Goal: Task Accomplishment & Management: Complete application form

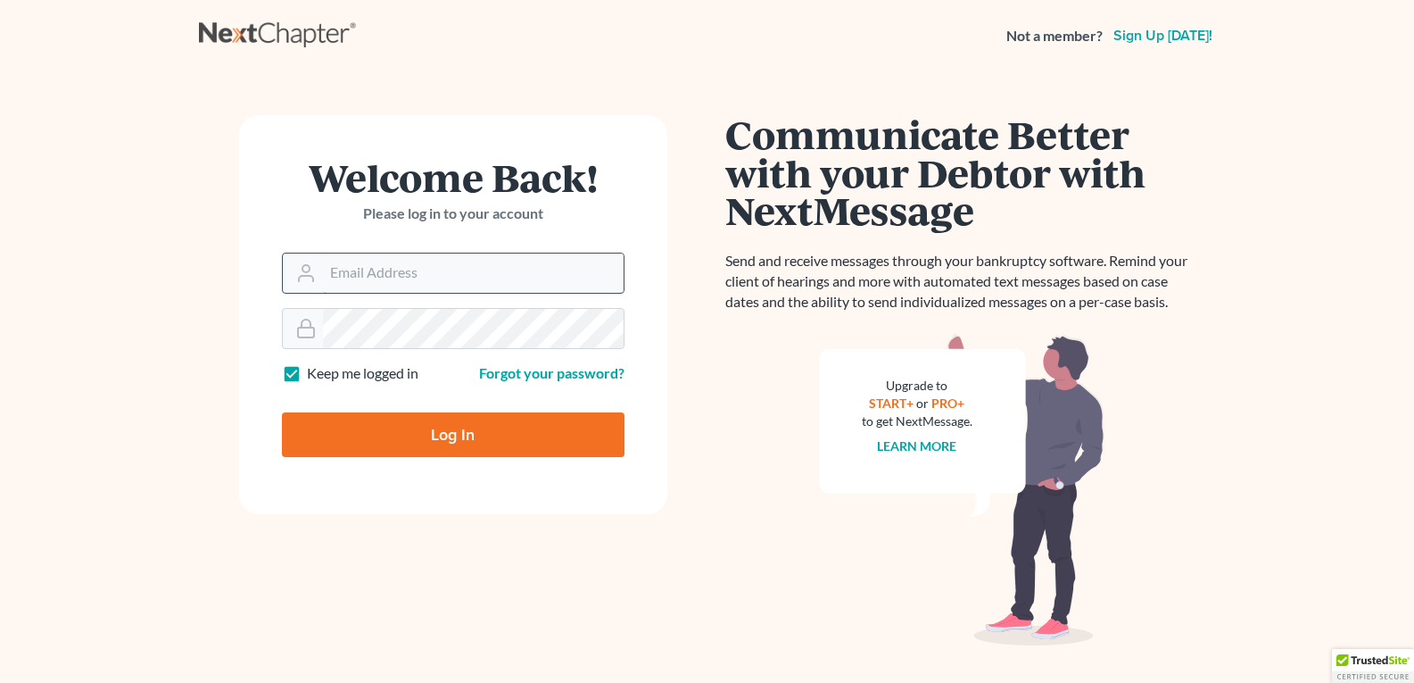
click at [282, 412] on input "Log In" at bounding box center [453, 434] width 343 height 45
type input "Thinking..."
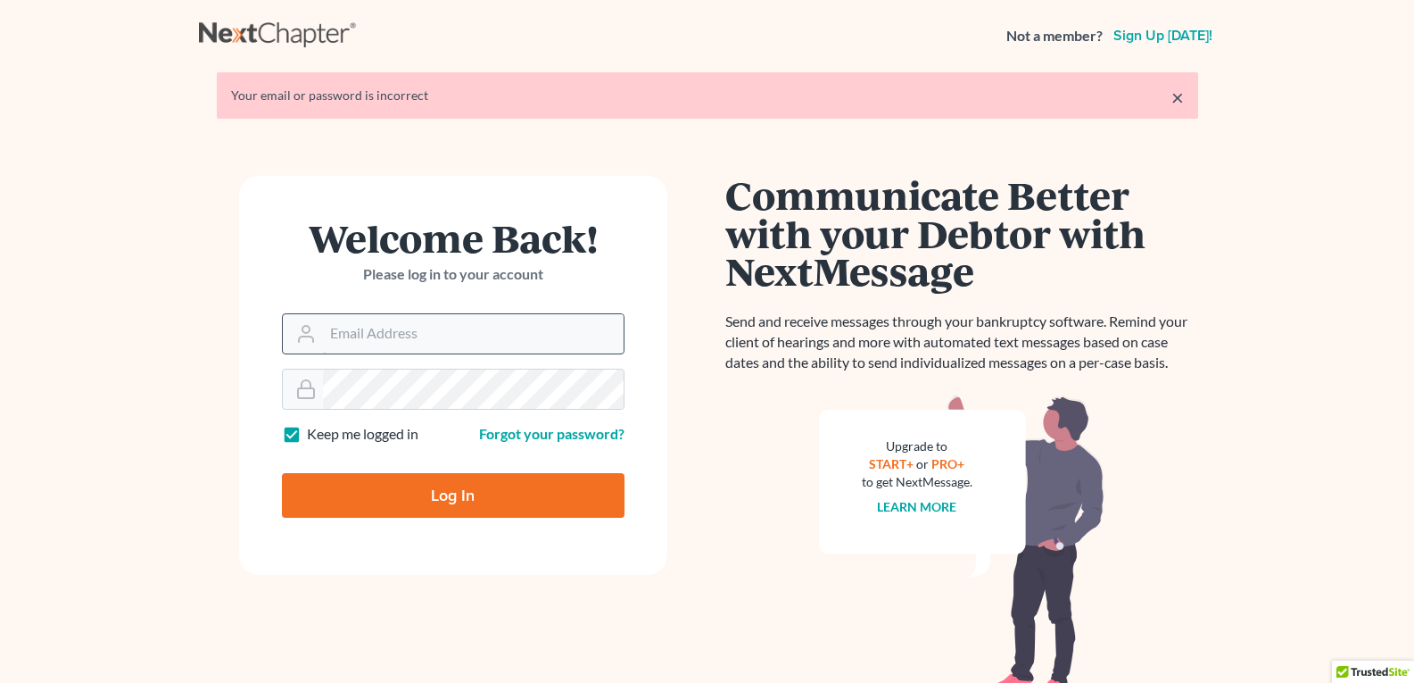
click at [446, 327] on input "Email Address" at bounding box center [473, 333] width 301 height 39
type input "brad.holbrooklawfirm@gmail.com"
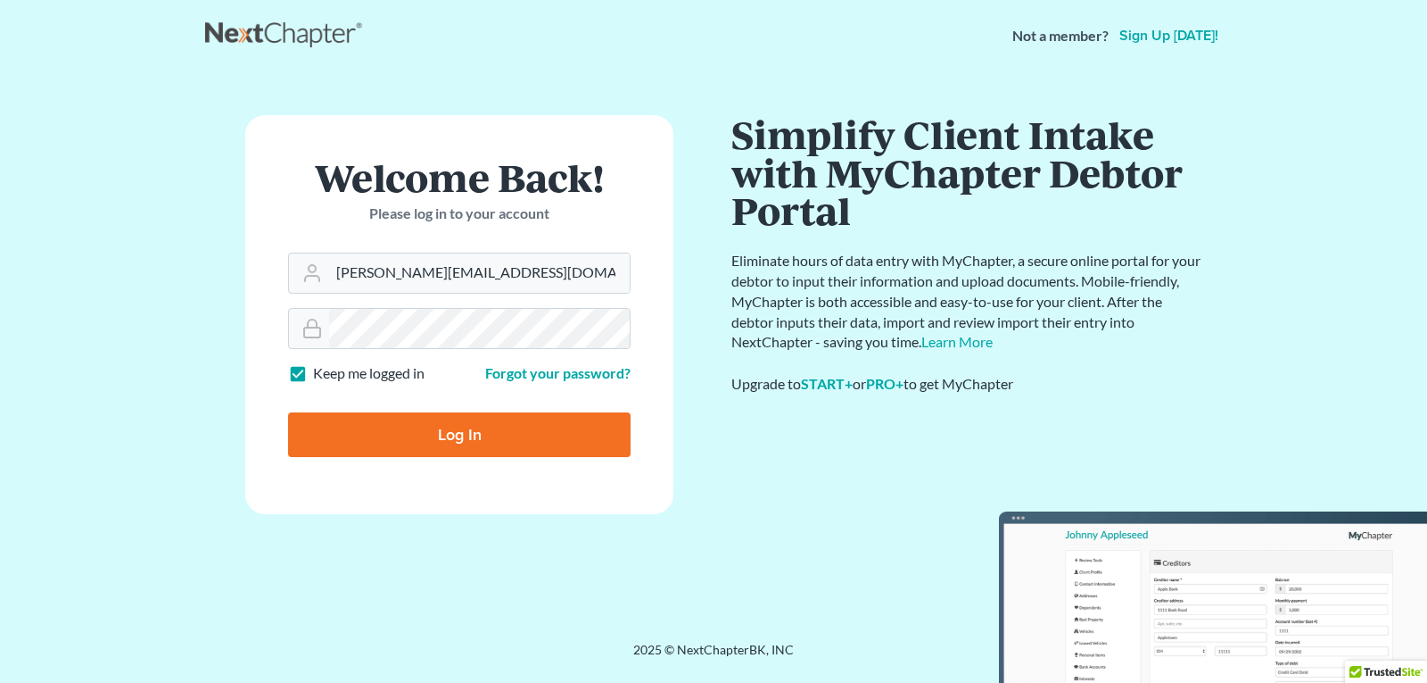
click at [438, 435] on input "Log In" at bounding box center [459, 434] width 343 height 45
type input "Thinking..."
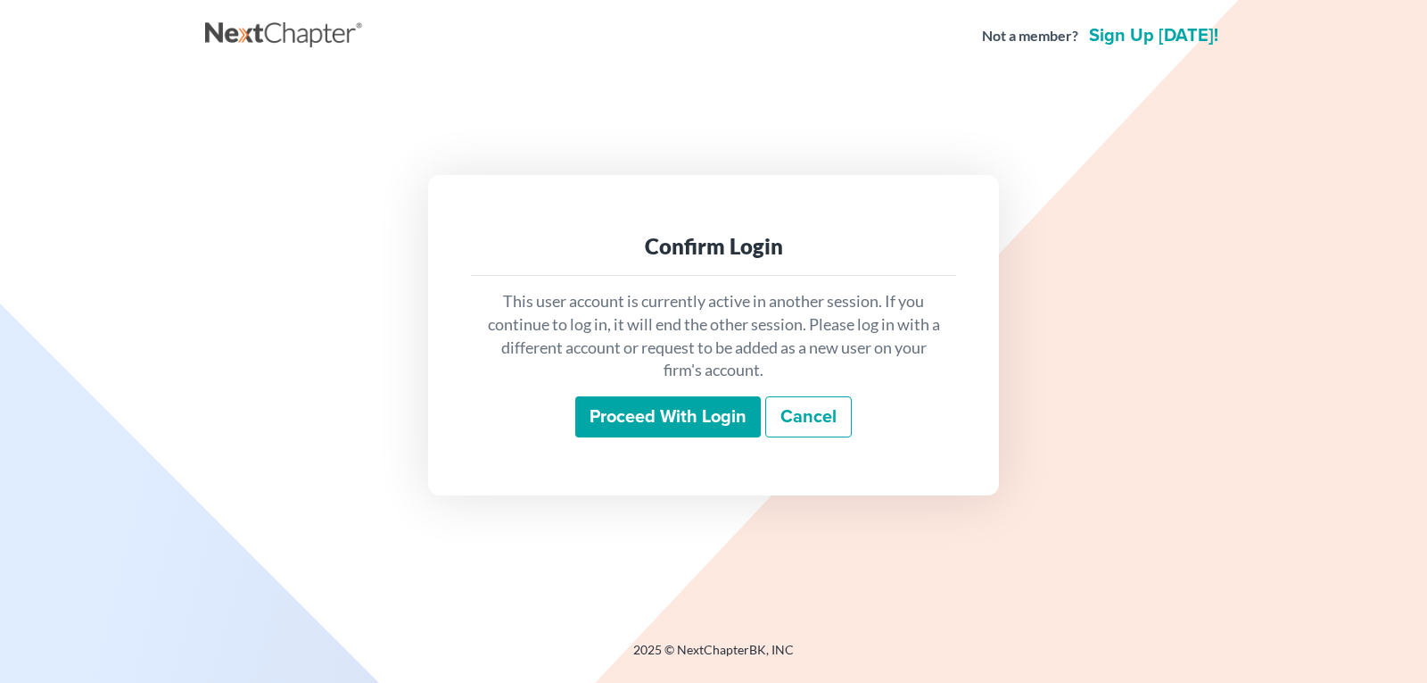
click at [663, 408] on input "Proceed with login" at bounding box center [668, 416] width 186 height 41
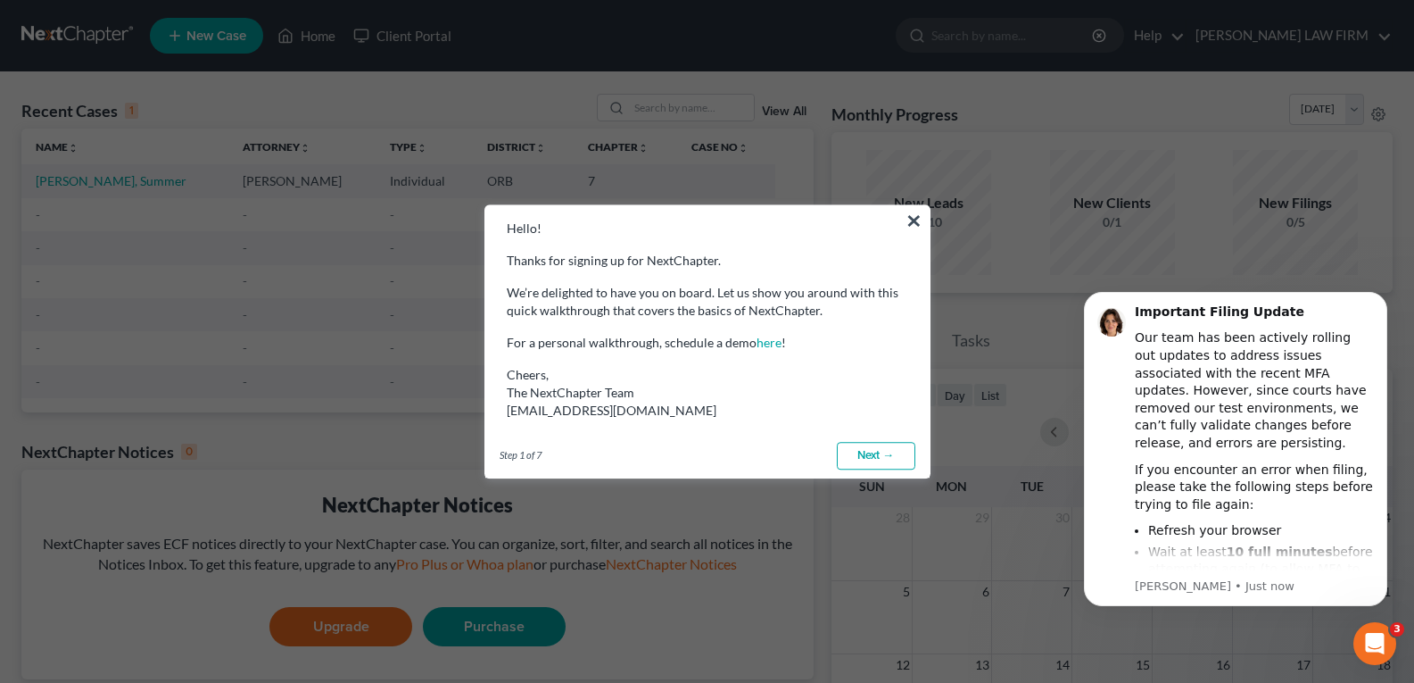
click at [867, 453] on link "Next →" at bounding box center [876, 456] width 79 height 29
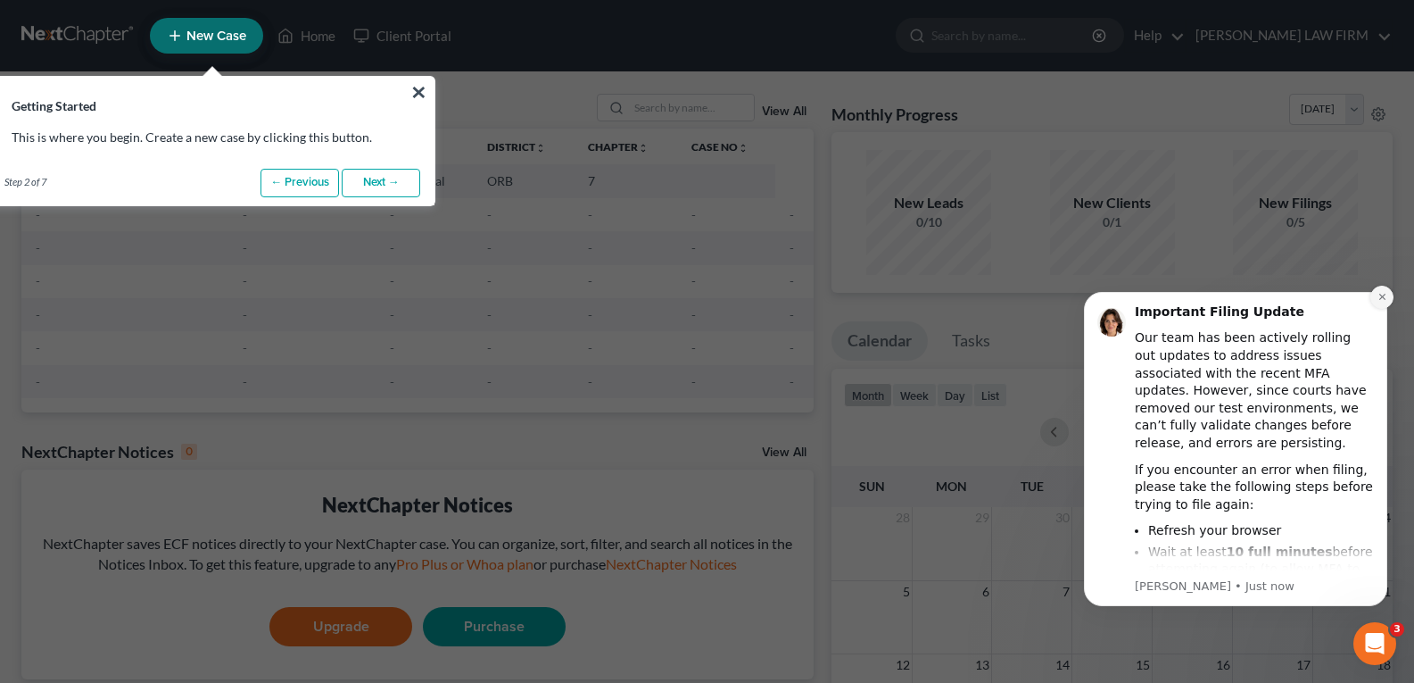
click at [1377, 296] on icon "Dismiss notification" at bounding box center [1382, 297] width 10 height 10
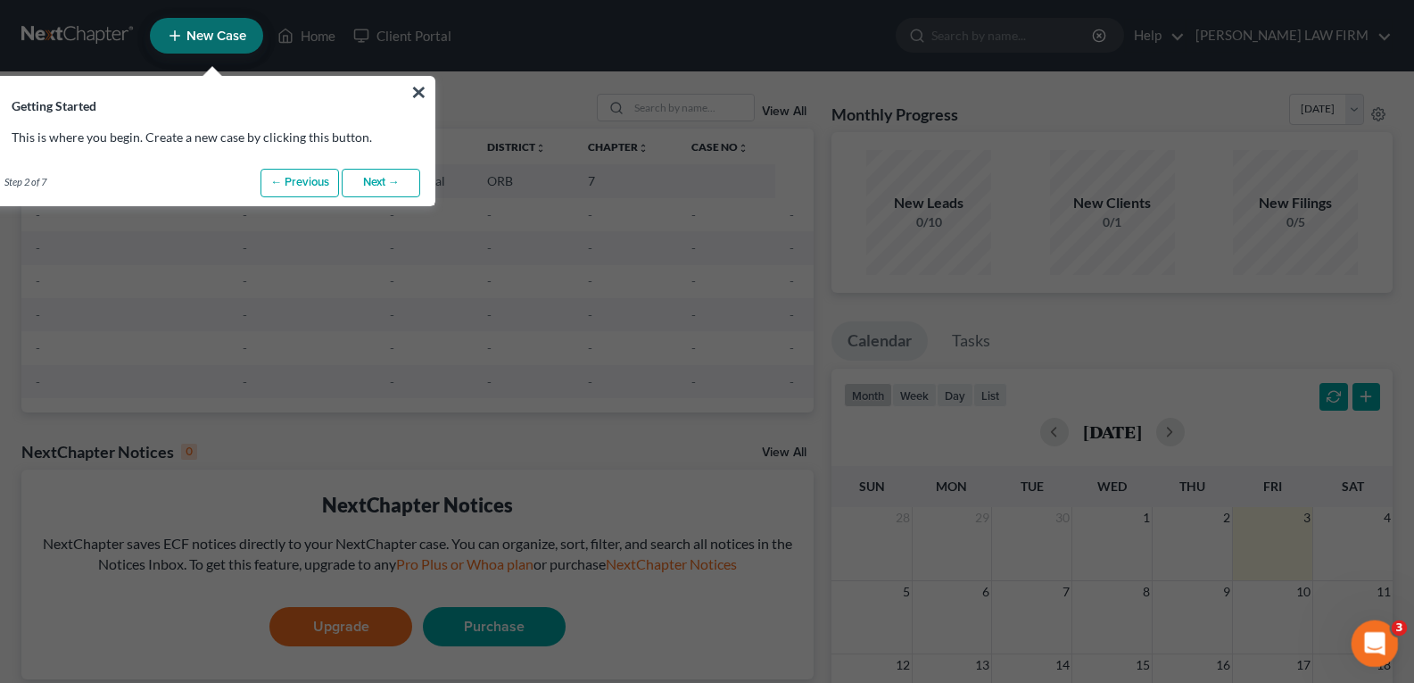
click at [1376, 629] on div "Open Intercom Messenger" at bounding box center [1372, 640] width 59 height 59
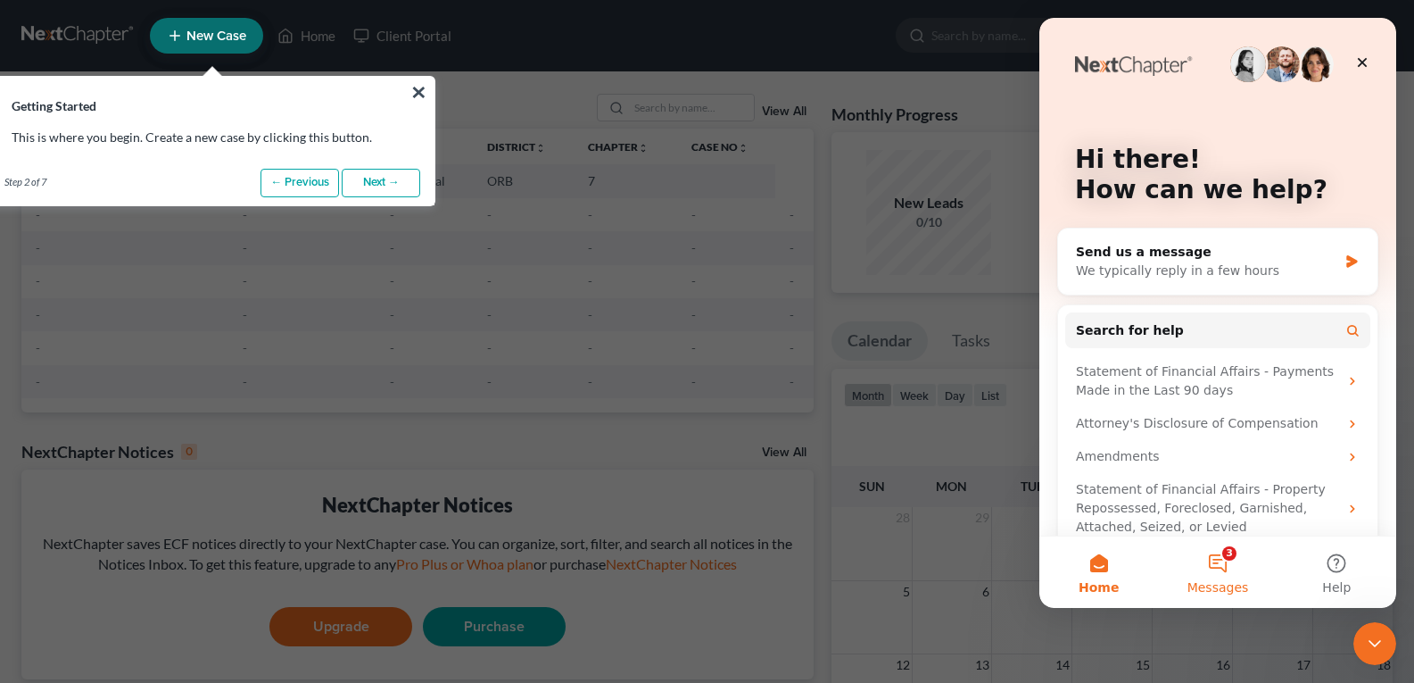
click at [1230, 573] on button "3 Messages" at bounding box center [1217, 571] width 119 height 71
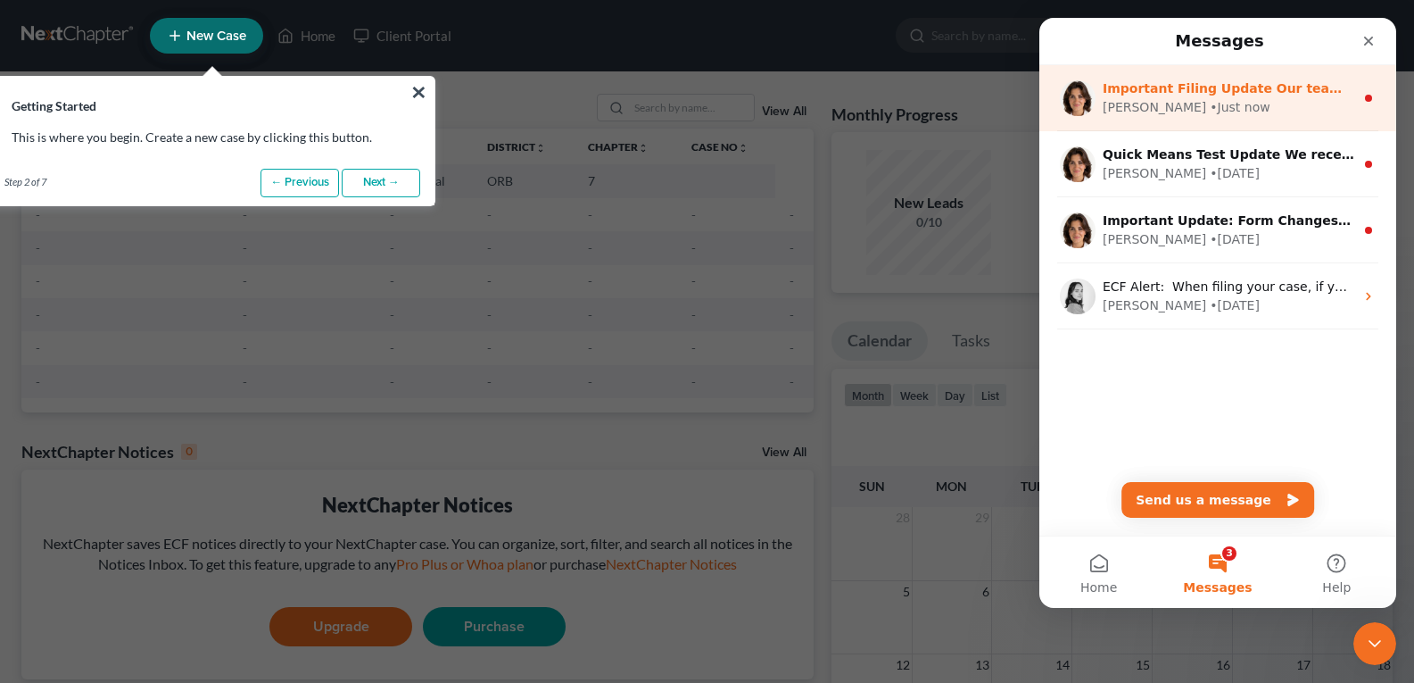
click at [1204, 103] on div "Emma • Just now" at bounding box center [1229, 107] width 252 height 19
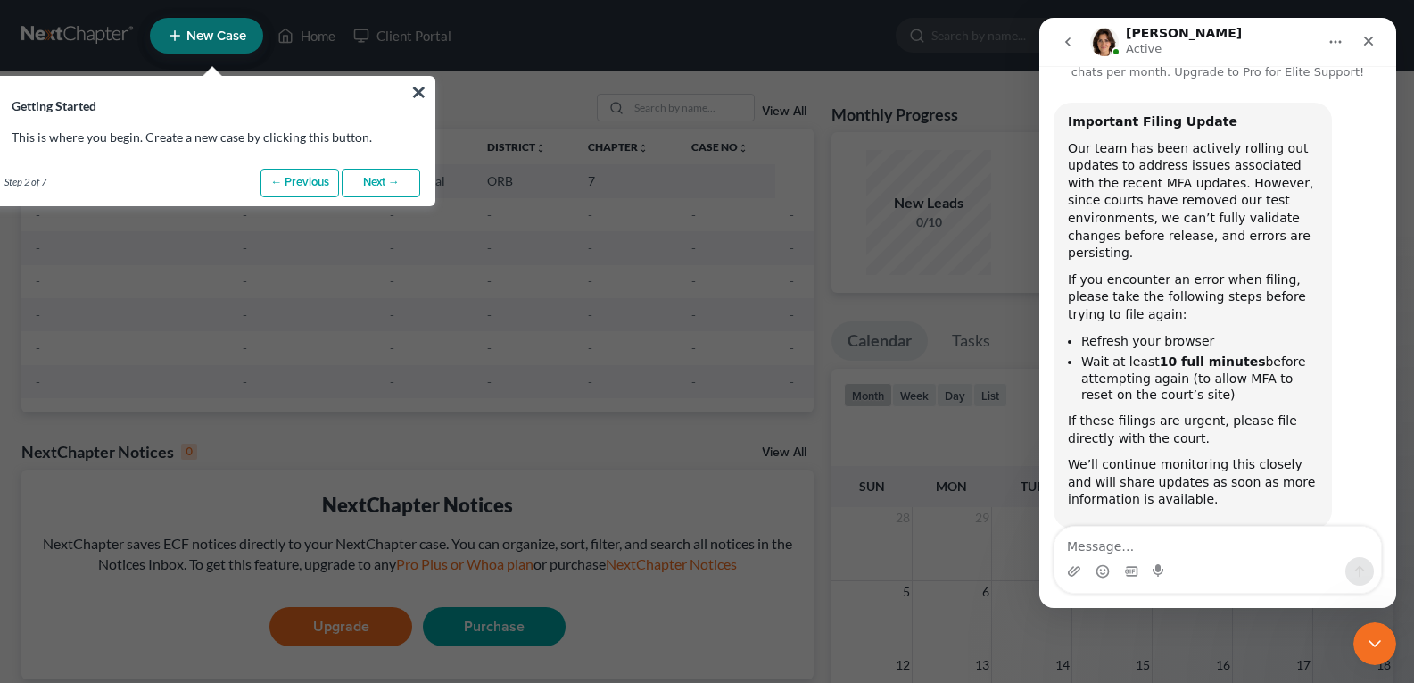
scroll to position [77, 0]
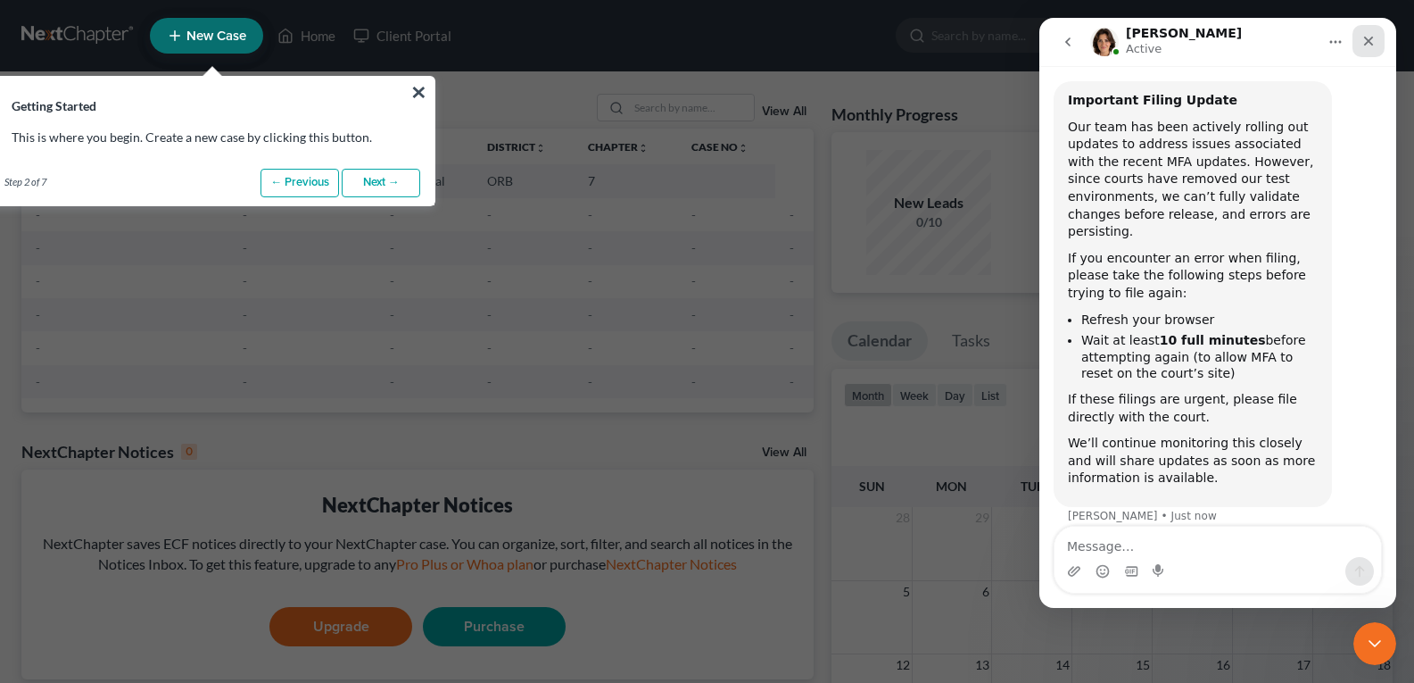
click at [1364, 42] on icon "Close" at bounding box center [1368, 41] width 14 height 14
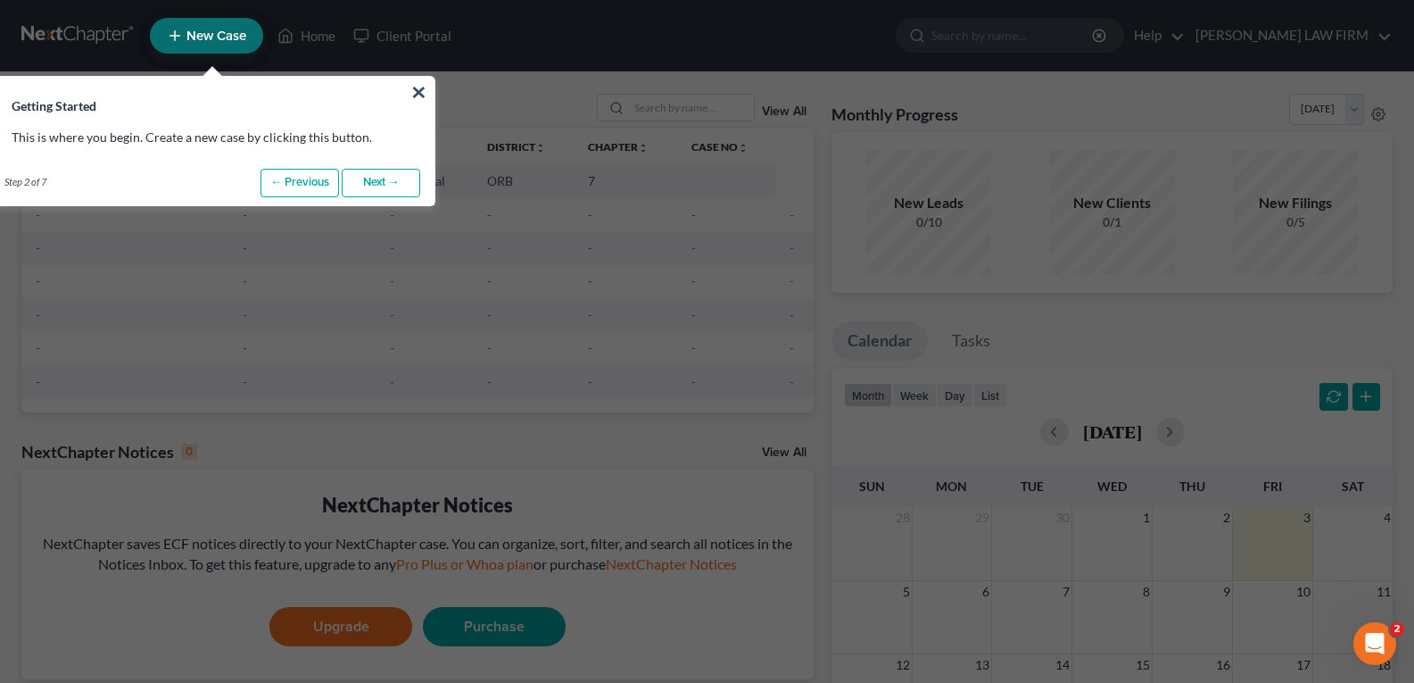
click at [365, 185] on link "Next →" at bounding box center [381, 183] width 79 height 29
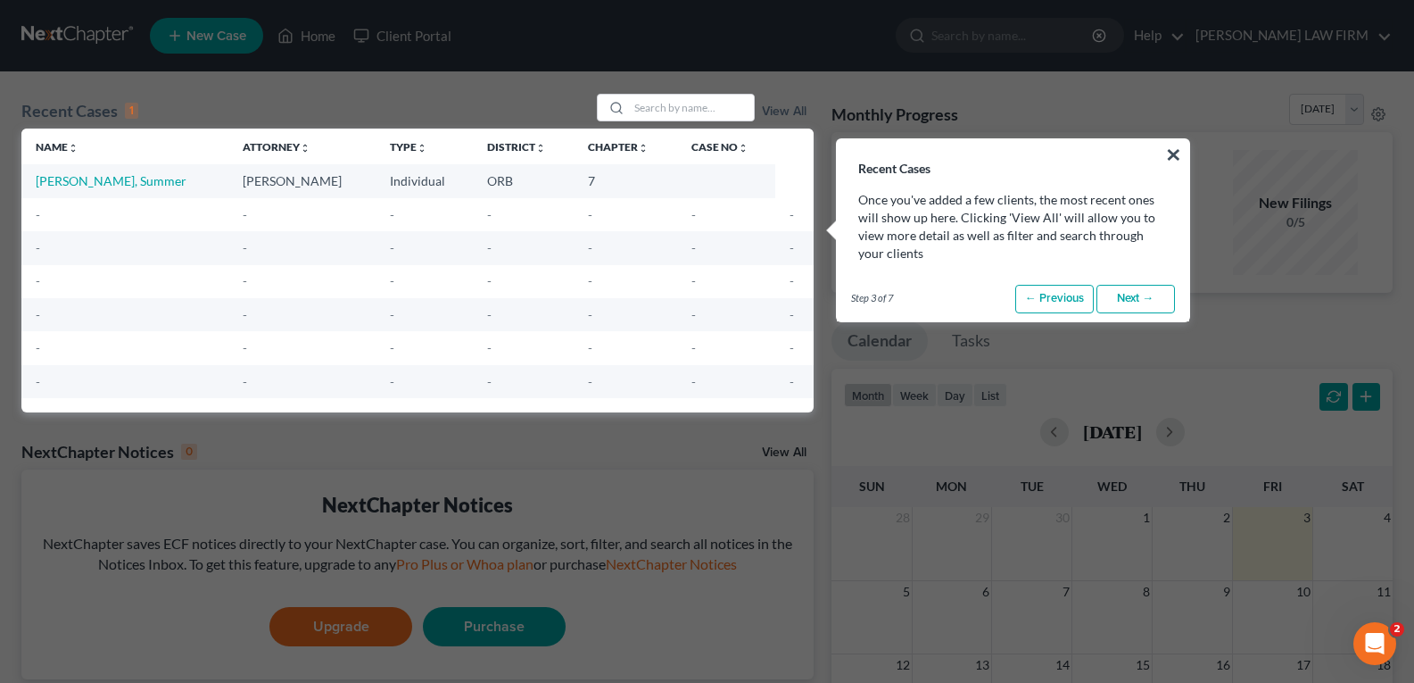
click at [1125, 296] on link "Next →" at bounding box center [1135, 299] width 79 height 29
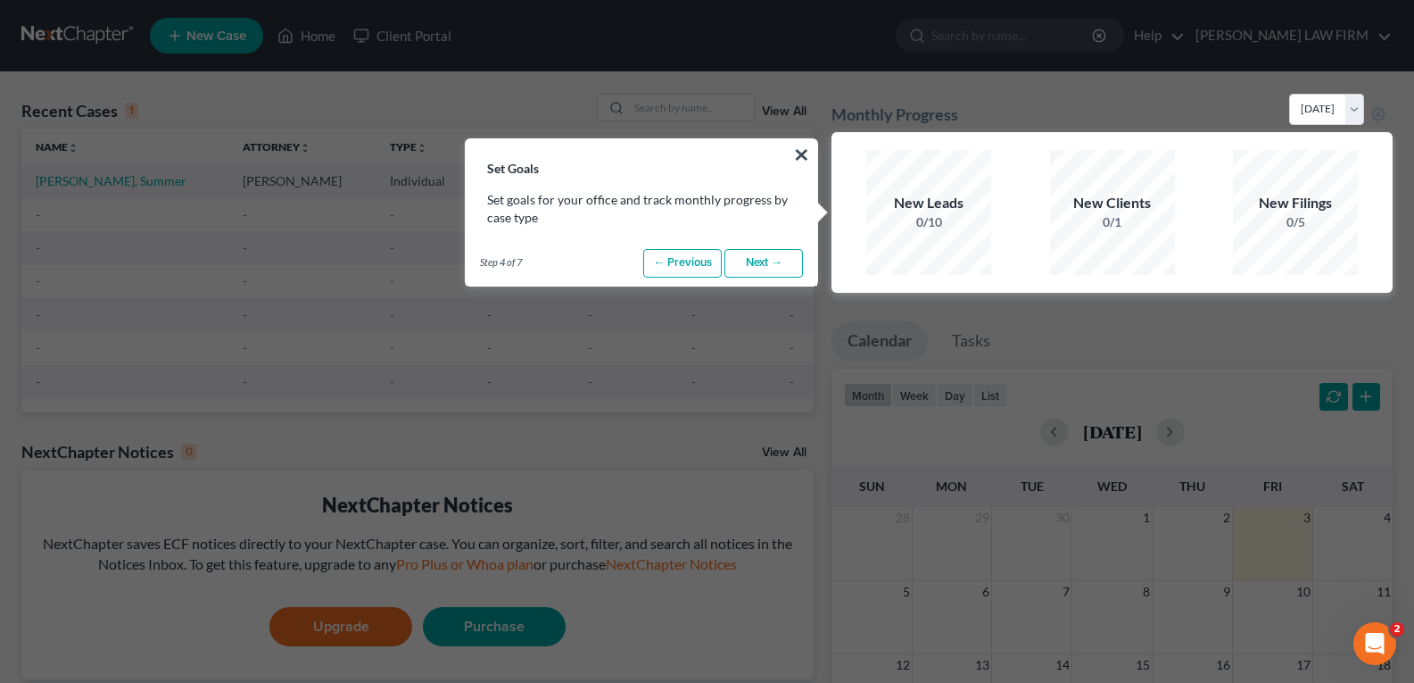
click at [781, 257] on link "Next →" at bounding box center [763, 263] width 79 height 29
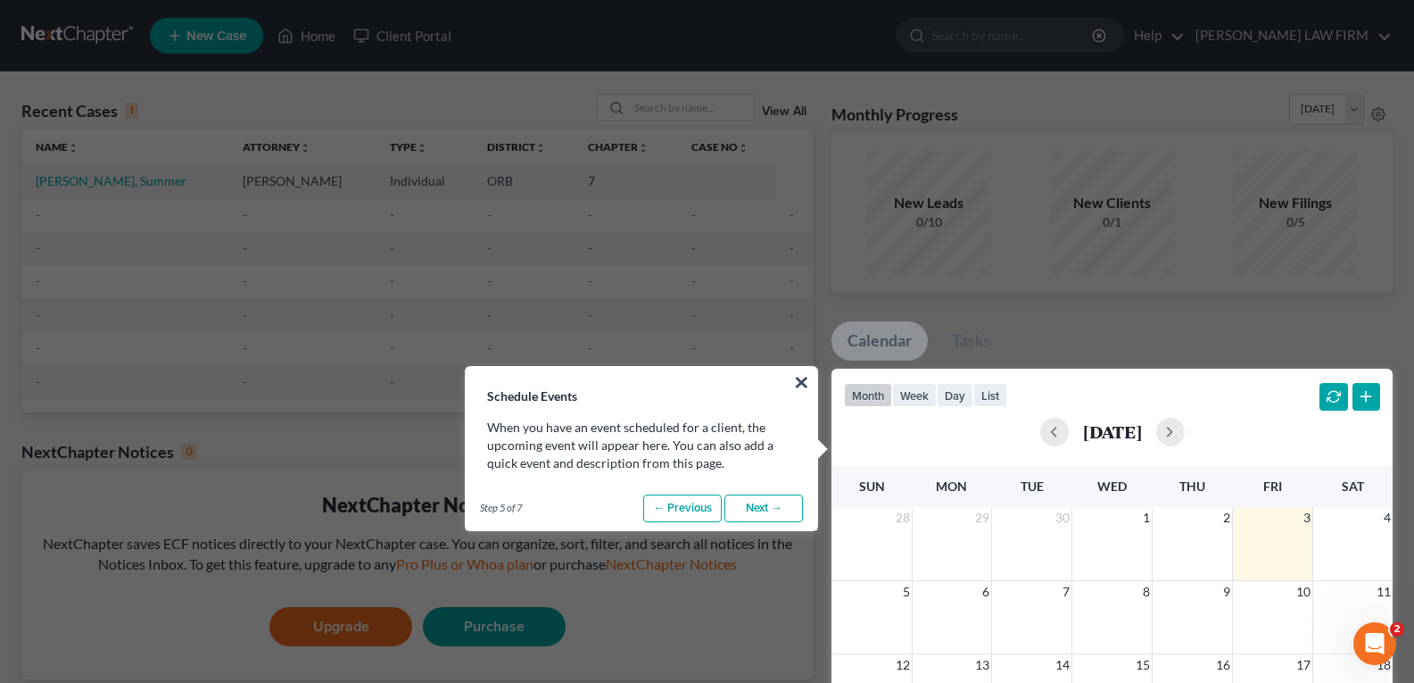
click at [765, 506] on link "Next →" at bounding box center [763, 508] width 79 height 29
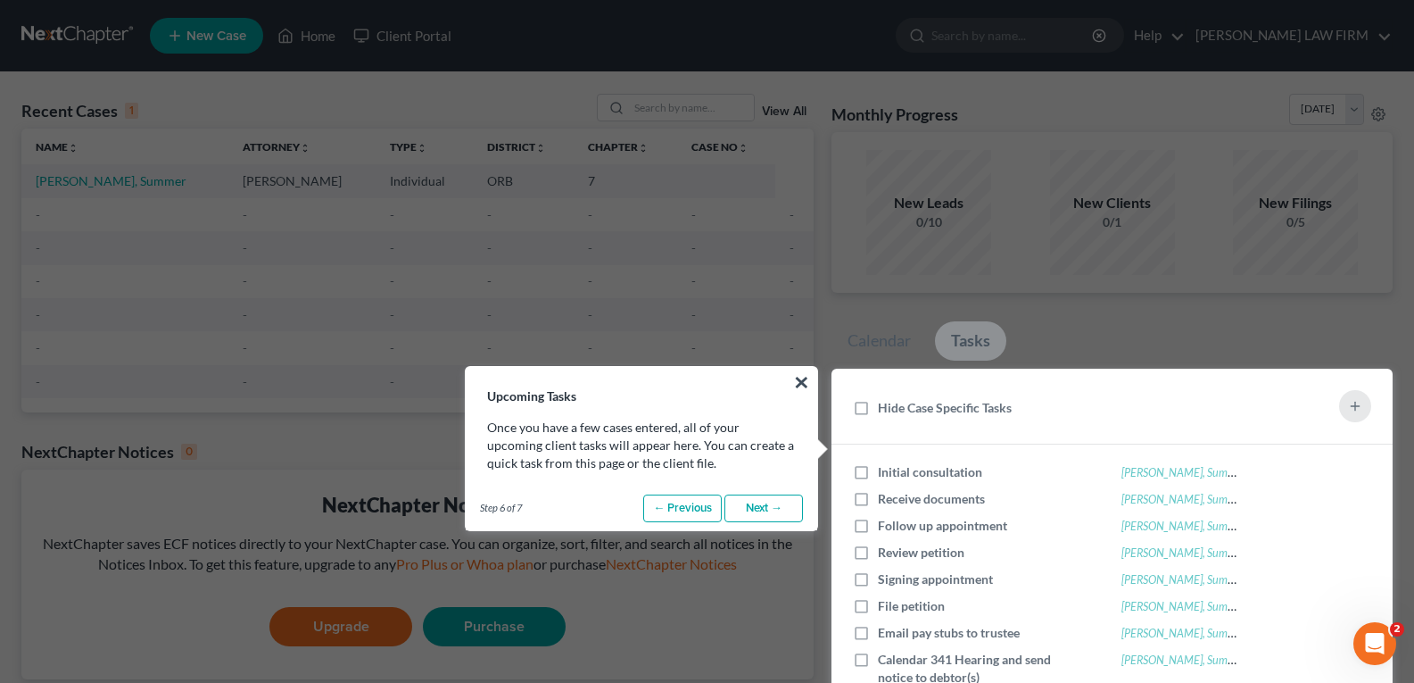
click at [765, 506] on link "Next →" at bounding box center [763, 508] width 79 height 29
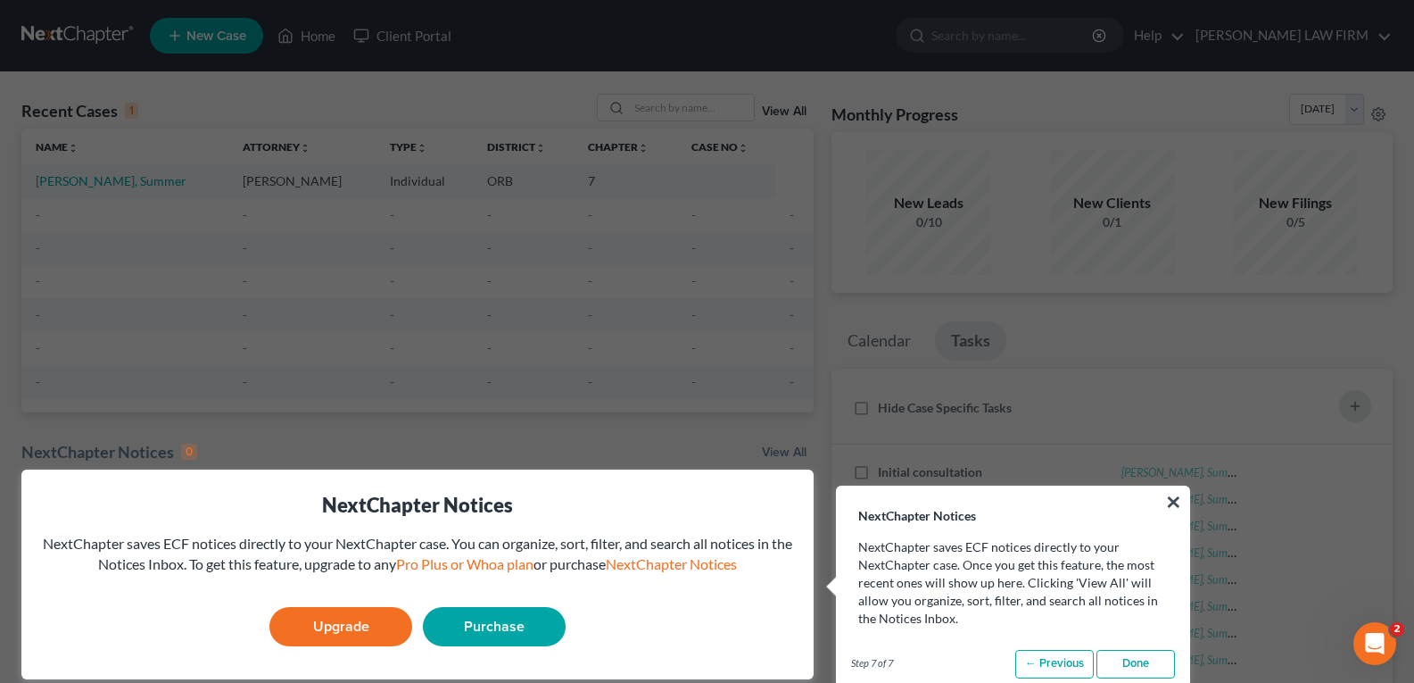
click at [1133, 661] on link "Done" at bounding box center [1135, 663] width 79 height 29
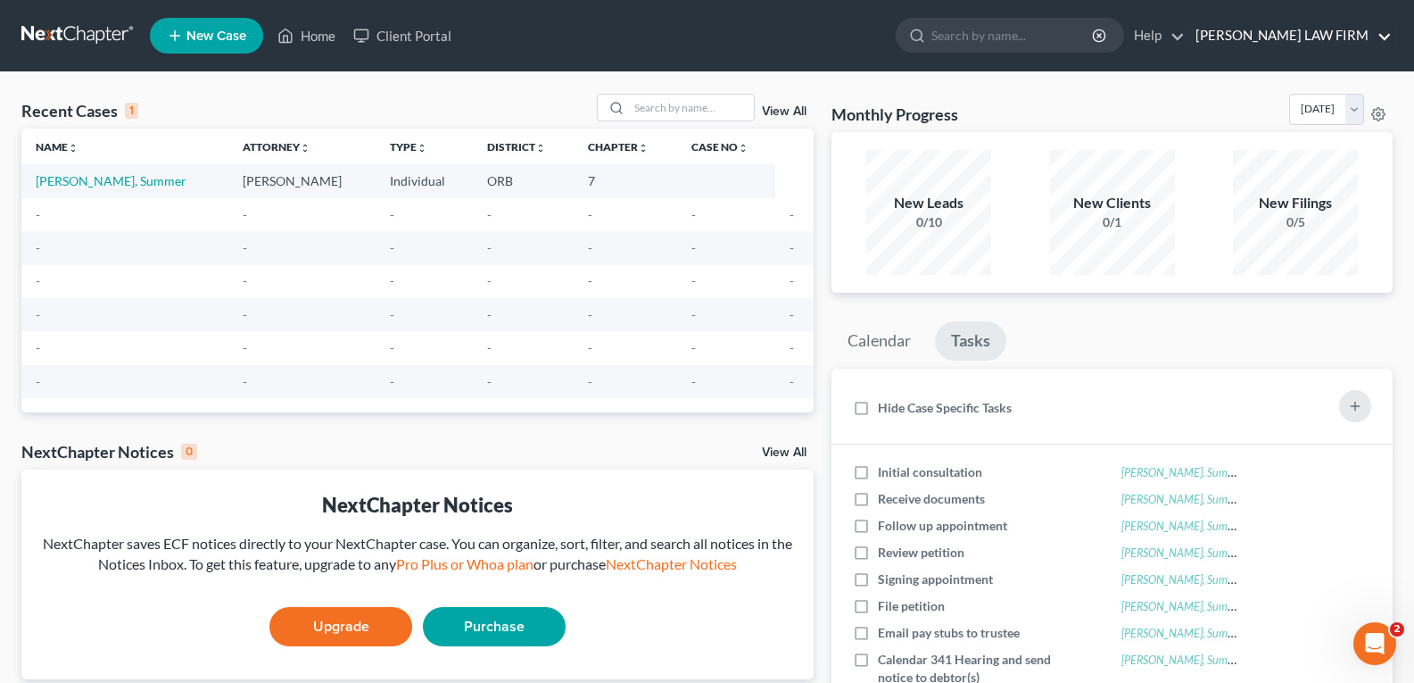
click at [1279, 31] on link "HOLBROOK LAW FIRM" at bounding box center [1289, 36] width 205 height 32
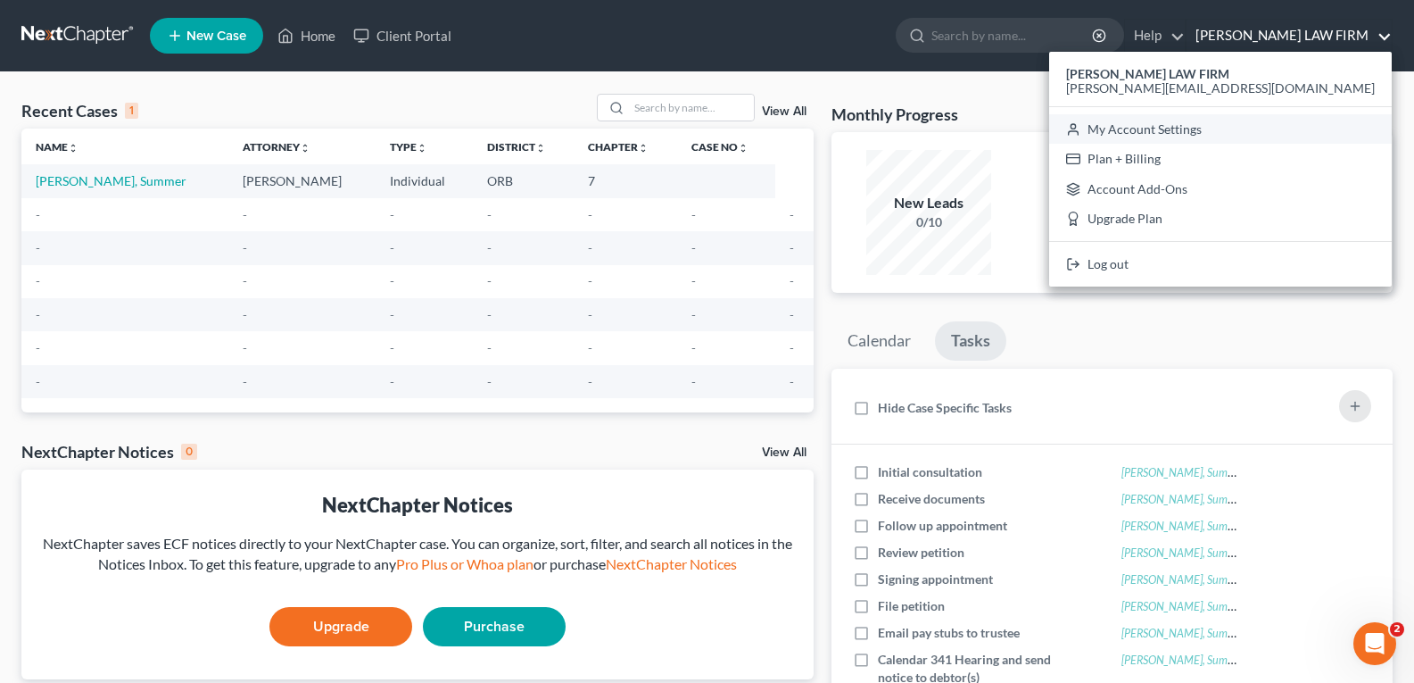
click at [1272, 131] on link "My Account Settings" at bounding box center [1220, 129] width 343 height 30
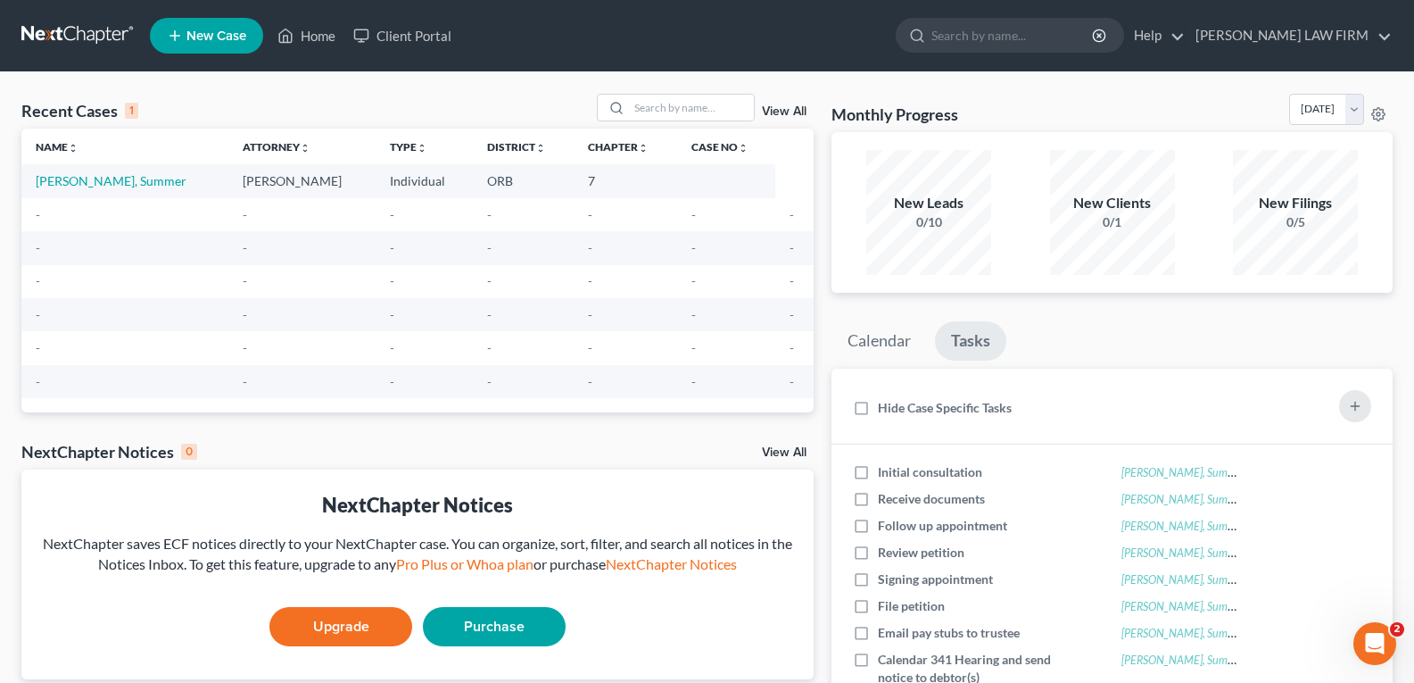
select select "29"
select select "38"
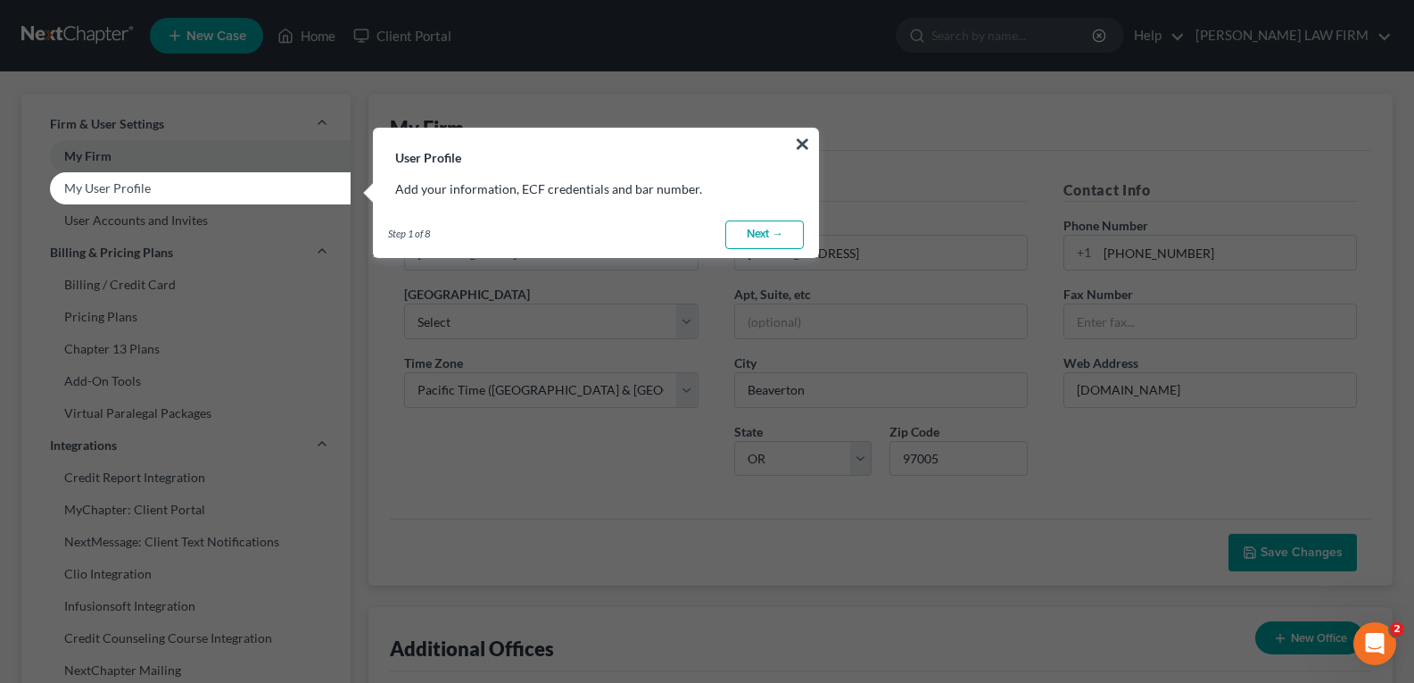
click at [751, 228] on link "Next →" at bounding box center [764, 234] width 79 height 29
click at [760, 235] on link "Next →" at bounding box center [764, 234] width 79 height 29
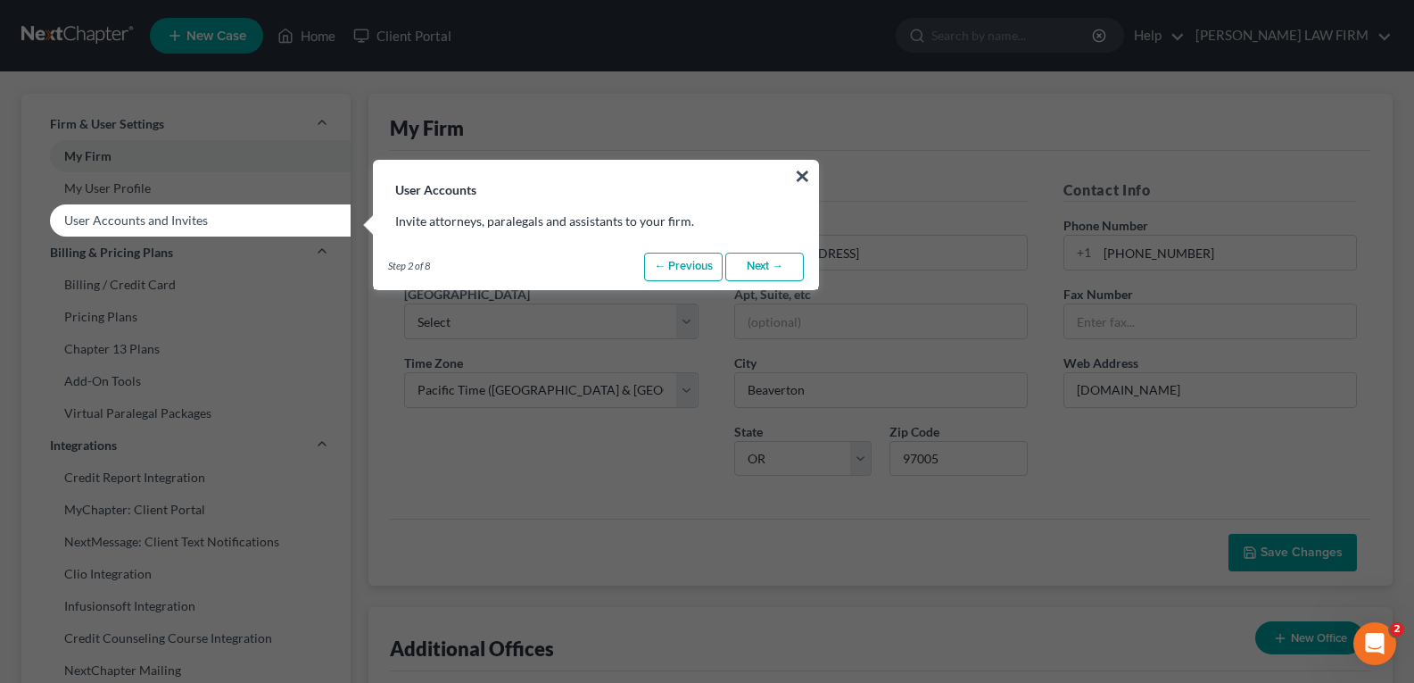
click at [764, 258] on link "Next →" at bounding box center [764, 266] width 79 height 29
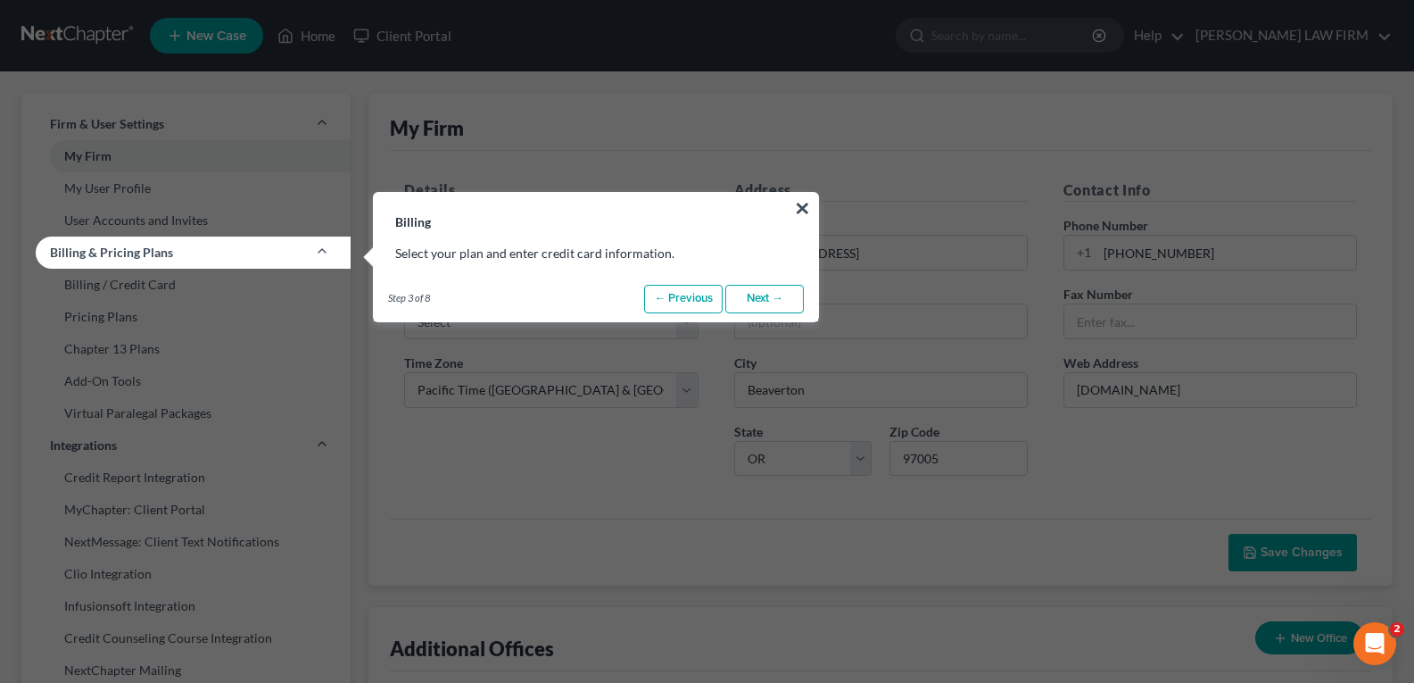
click at [764, 304] on link "Next →" at bounding box center [764, 299] width 79 height 29
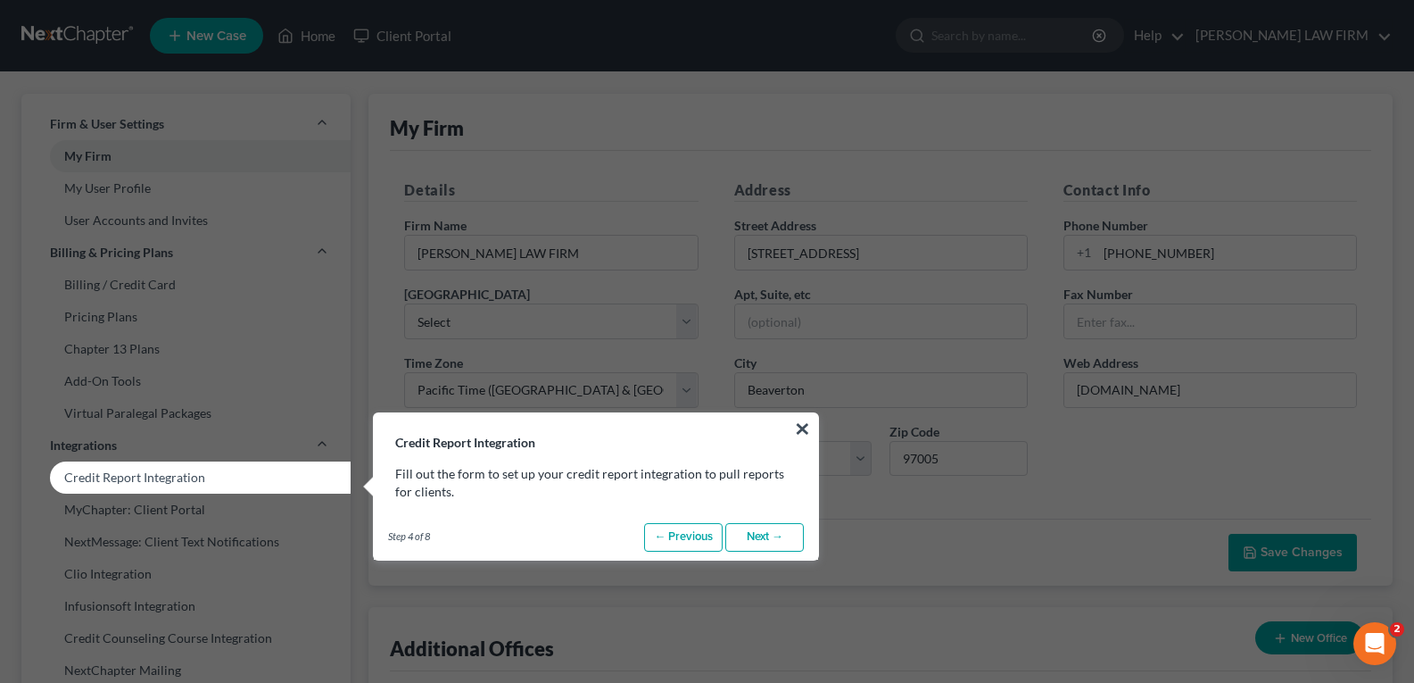
click at [765, 533] on link "Next →" at bounding box center [764, 537] width 79 height 29
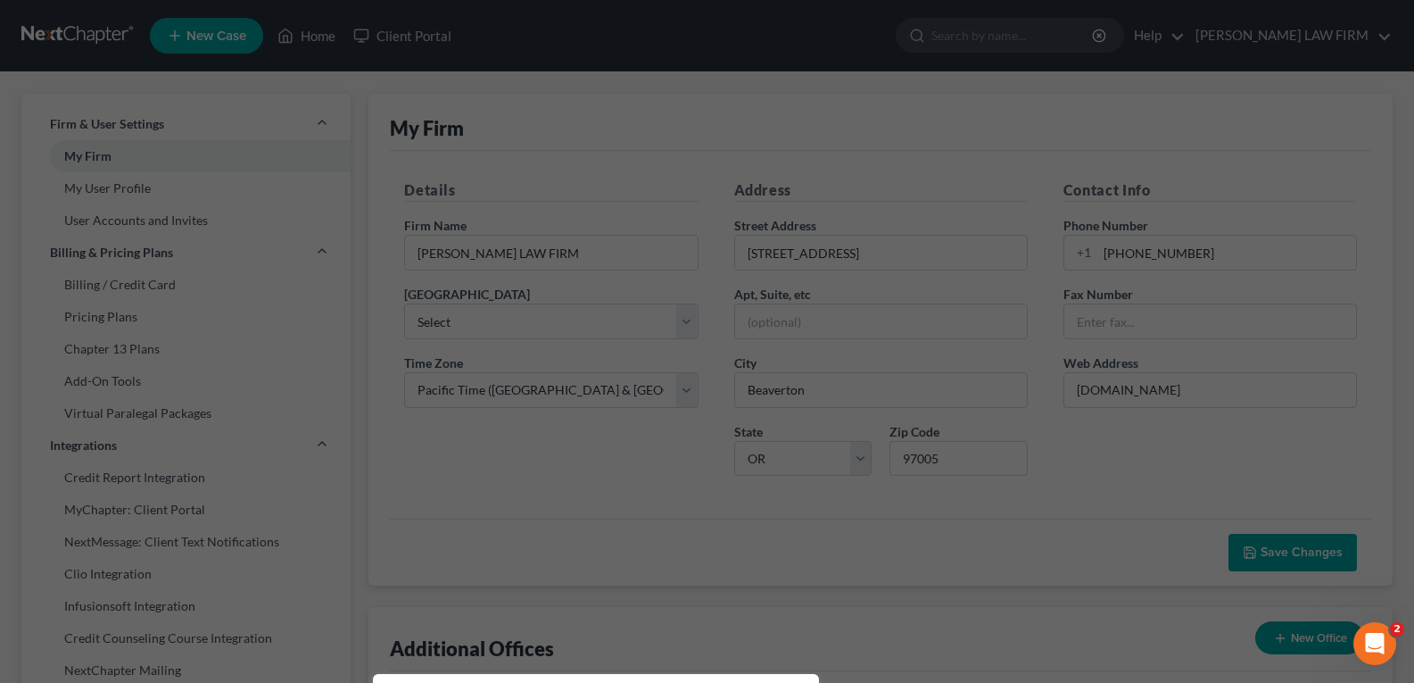
click at [1379, 641] on icon "Open Intercom Messenger" at bounding box center [1372, 640] width 29 height 29
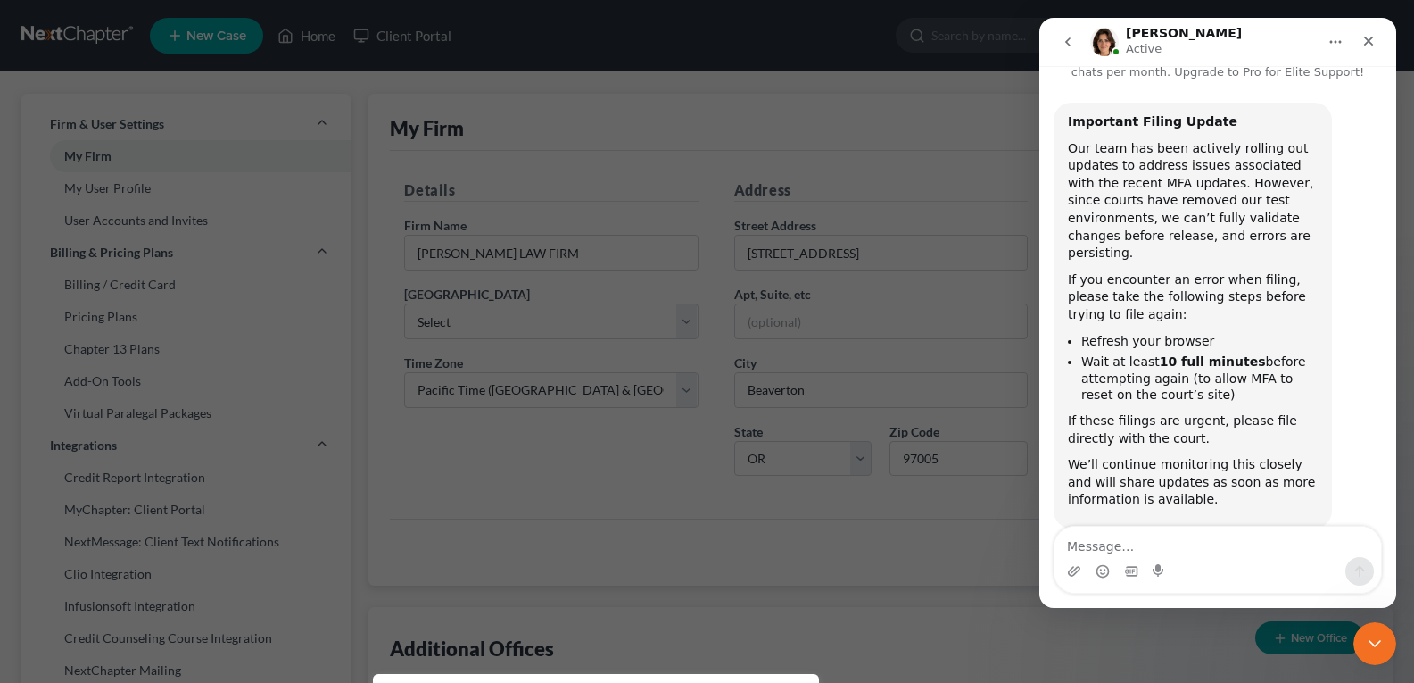
scroll to position [77, 0]
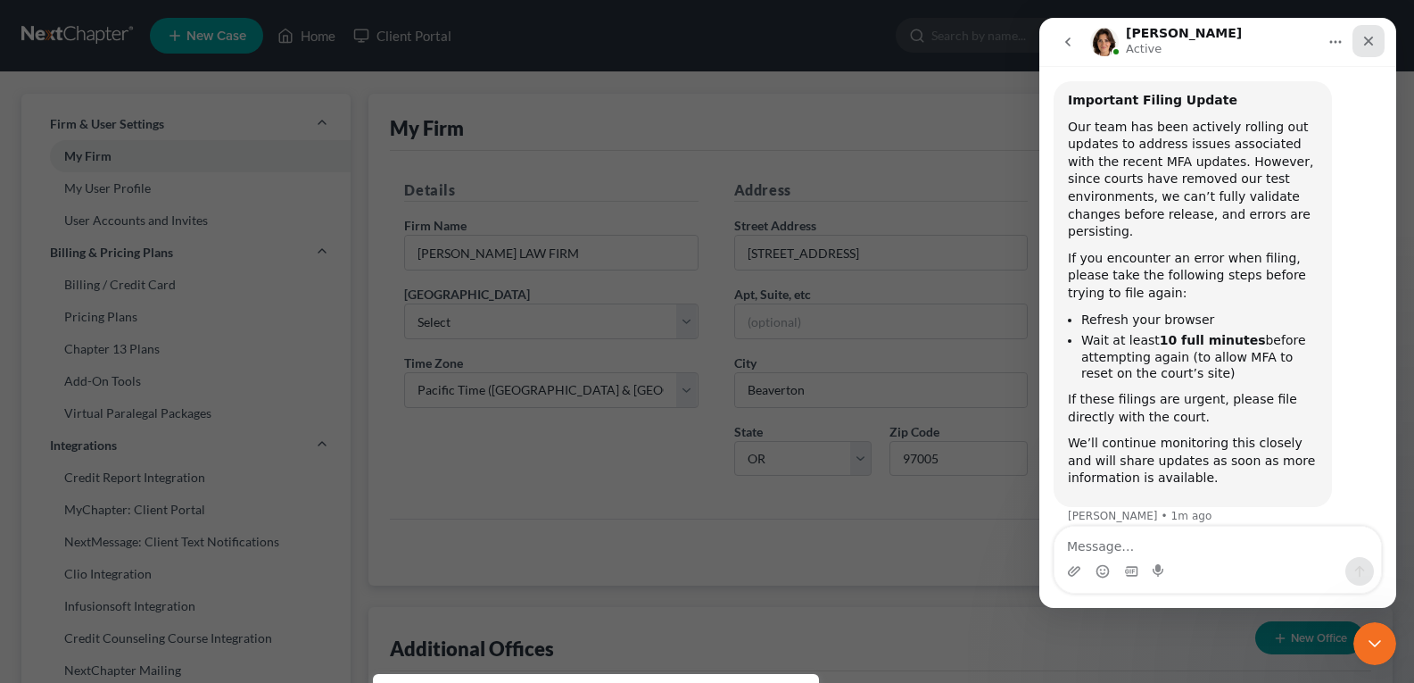
click at [1372, 40] on icon "Close" at bounding box center [1368, 41] width 14 height 14
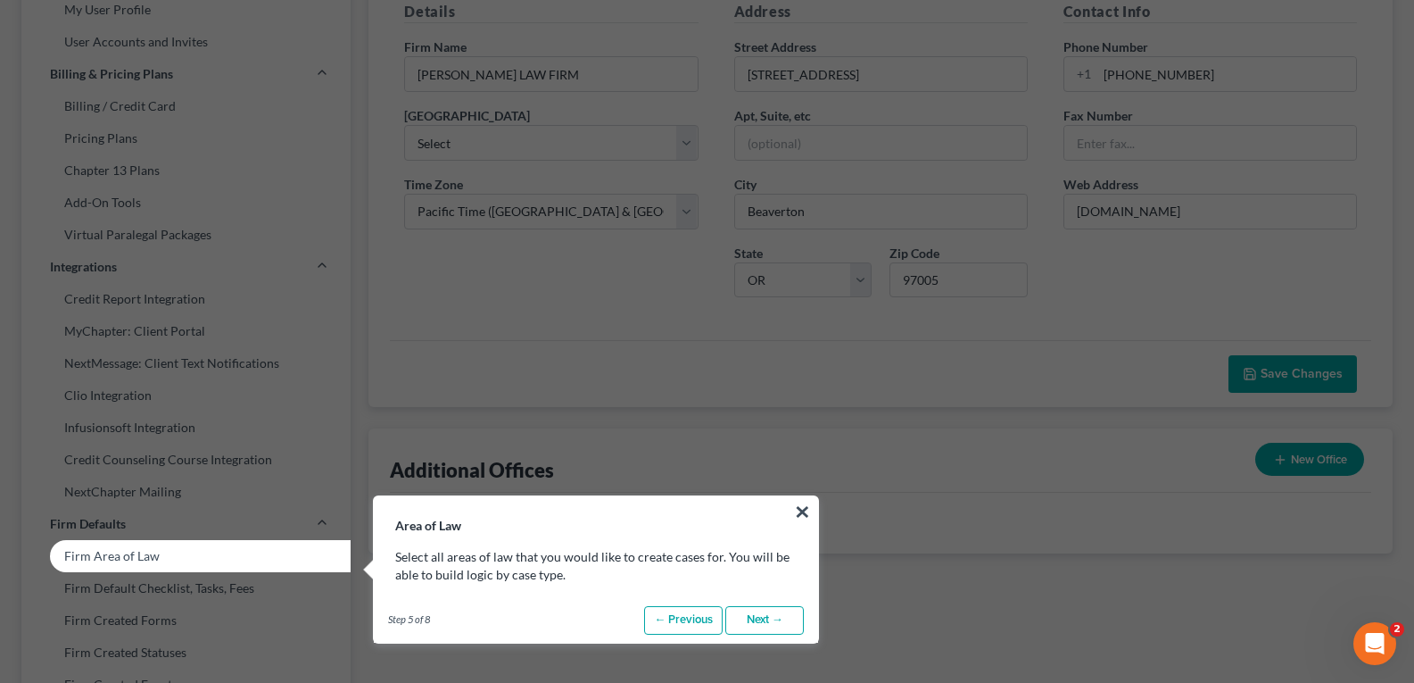
scroll to position [357, 0]
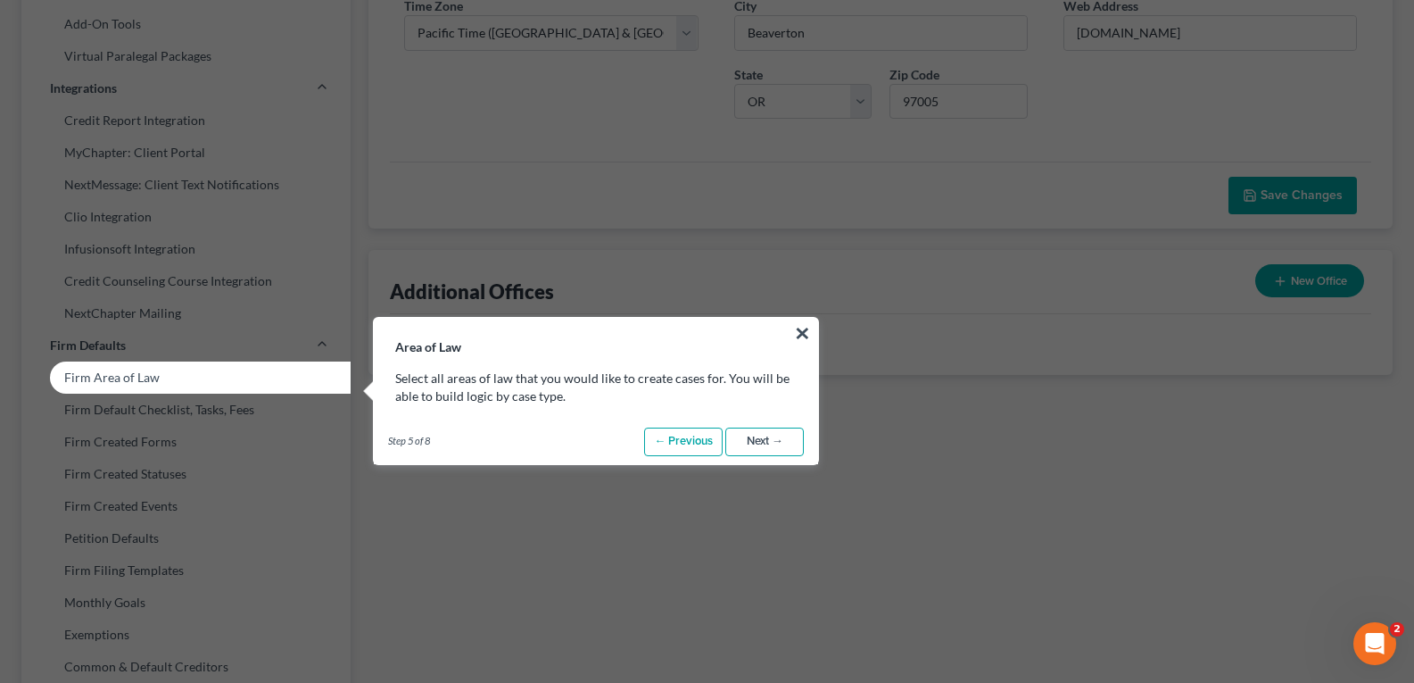
click at [751, 445] on link "Next →" at bounding box center [764, 441] width 79 height 29
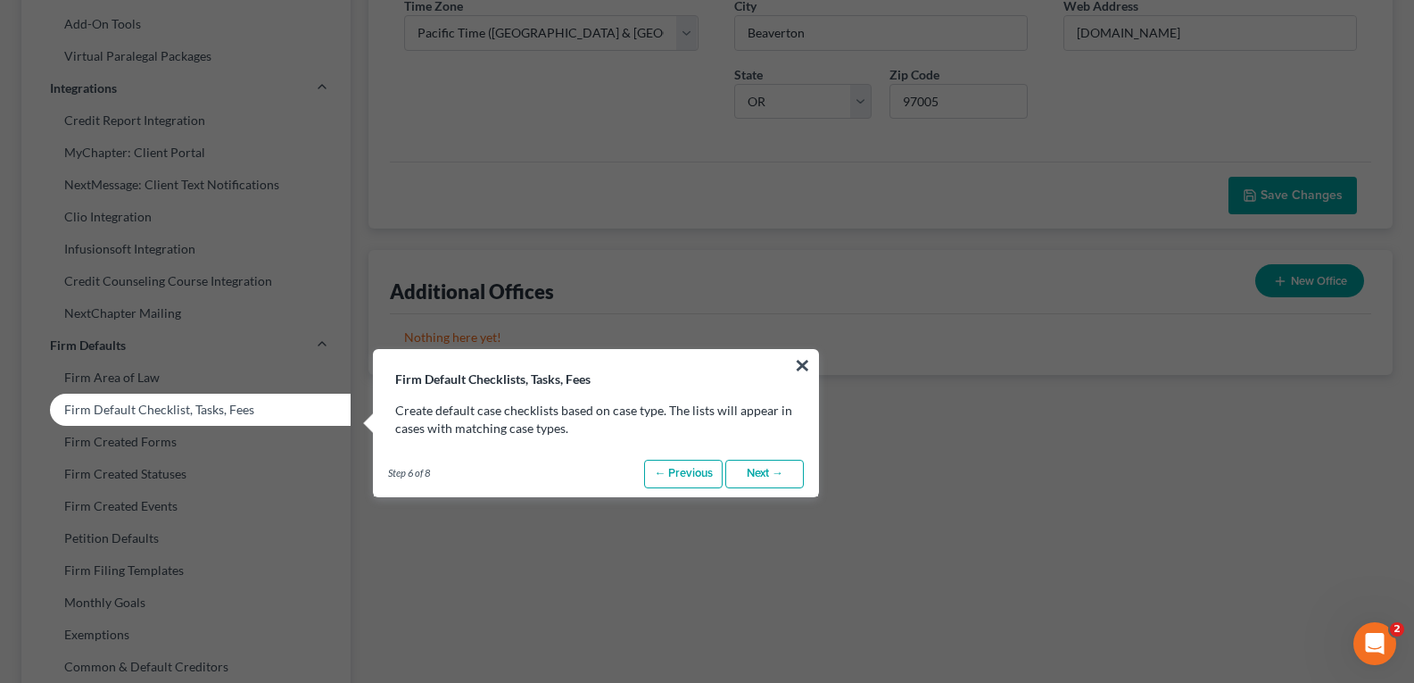
click at [760, 475] on link "Next →" at bounding box center [764, 473] width 79 height 29
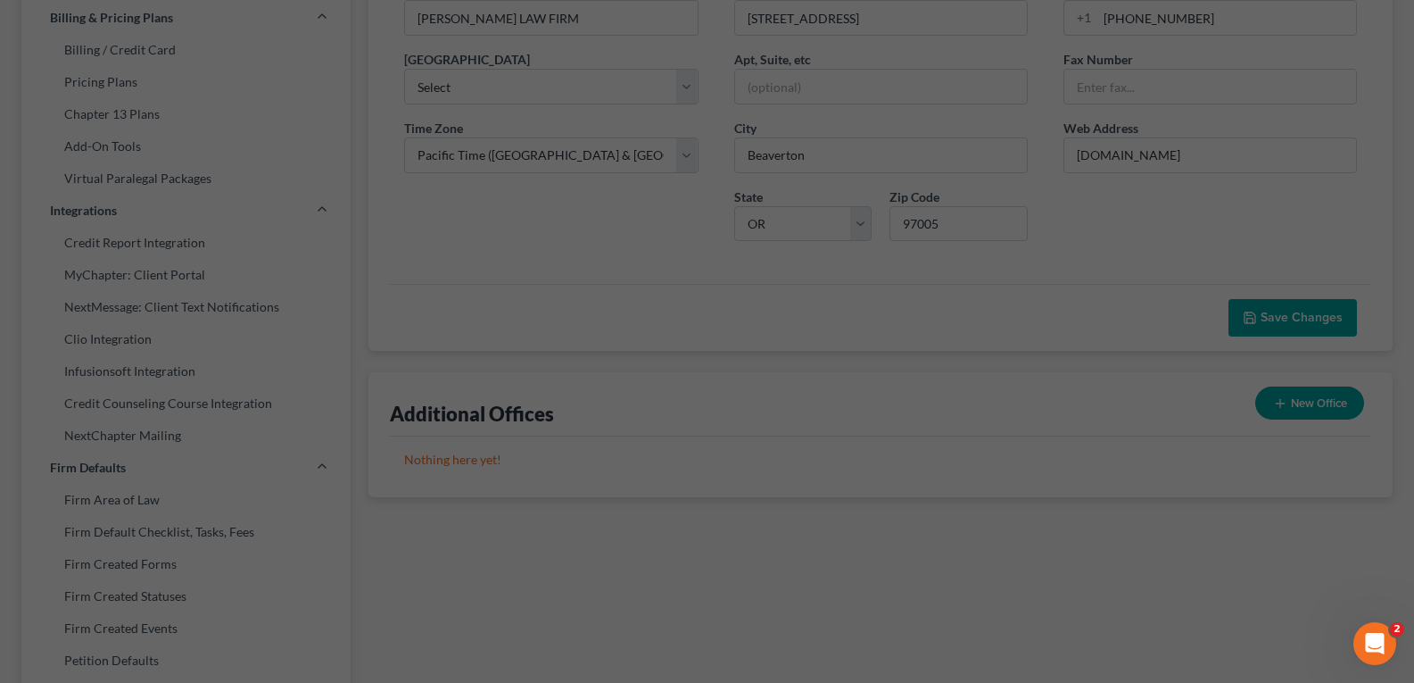
scroll to position [0, 0]
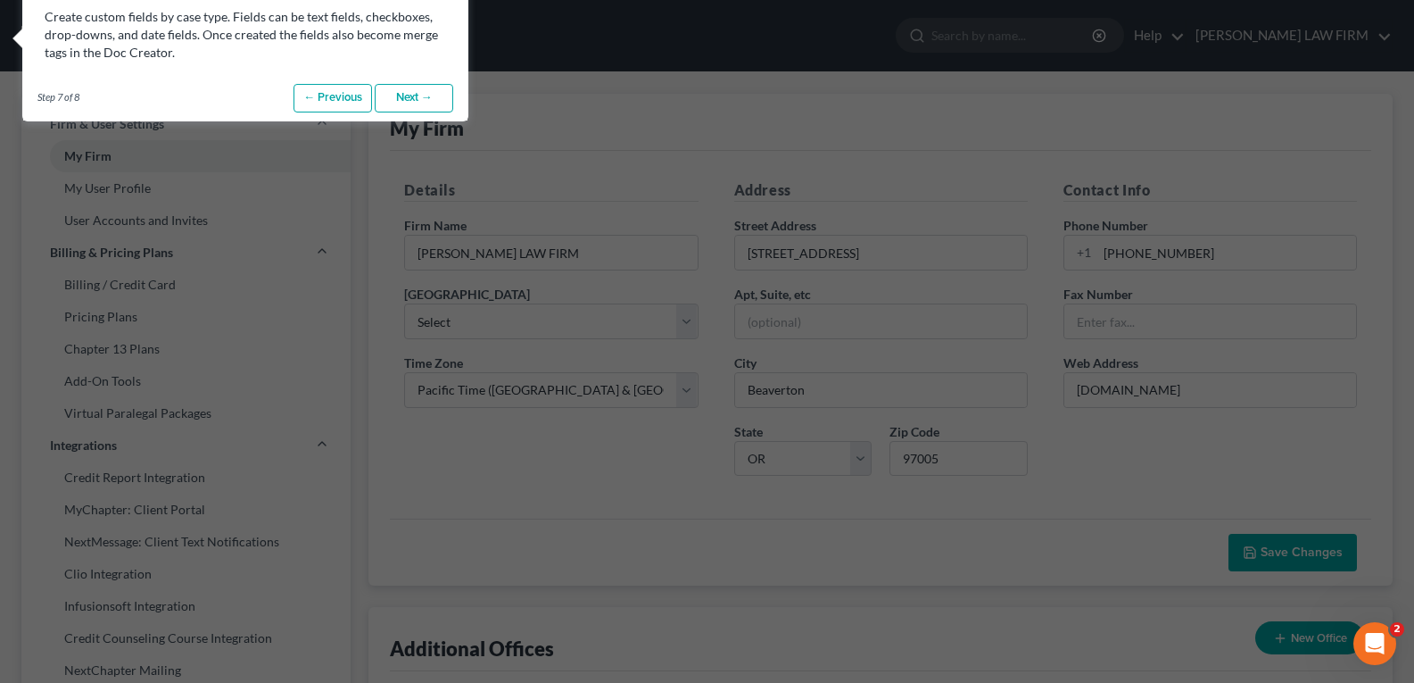
click at [416, 96] on link "Next →" at bounding box center [414, 98] width 79 height 29
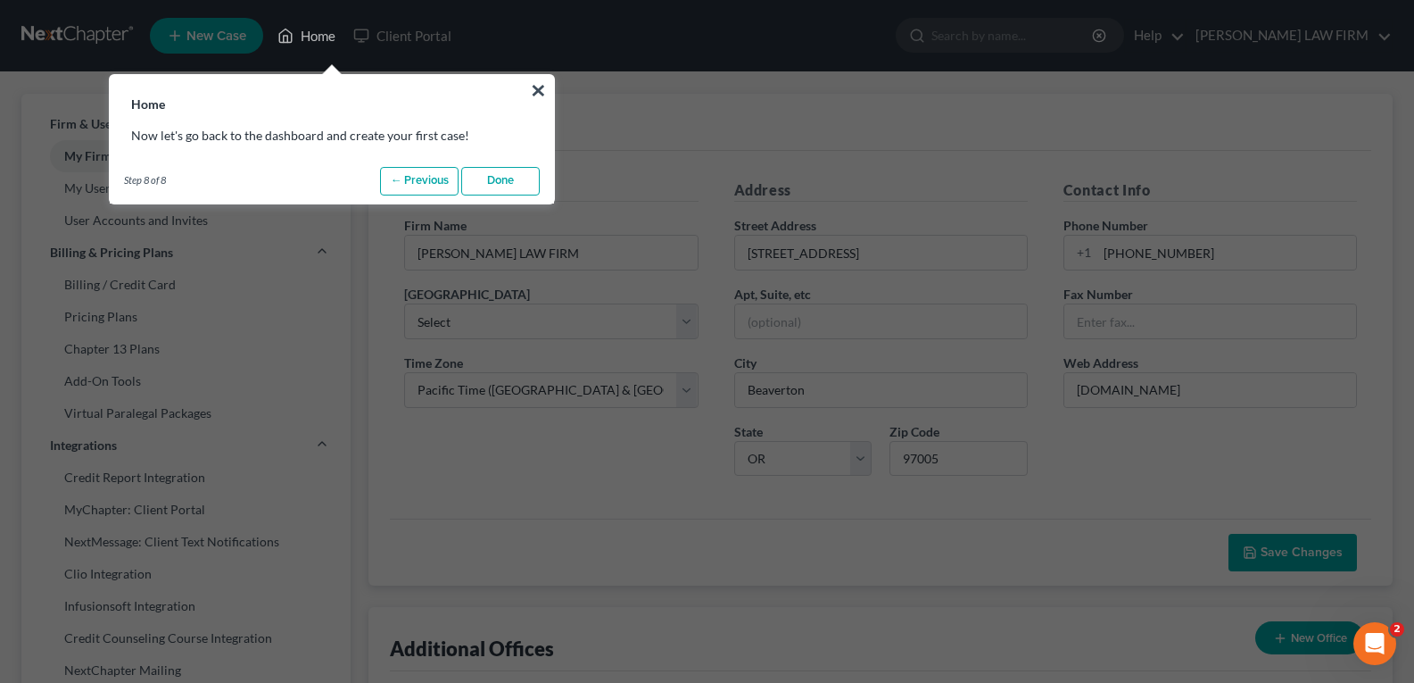
click at [498, 182] on link "Done" at bounding box center [500, 181] width 79 height 29
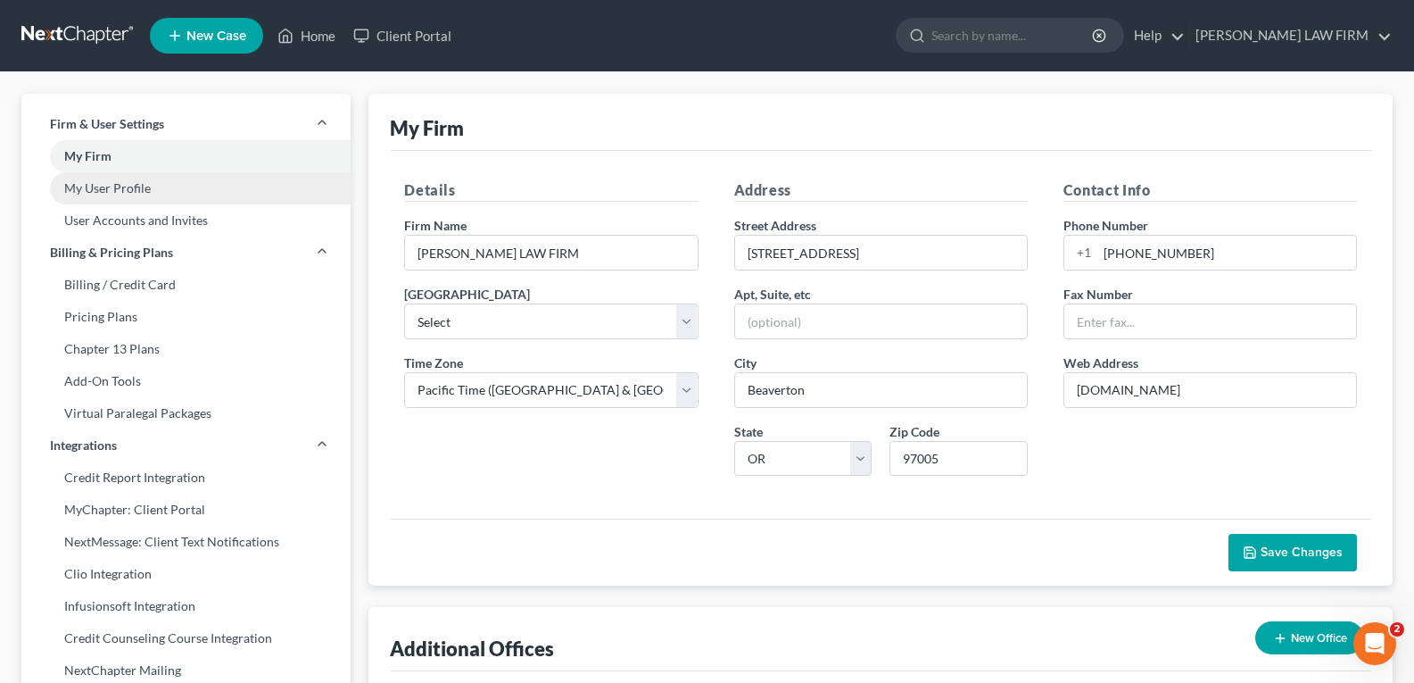
click at [121, 187] on link "My User Profile" at bounding box center [185, 188] width 329 height 32
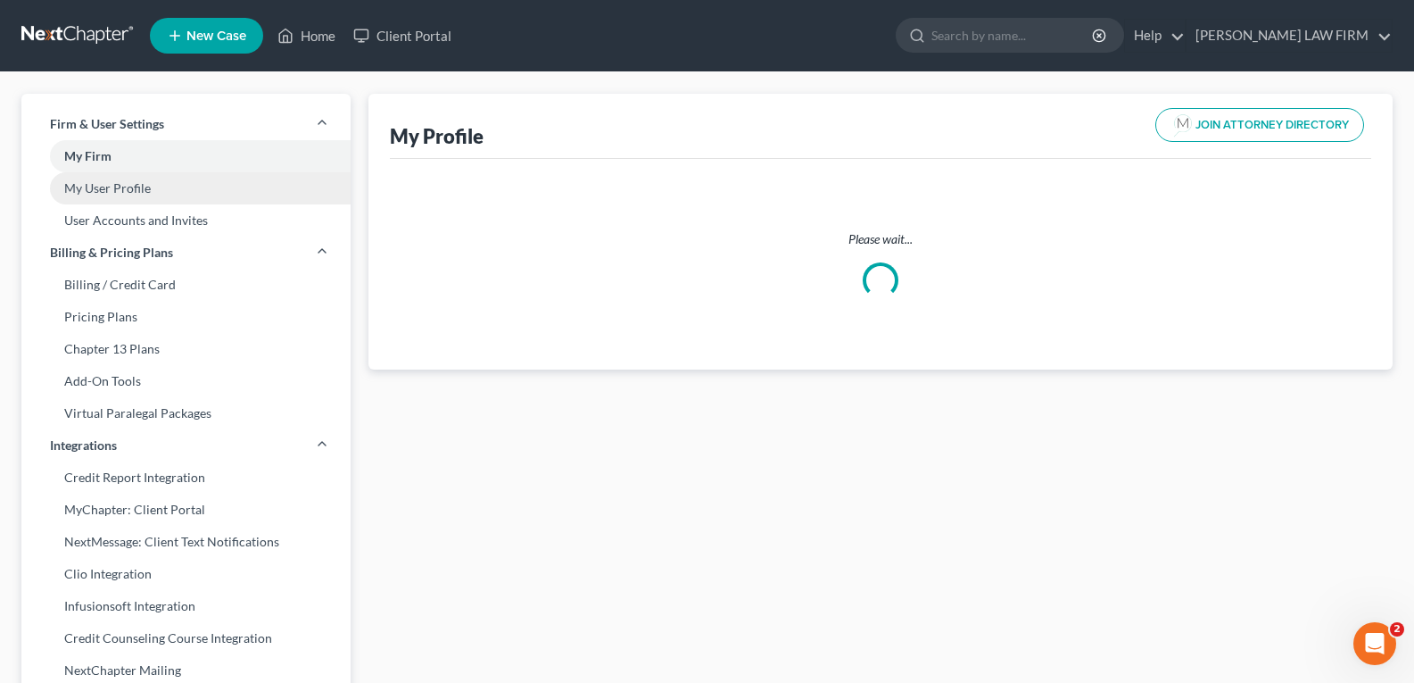
select select "38"
select select "66"
select select "attorney"
select select "0"
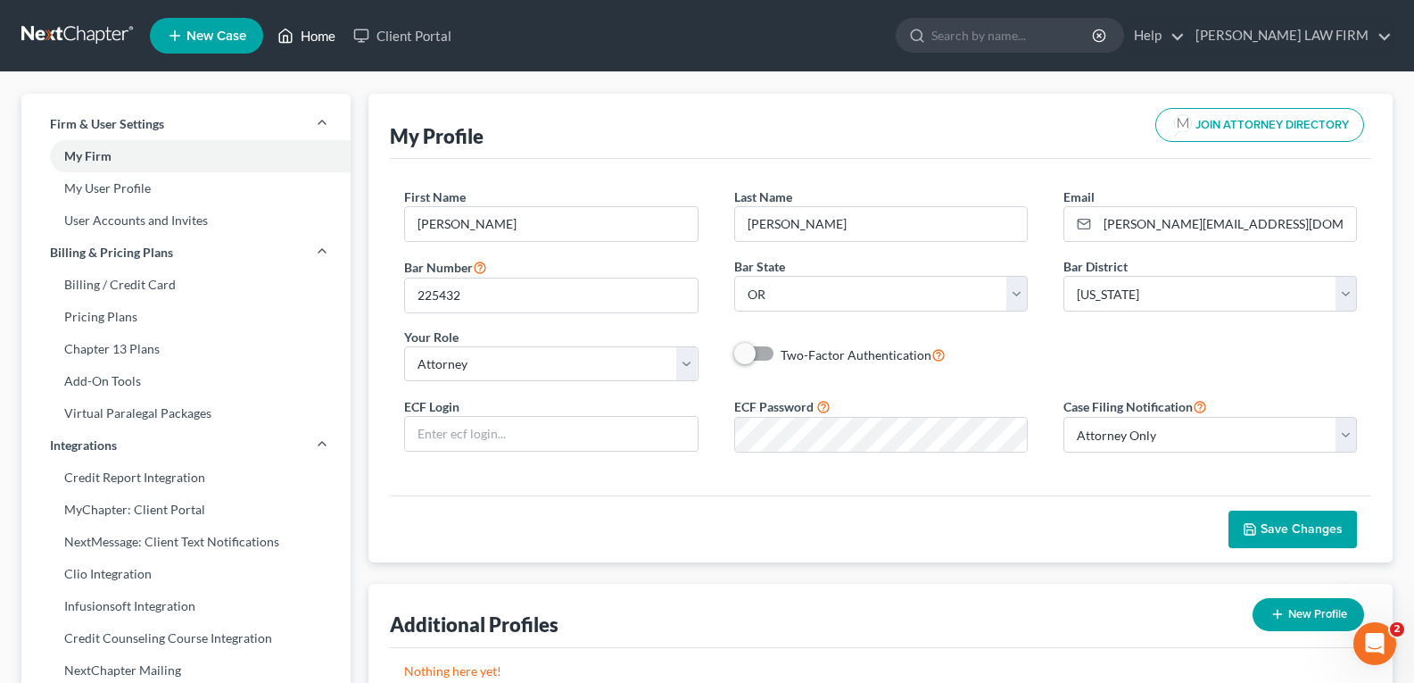
click at [304, 30] on link "Home" at bounding box center [307, 36] width 76 height 32
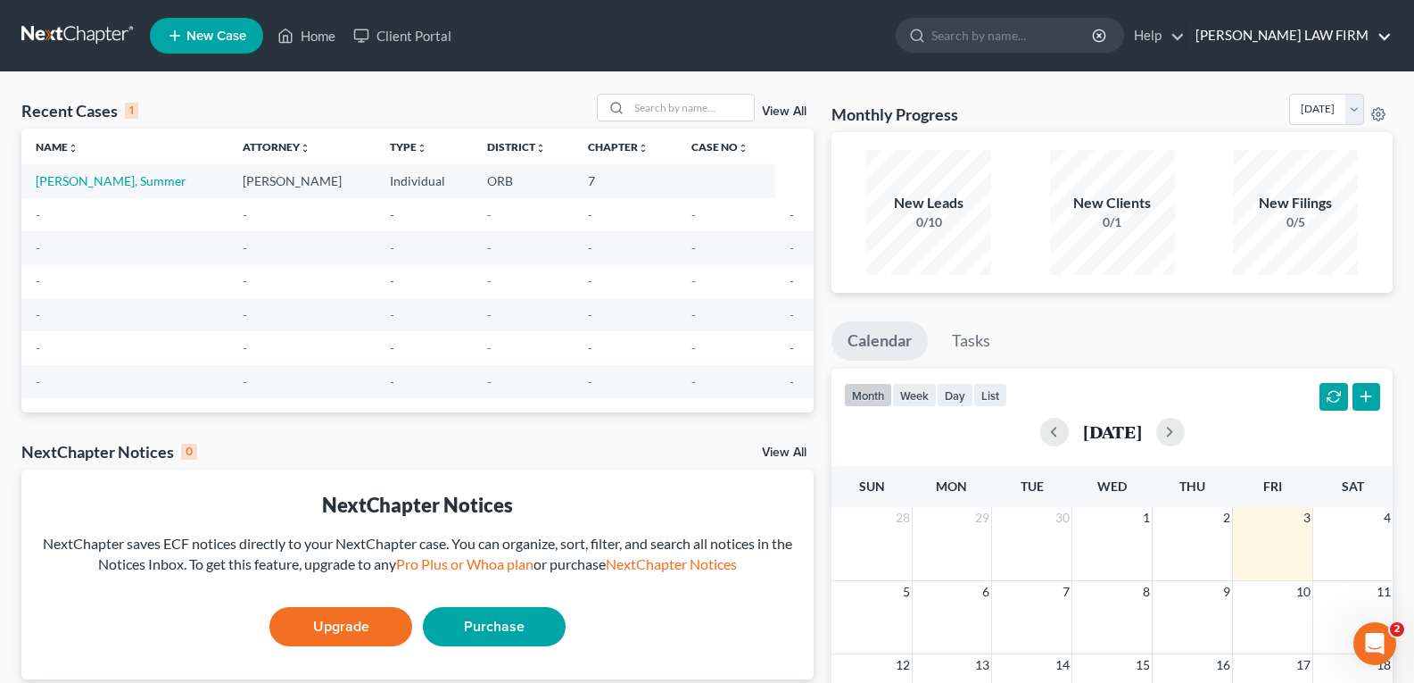
click at [1272, 37] on link "HOLBROOK LAW FIRM" at bounding box center [1289, 36] width 205 height 32
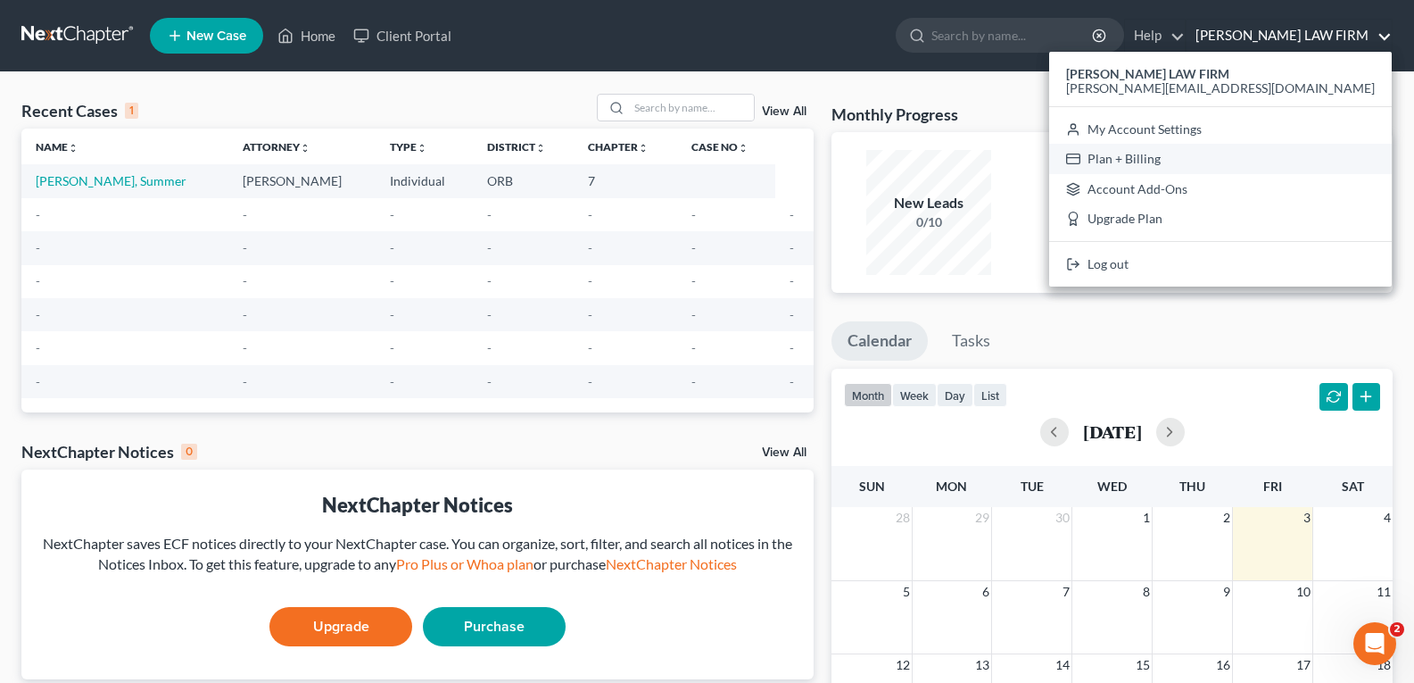
click at [1250, 161] on link "Plan + Billing" at bounding box center [1220, 159] width 343 height 30
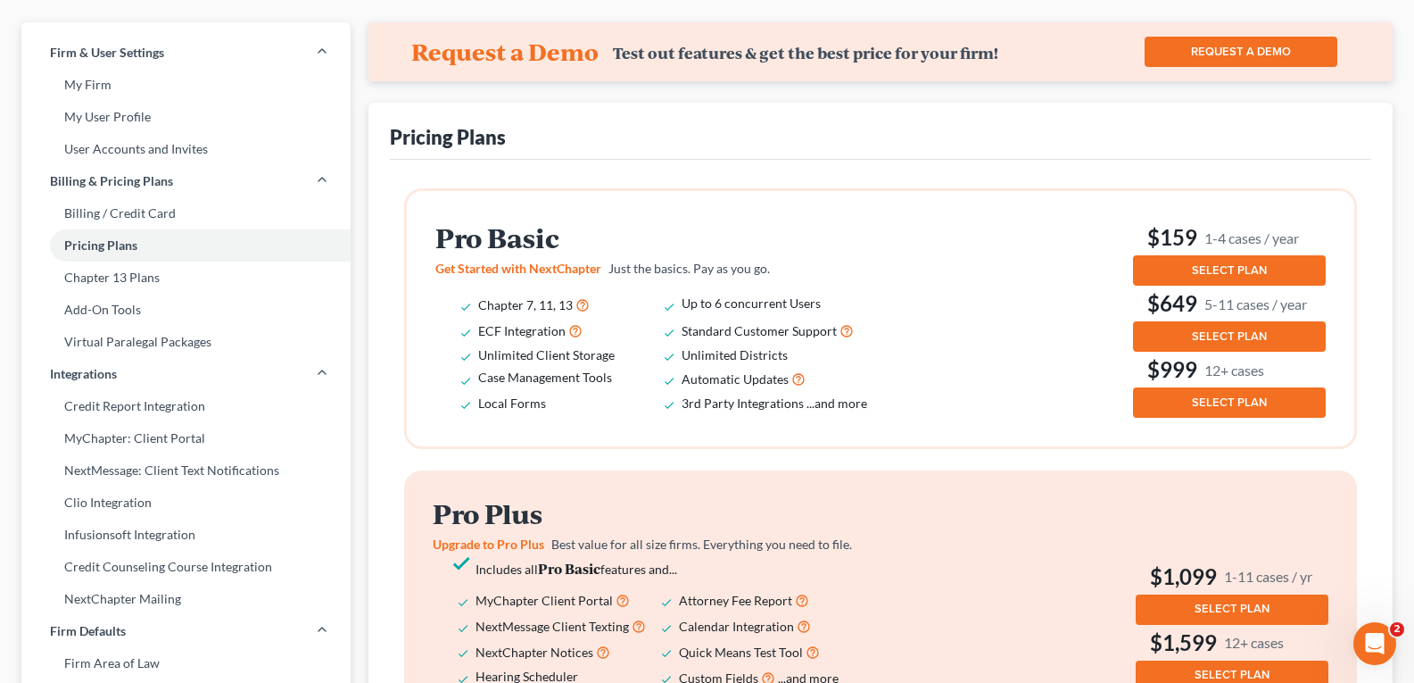
scroll to position [178, 0]
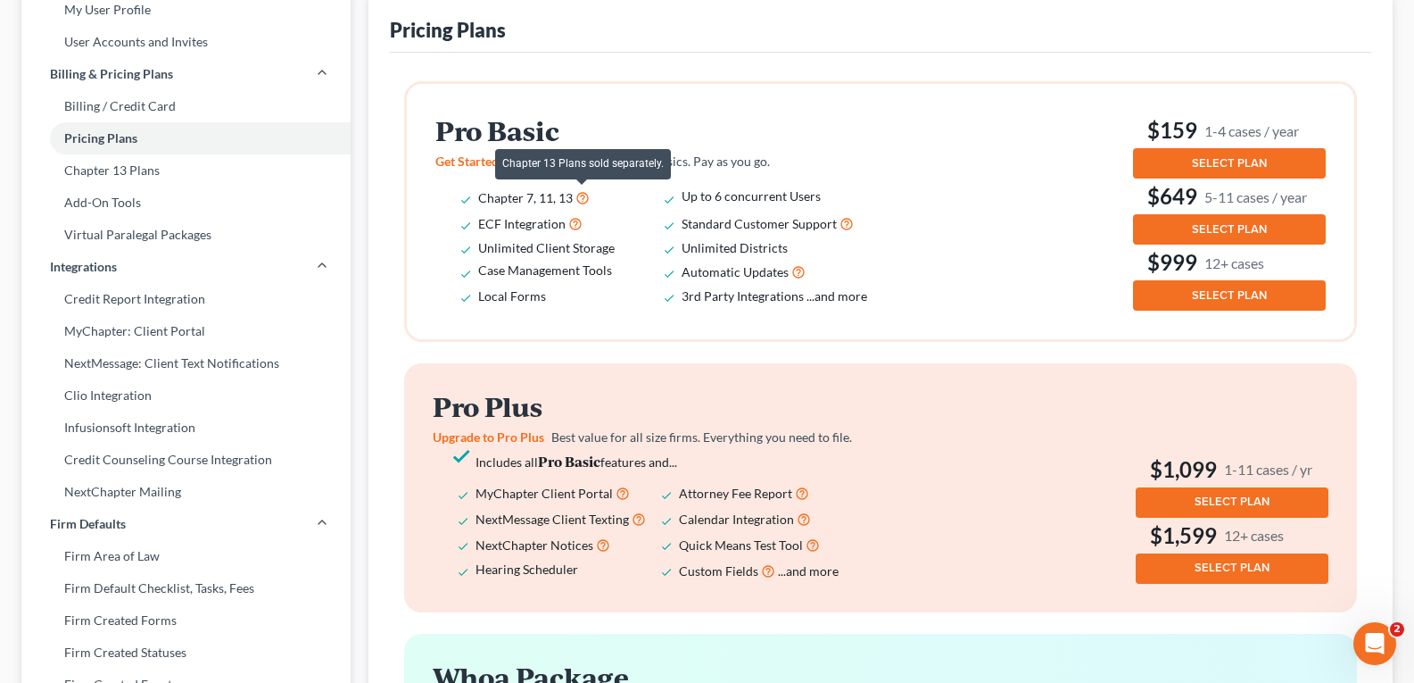
click at [584, 194] on icon at bounding box center [582, 196] width 14 height 17
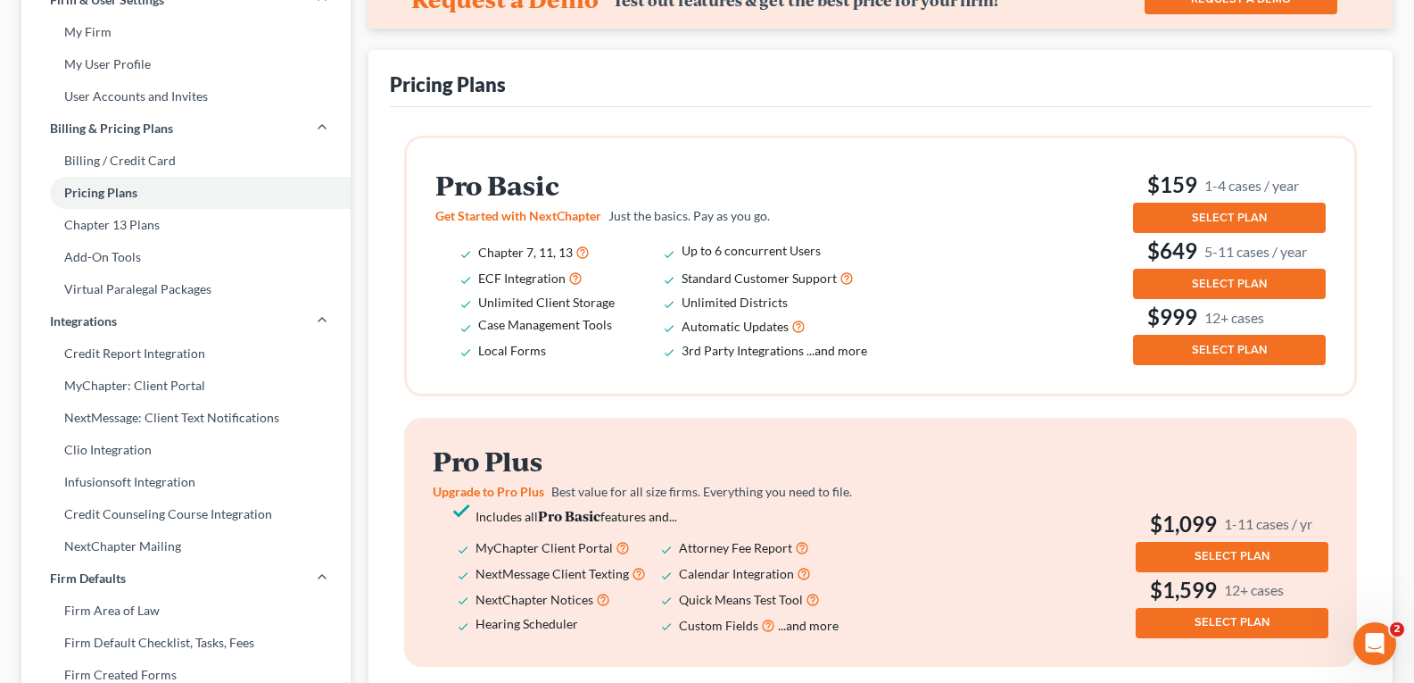
scroll to position [0, 0]
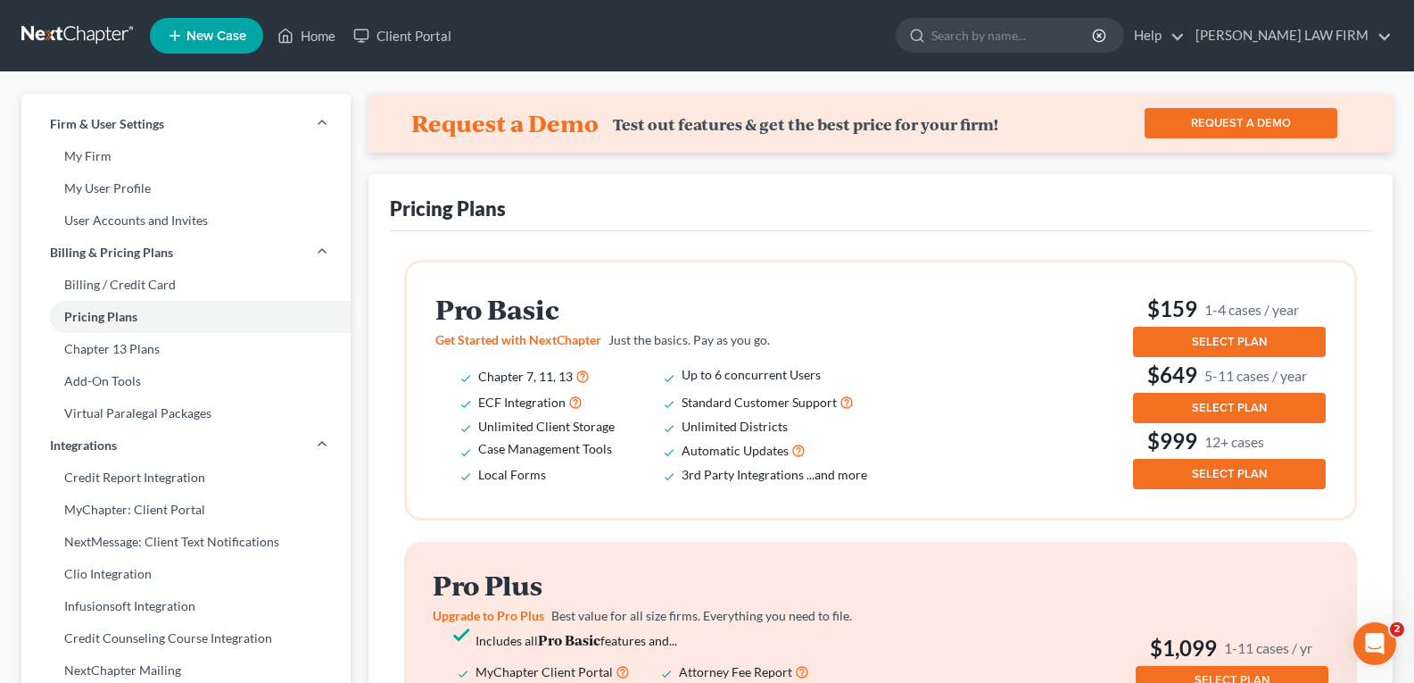
click at [1207, 335] on span "SELECT PLAN" at bounding box center [1229, 342] width 75 height 14
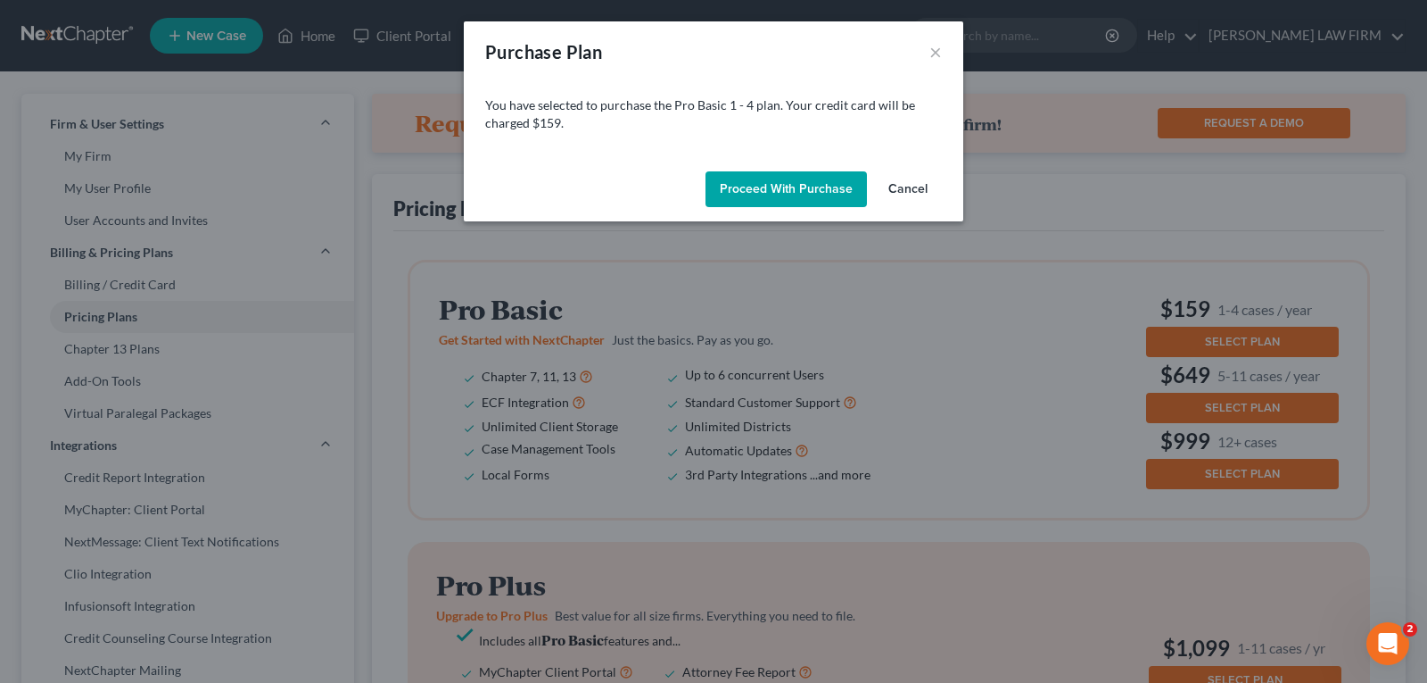
click at [782, 186] on button "Proceed with Purchase" at bounding box center [786, 189] width 161 height 36
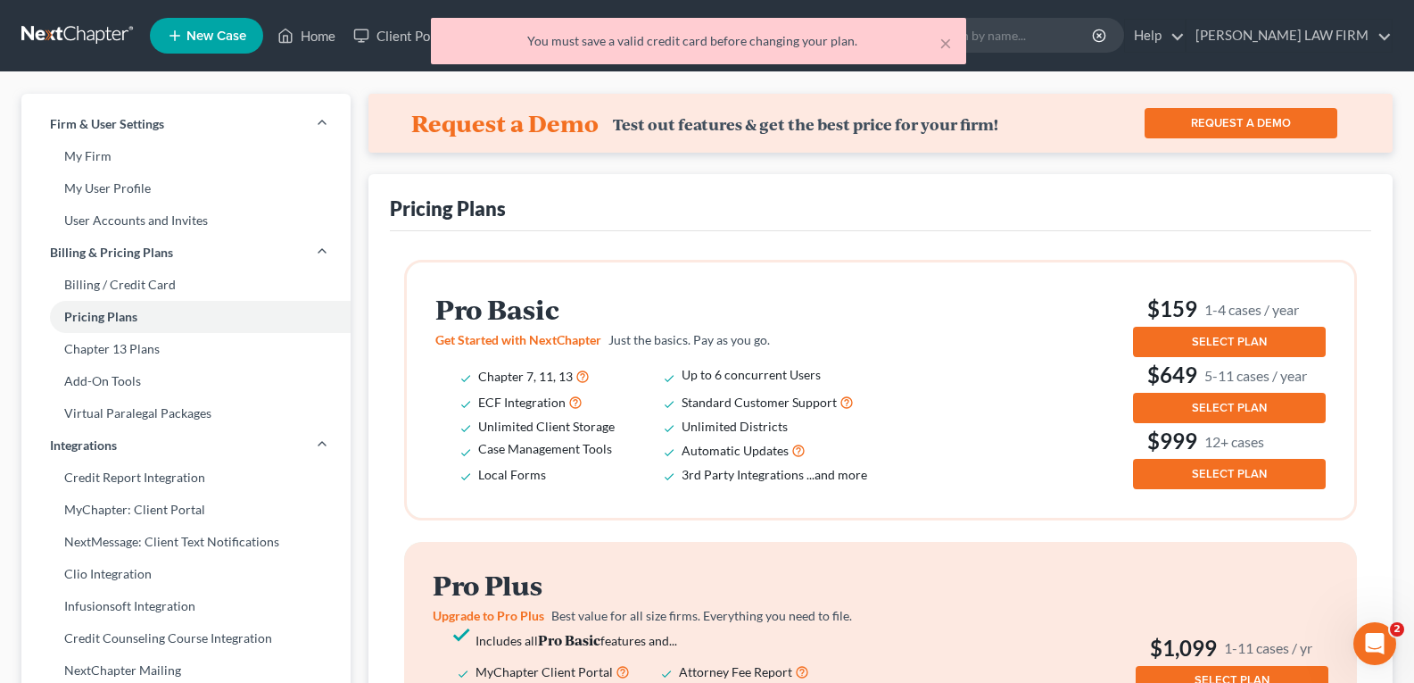
click at [596, 36] on div "You must save a valid credit card before changing your plan." at bounding box center [698, 41] width 507 height 18
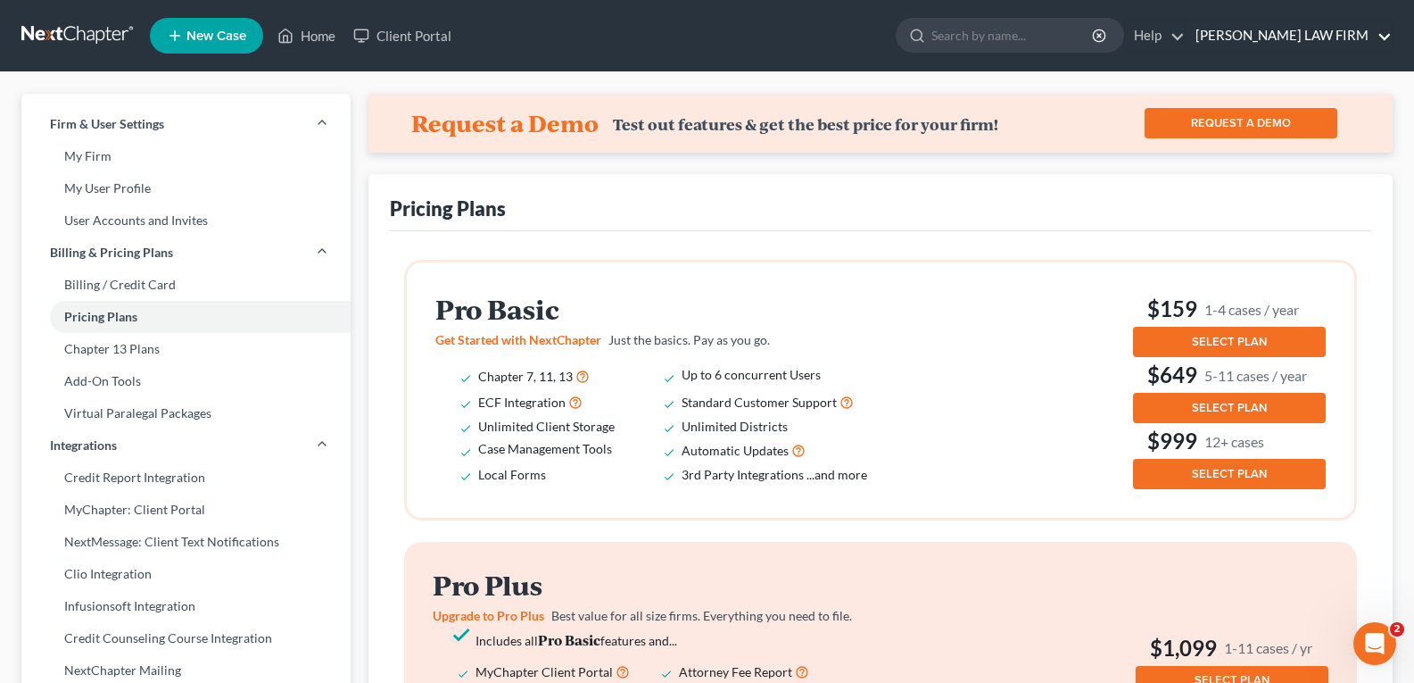
click at [1271, 42] on link "HOLBROOK LAW FIRM" at bounding box center [1289, 36] width 205 height 32
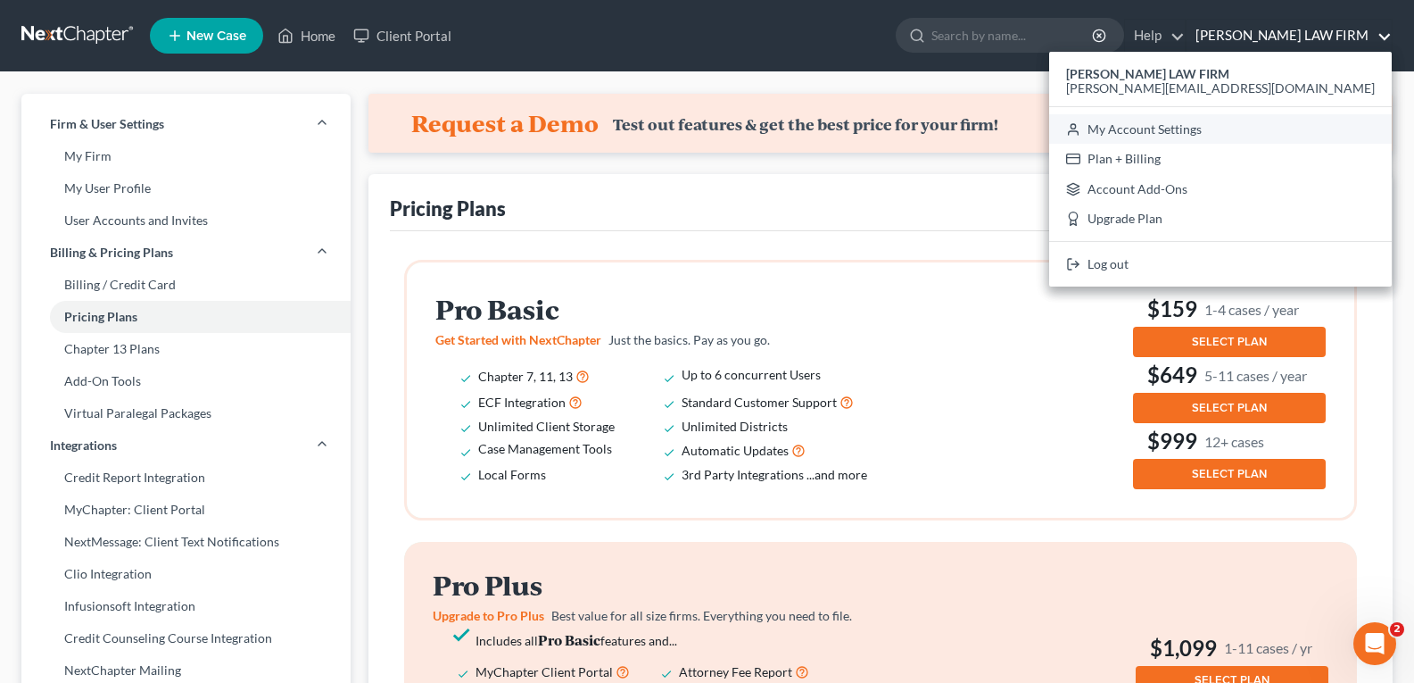
click at [1231, 128] on link "My Account Settings" at bounding box center [1220, 129] width 343 height 30
select select "66"
select select "29"
select select "38"
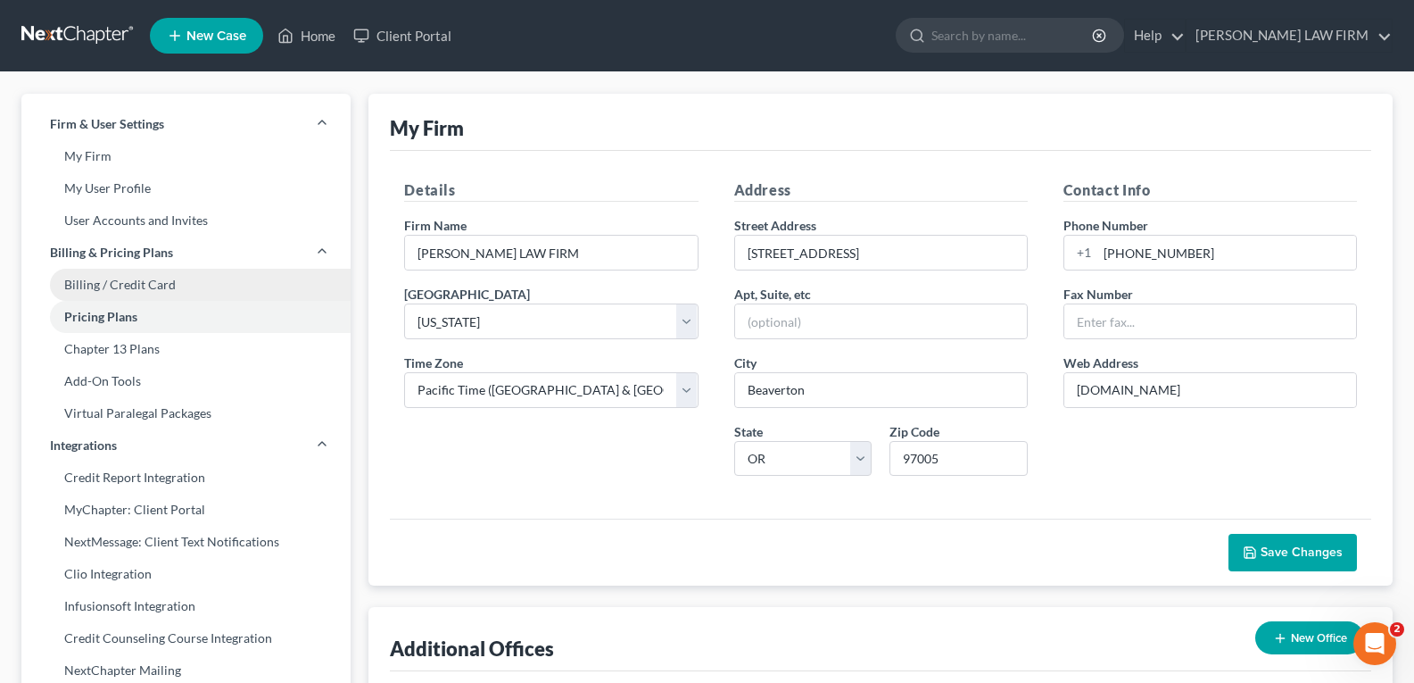
click at [150, 285] on link "Billing / Credit Card" at bounding box center [185, 285] width 329 height 32
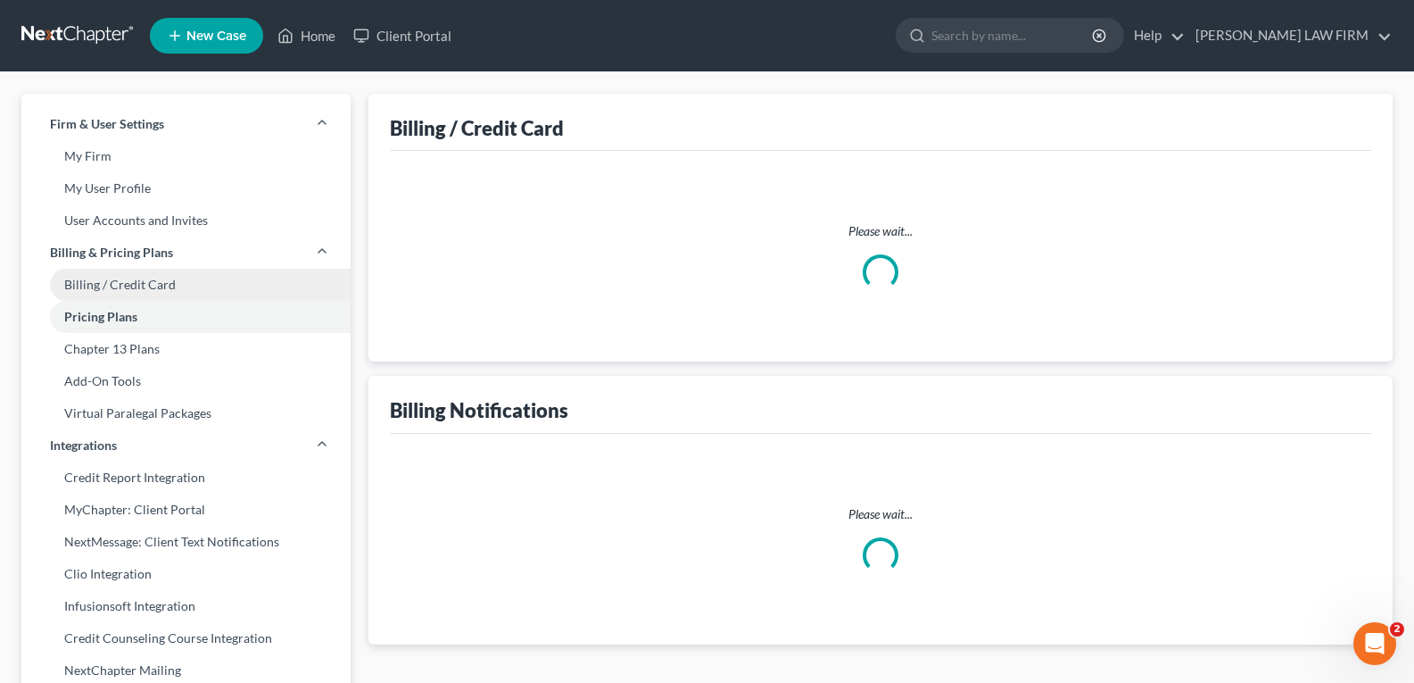
select select "38"
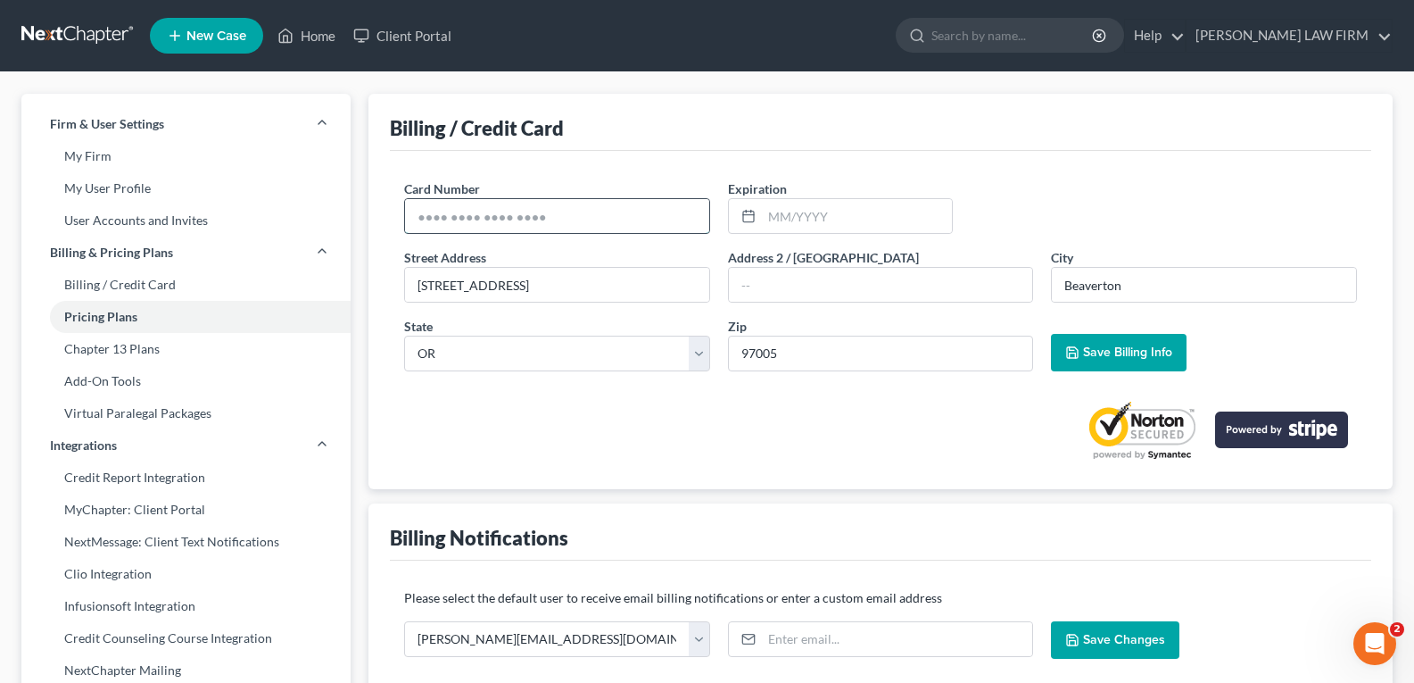
click at [602, 208] on input "text" at bounding box center [557, 216] width 304 height 34
type input "4312317005298883"
type input "07/2028"
drag, startPoint x: 599, startPoint y: 277, endPoint x: 415, endPoint y: 269, distance: 184.0
click at [415, 269] on input "12275 SW Second Street" at bounding box center [557, 285] width 304 height 34
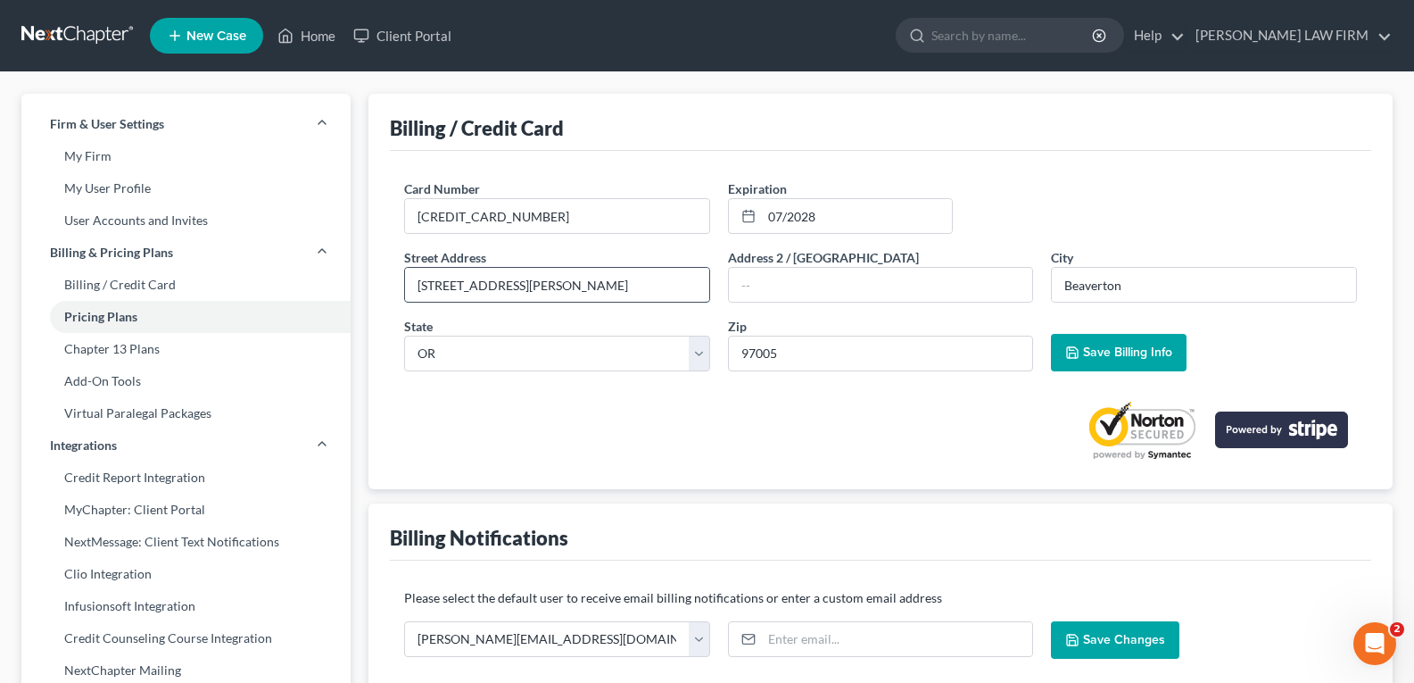
type input "901 N Brutcher Street S"
type input "Ste D237"
click at [560, 285] on input "901 N Brutcher Street S" at bounding box center [557, 285] width 304 height 34
click at [473, 286] on input "901 N Brutcher Street" at bounding box center [557, 285] width 304 height 34
click at [480, 289] on input "901 N Brutcher Street" at bounding box center [557, 285] width 304 height 34
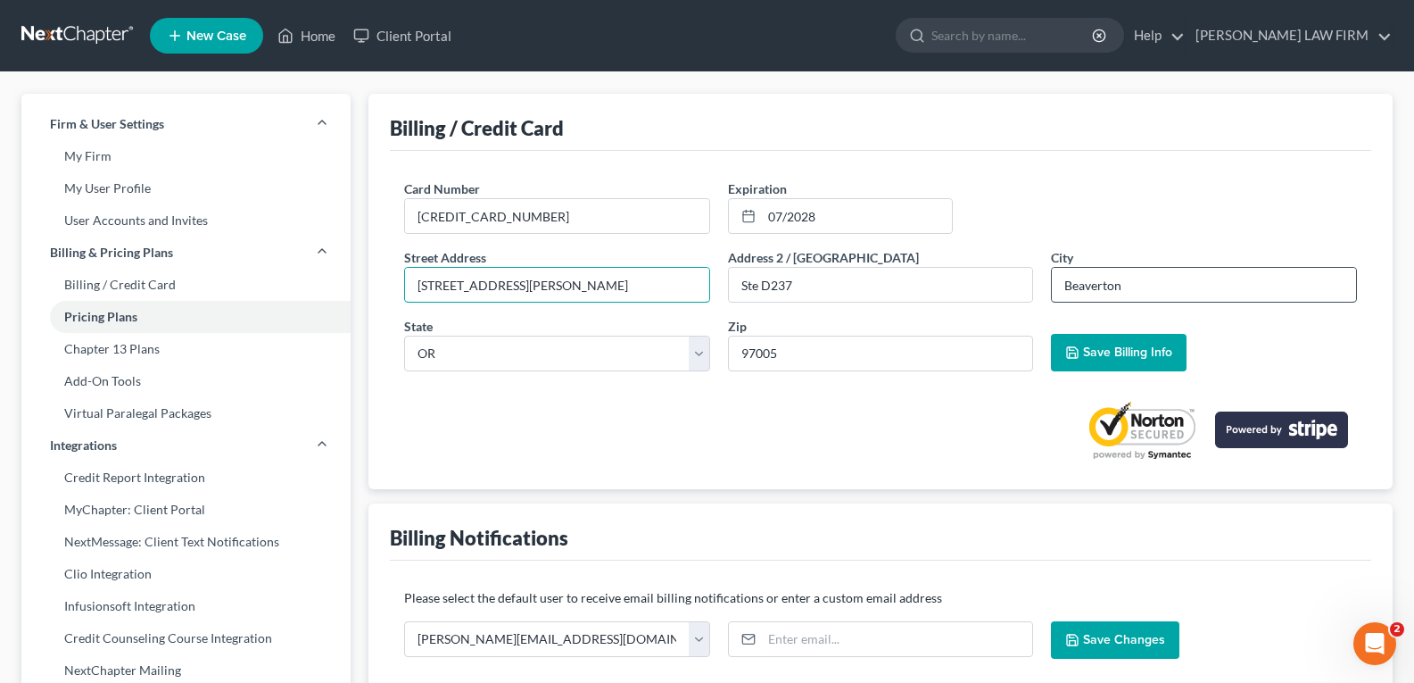
type input "901 N Brutscher Street"
click at [1138, 286] on input "Beaverton" at bounding box center [1204, 285] width 304 height 34
type input "B"
type input "Newberg"
click at [979, 360] on input "97005" at bounding box center [881, 353] width 306 height 36
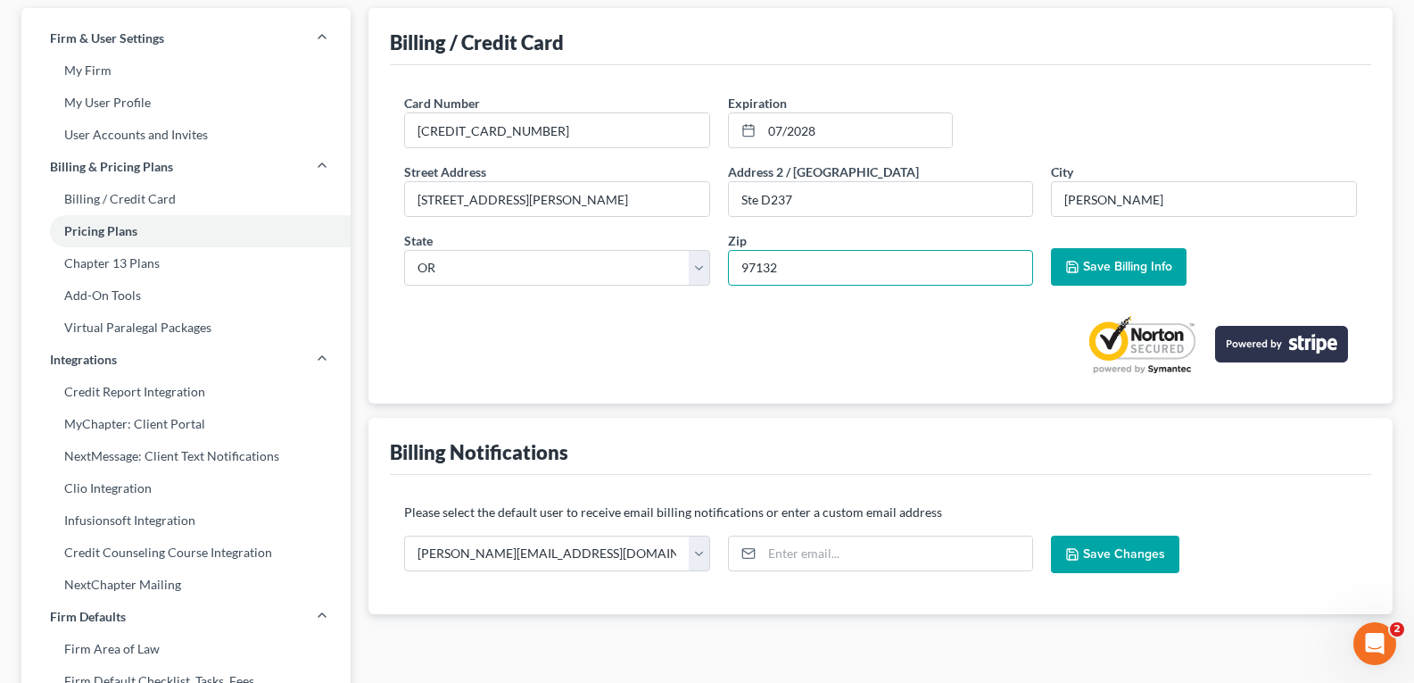
scroll to position [178, 0]
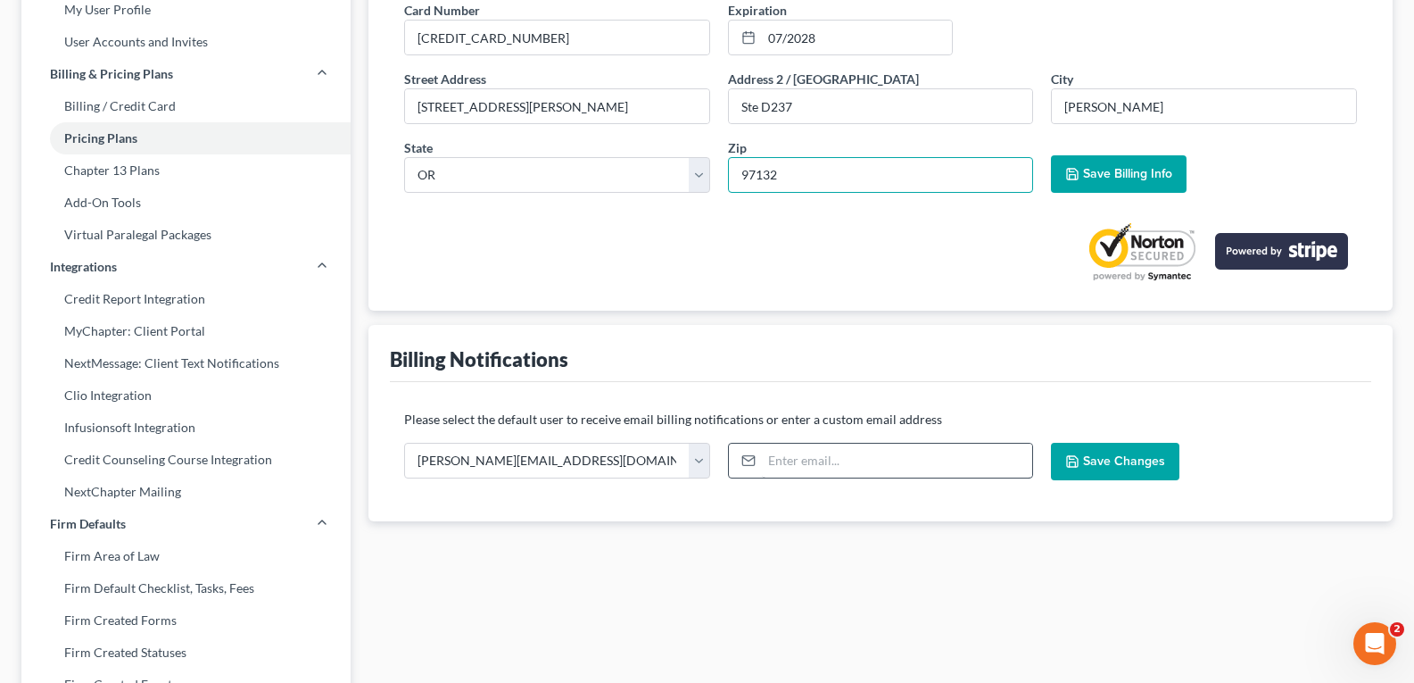
type input "97132"
click at [782, 461] on input "email" at bounding box center [897, 460] width 271 height 34
drag, startPoint x: 590, startPoint y: 459, endPoint x: 479, endPoint y: 459, distance: 110.6
click at [479, 459] on select "brad.holbrooklawfirm@gmail.com" at bounding box center [557, 461] width 306 height 36
click at [404, 443] on select "brad.holbrooklawfirm@gmail.com" at bounding box center [557, 461] width 306 height 36
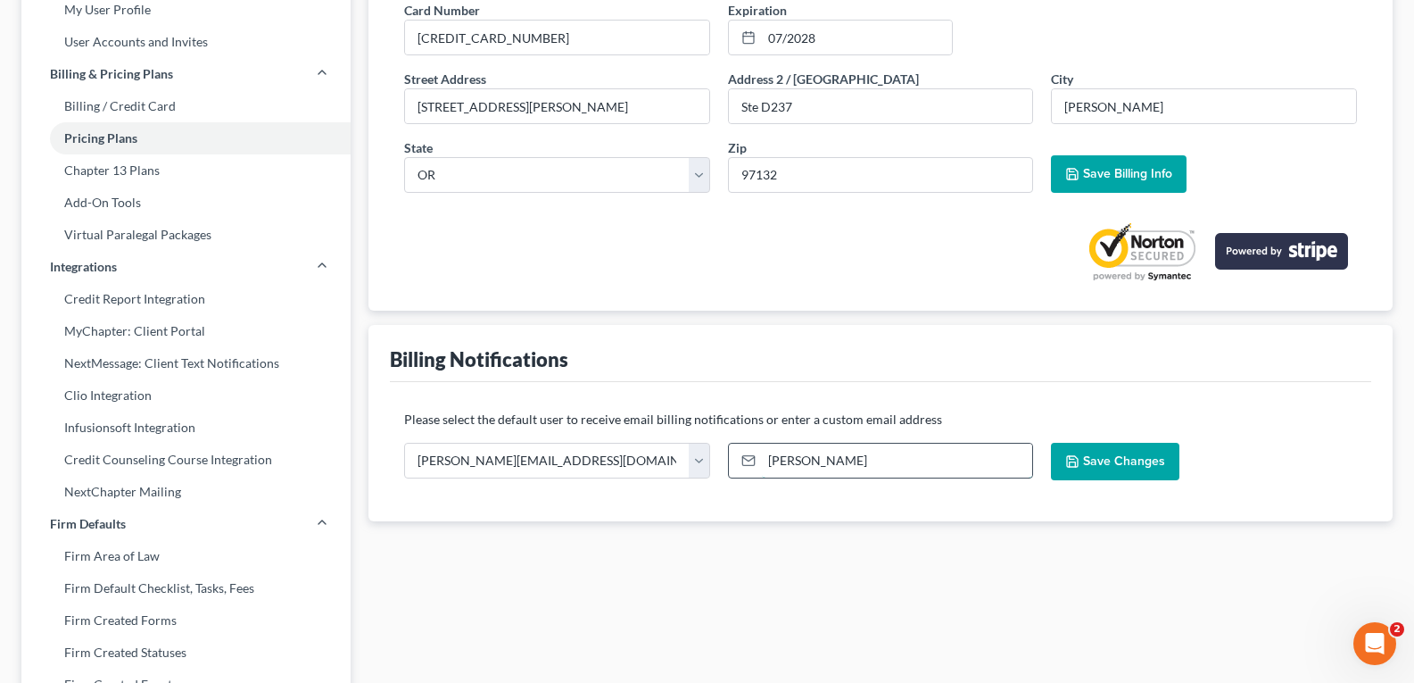
drag, startPoint x: 504, startPoint y: 465, endPoint x: 831, endPoint y: 465, distance: 327.4
click at [831, 465] on input "brad" at bounding box center [897, 460] width 271 height 34
type input "brad.holbrooklawfirm@gmail.com"
click at [1090, 448] on button "Save Changes" at bounding box center [1115, 461] width 128 height 37
click at [1104, 469] on button "Save Changes" at bounding box center [1115, 461] width 128 height 37
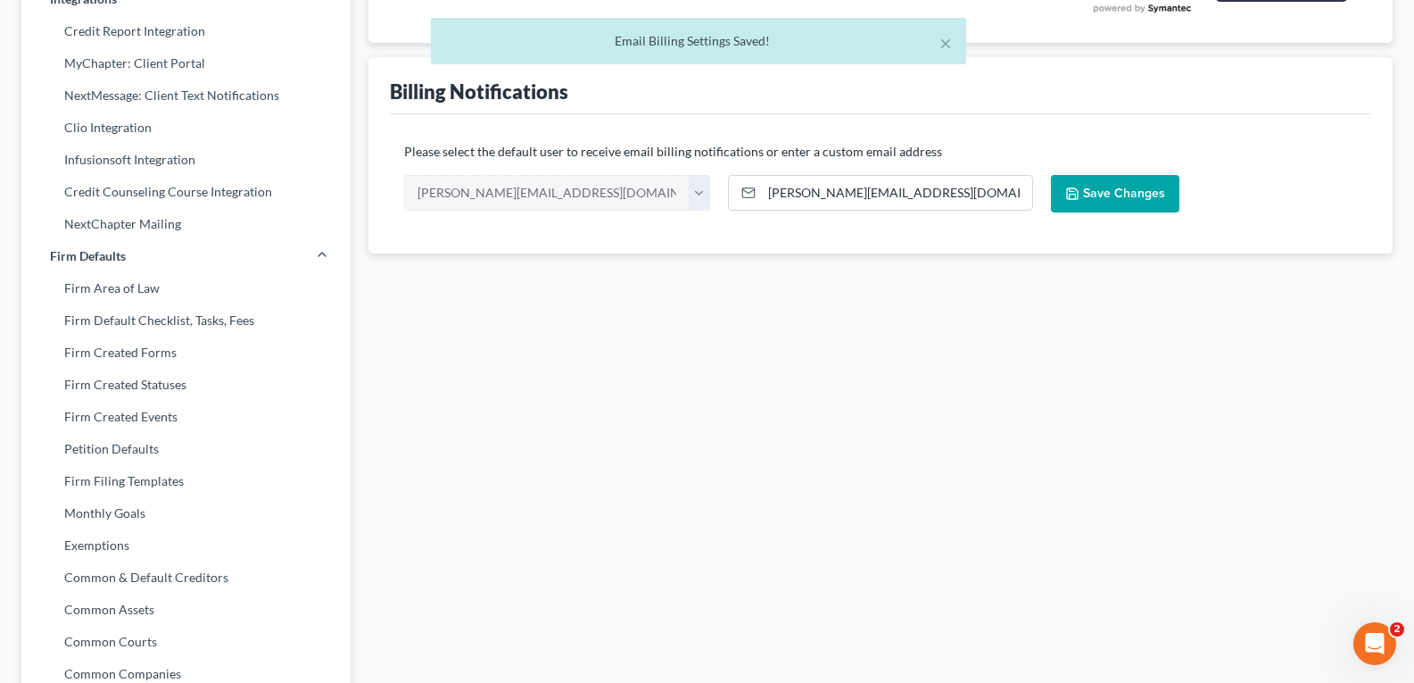
scroll to position [0, 0]
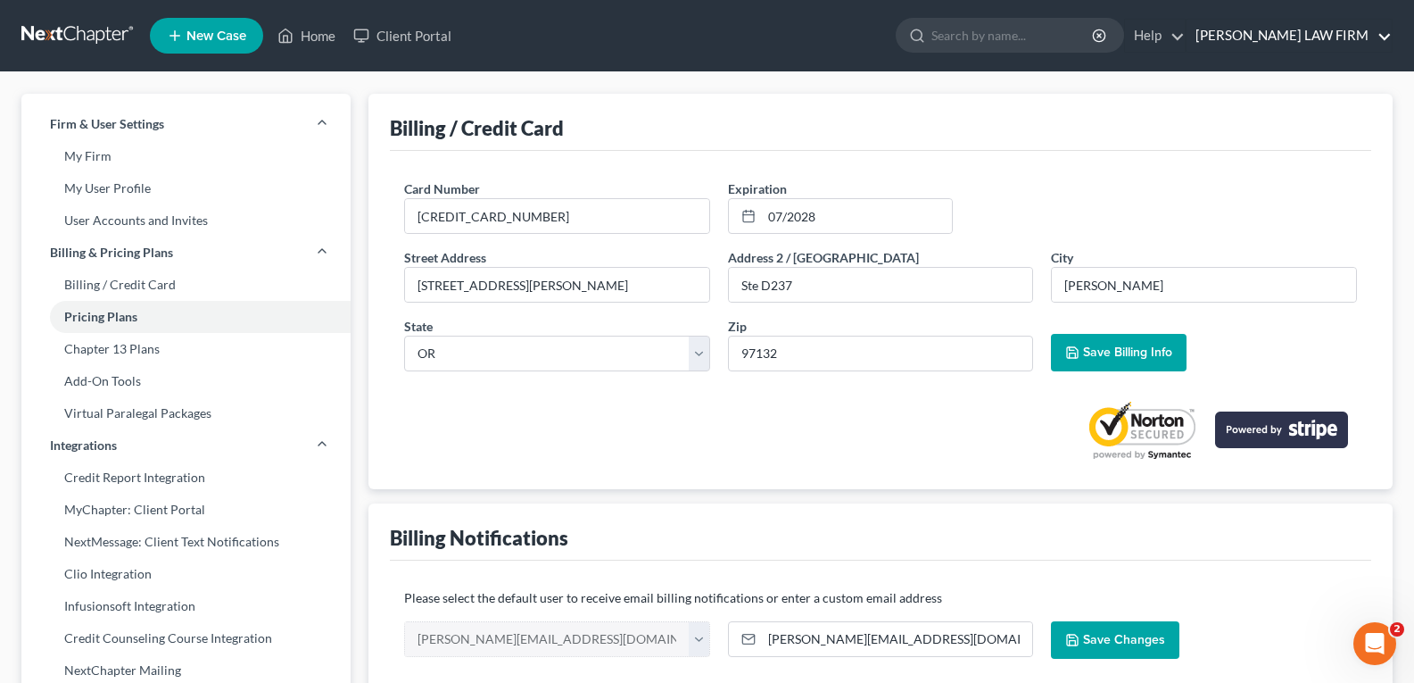
click at [1294, 33] on link "HOLBROOK LAW FIRM" at bounding box center [1289, 36] width 205 height 32
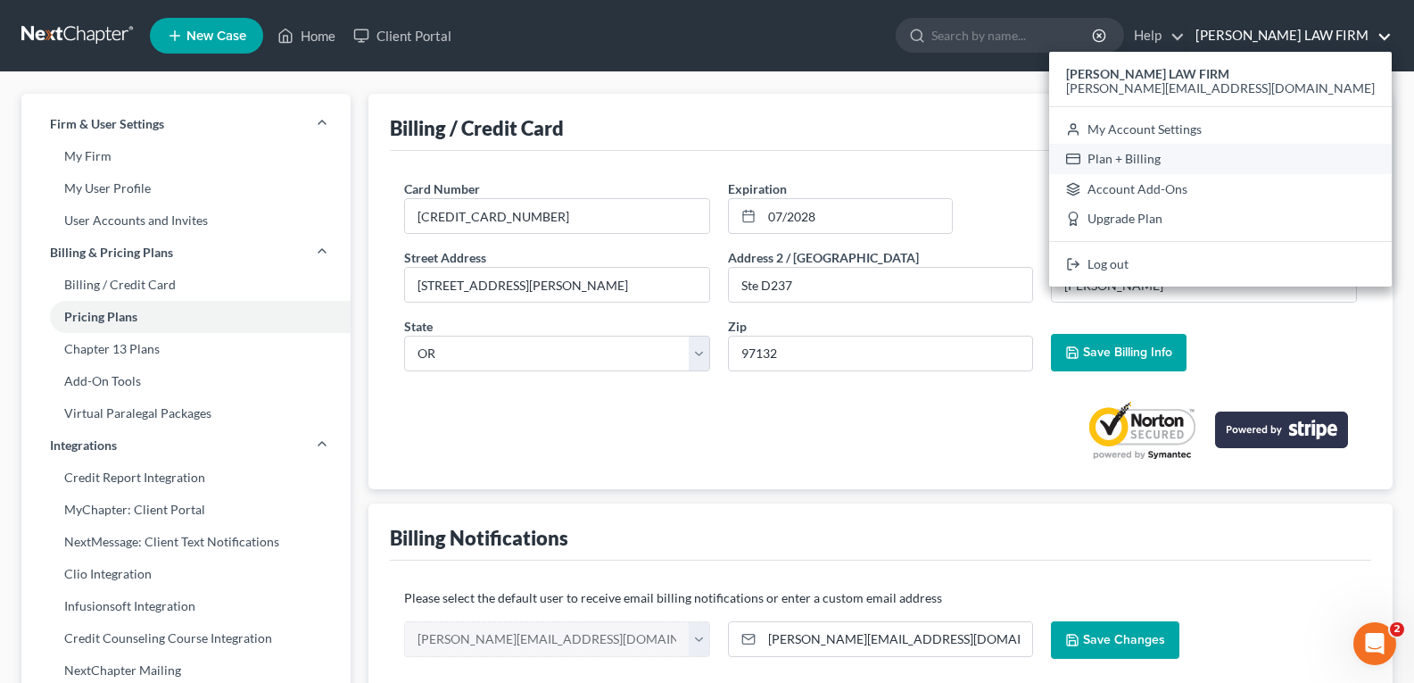
click at [1272, 151] on link "Plan + Billing" at bounding box center [1220, 159] width 343 height 30
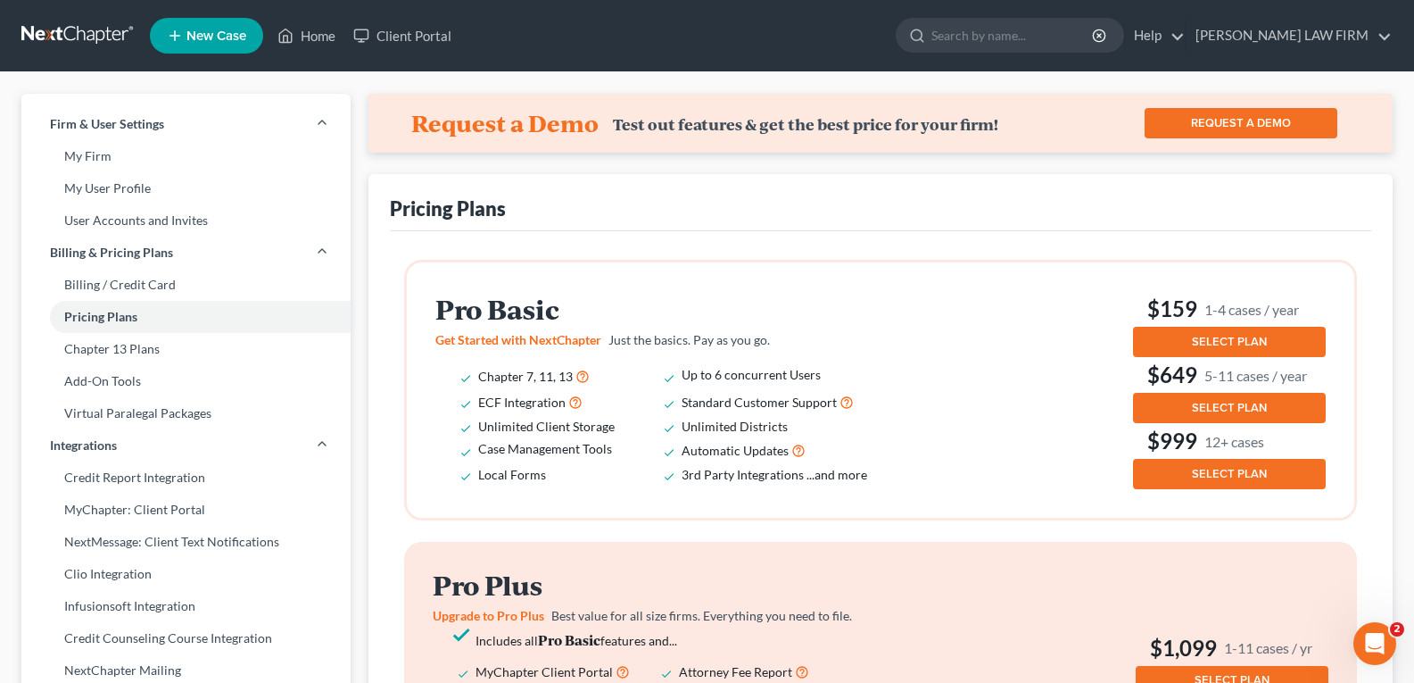
click at [1232, 342] on span "SELECT PLAN" at bounding box center [1229, 342] width 75 height 14
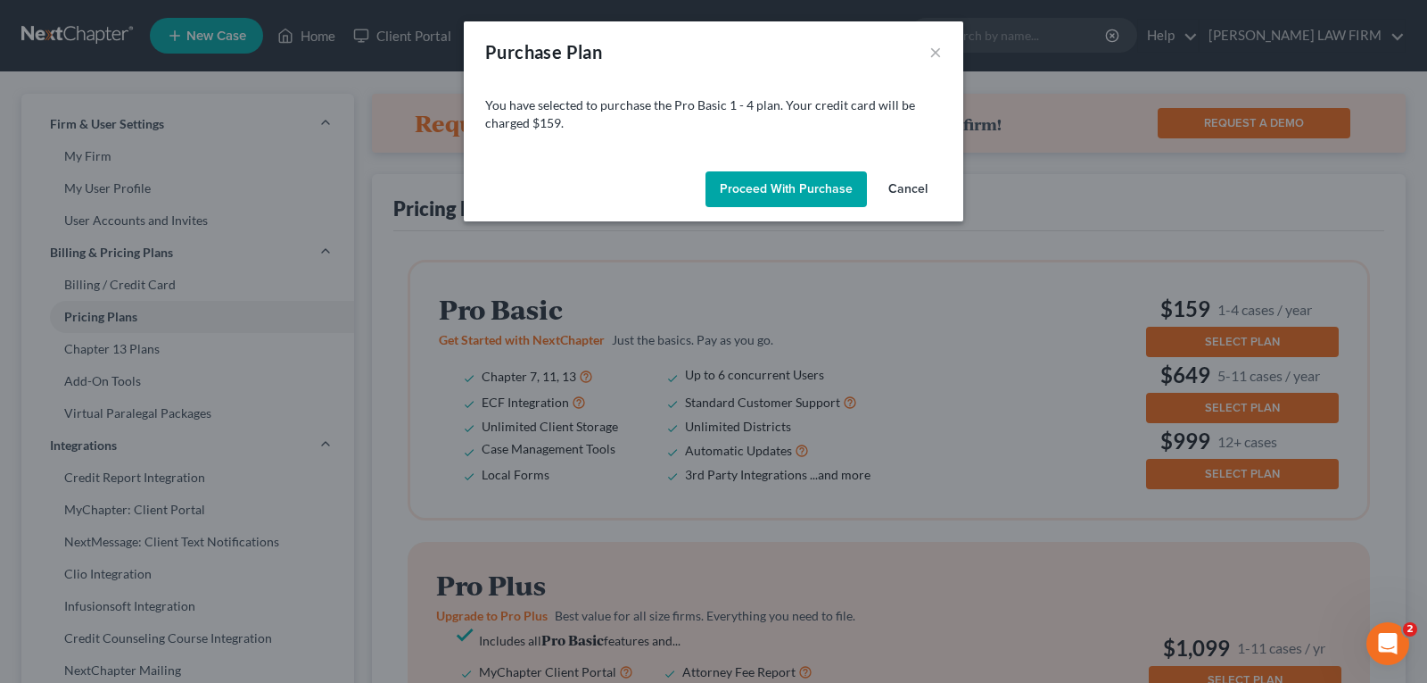
click at [807, 190] on button "Proceed with Purchase" at bounding box center [786, 189] width 161 height 36
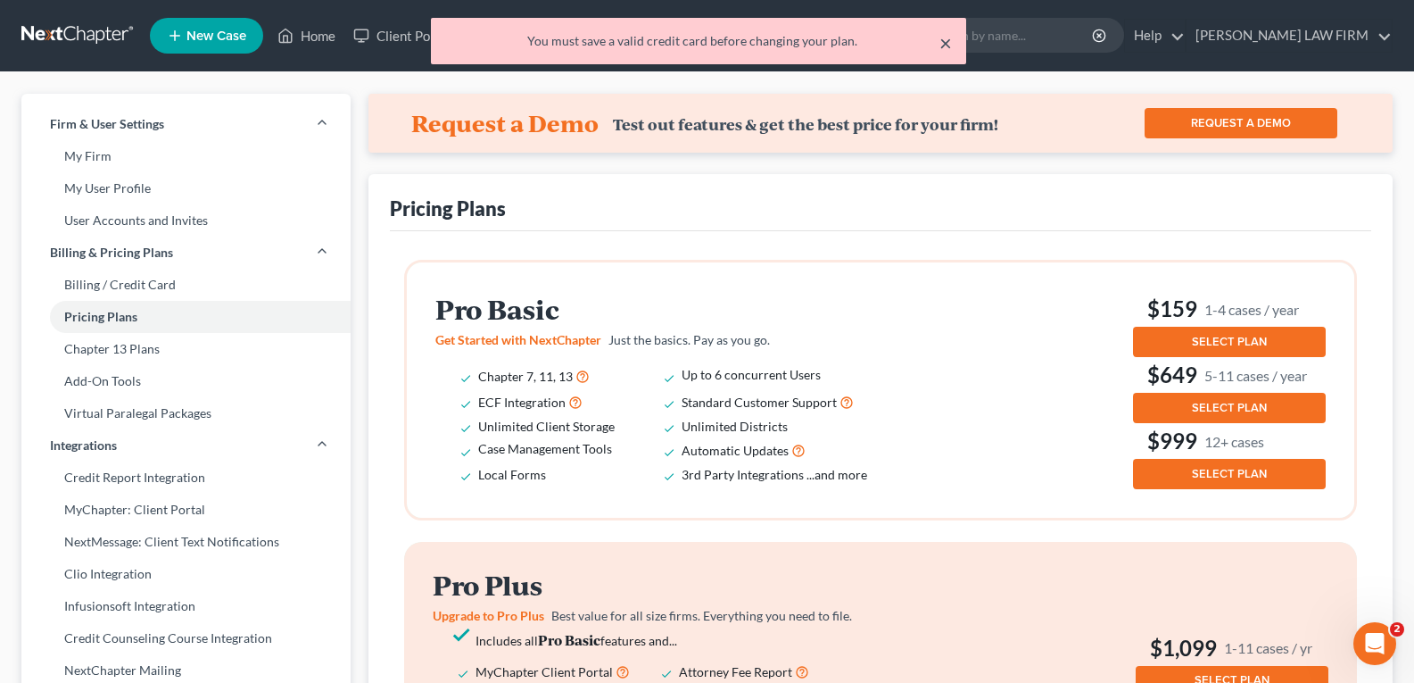
click at [947, 41] on button "×" at bounding box center [945, 42] width 12 height 21
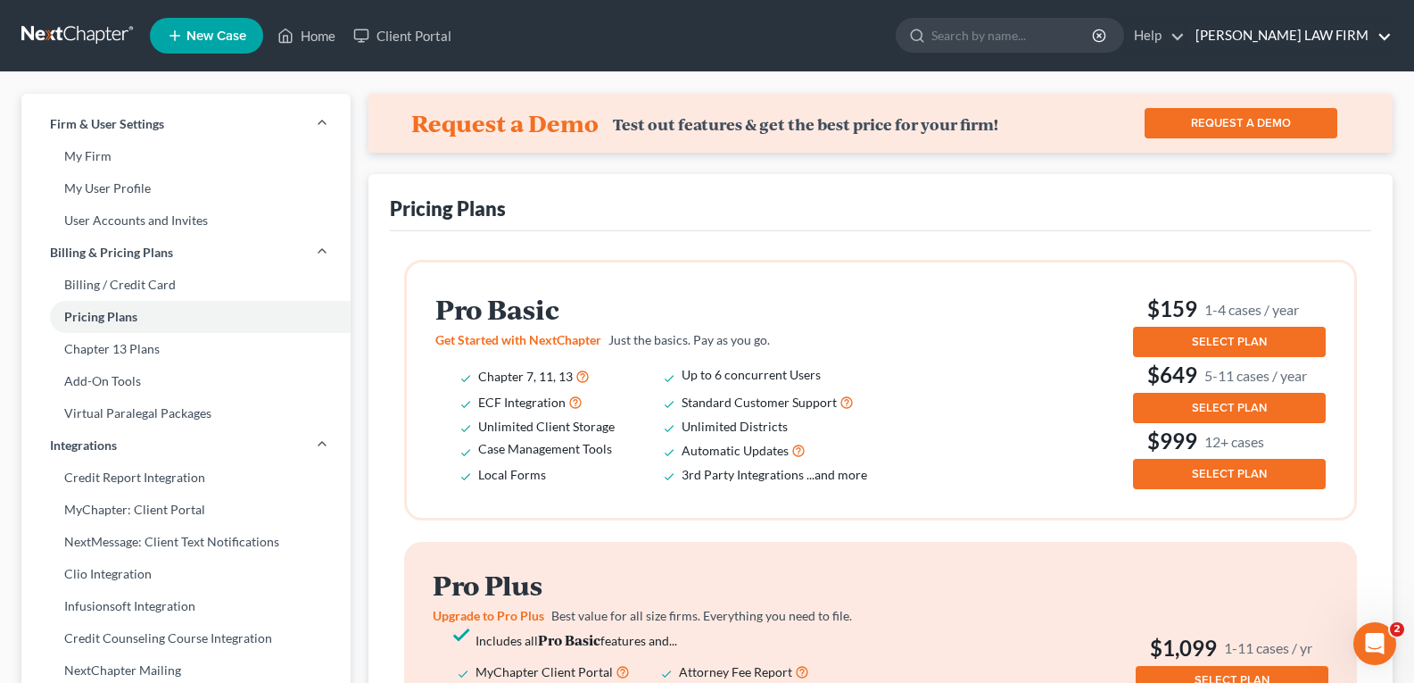
click at [1287, 43] on link "HOLBROOK LAW FIRM" at bounding box center [1289, 36] width 205 height 32
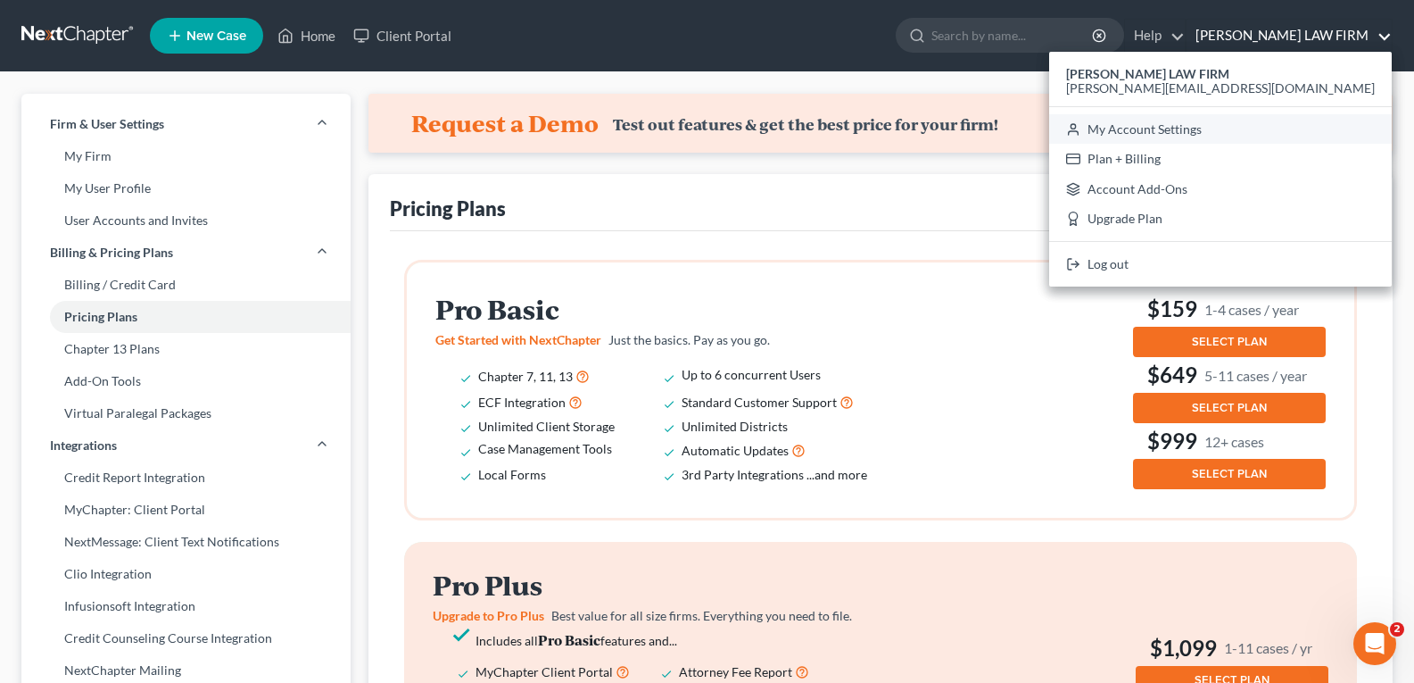
click at [1222, 128] on link "My Account Settings" at bounding box center [1220, 129] width 343 height 30
select select "66"
select select "29"
select select "38"
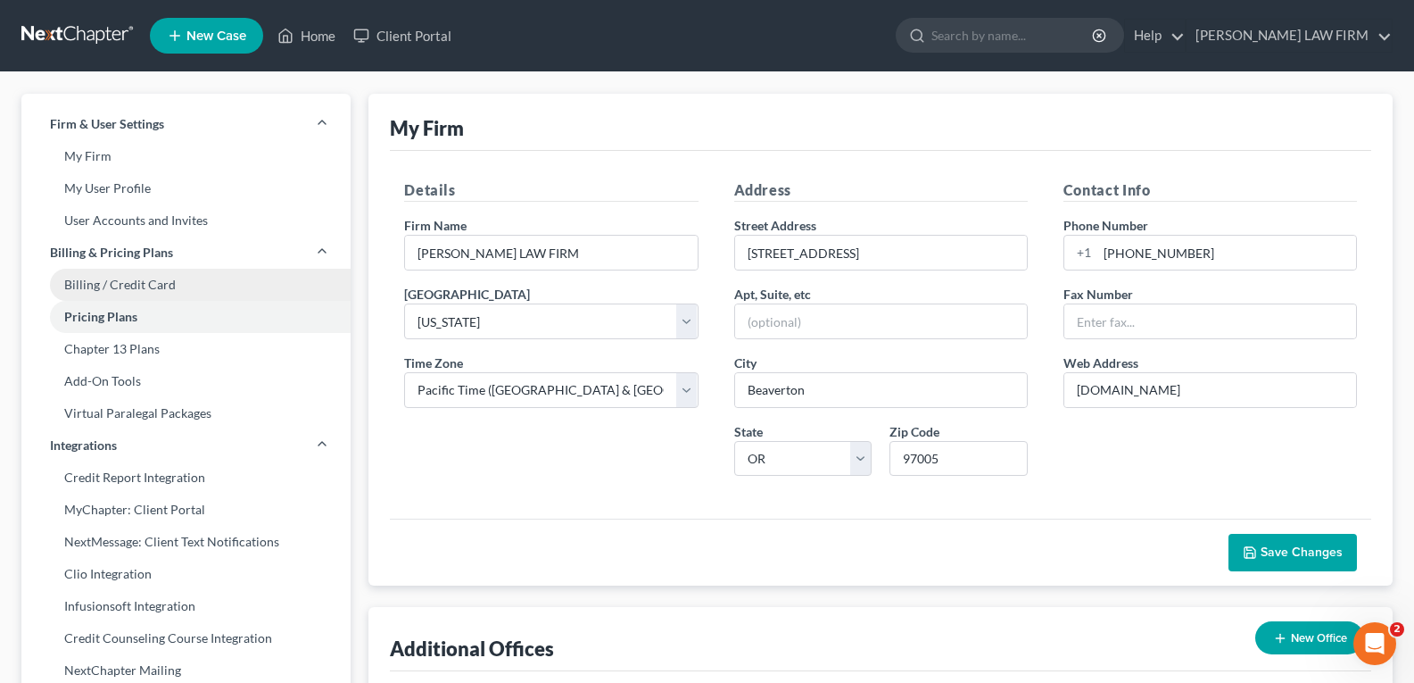
click at [110, 290] on link "Billing / Credit Card" at bounding box center [185, 285] width 329 height 32
select select "38"
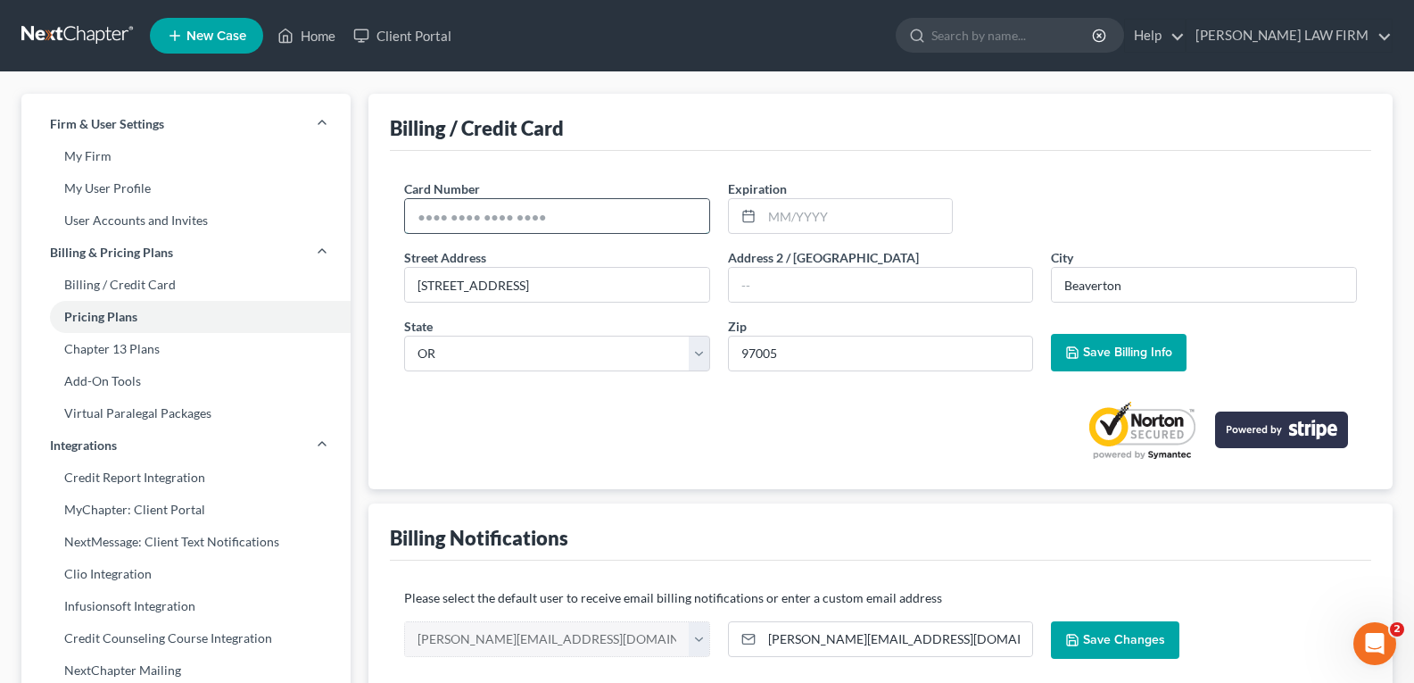
click at [562, 217] on input "text" at bounding box center [557, 216] width 304 height 34
type input "4312317005298883"
type input "07/2028"
click at [1091, 351] on span "Save Billing Info" at bounding box center [1127, 351] width 89 height 15
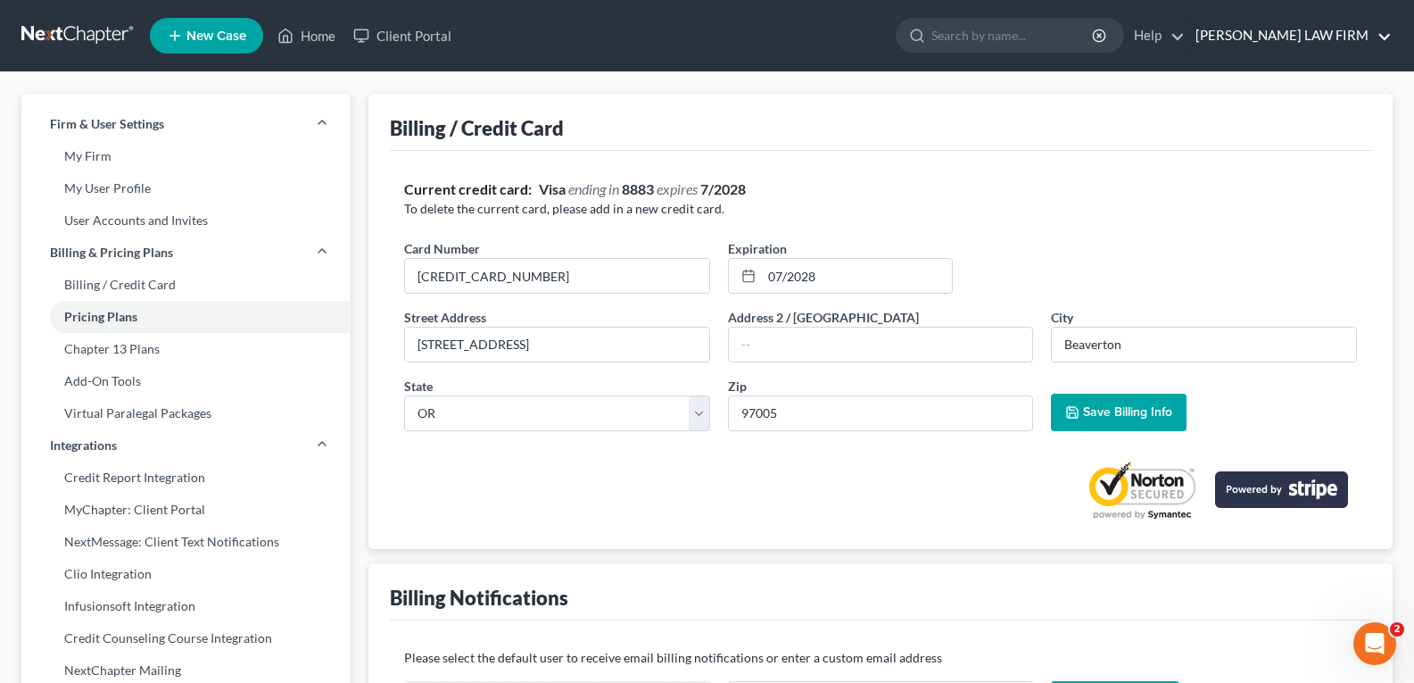
click at [1287, 40] on link "HOLBROOK LAW FIRM" at bounding box center [1289, 36] width 205 height 32
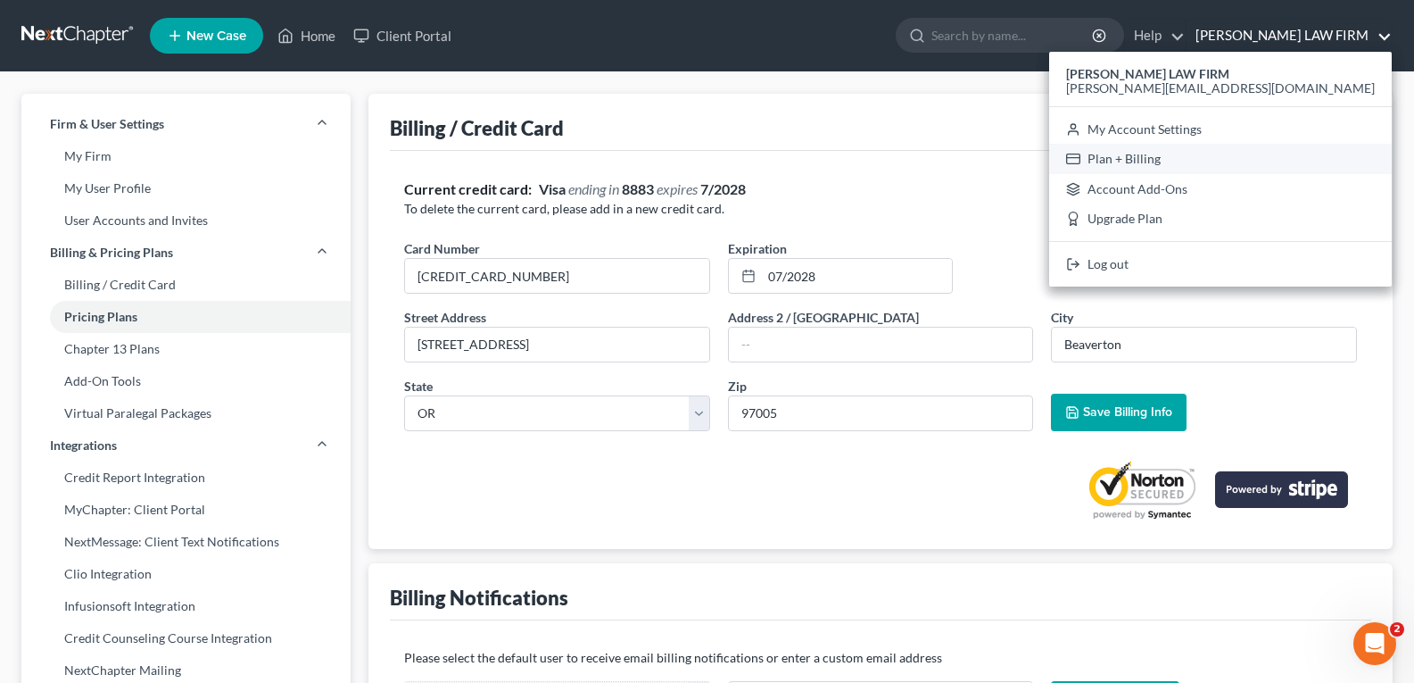
click at [1255, 153] on link "Plan + Billing" at bounding box center [1220, 159] width 343 height 30
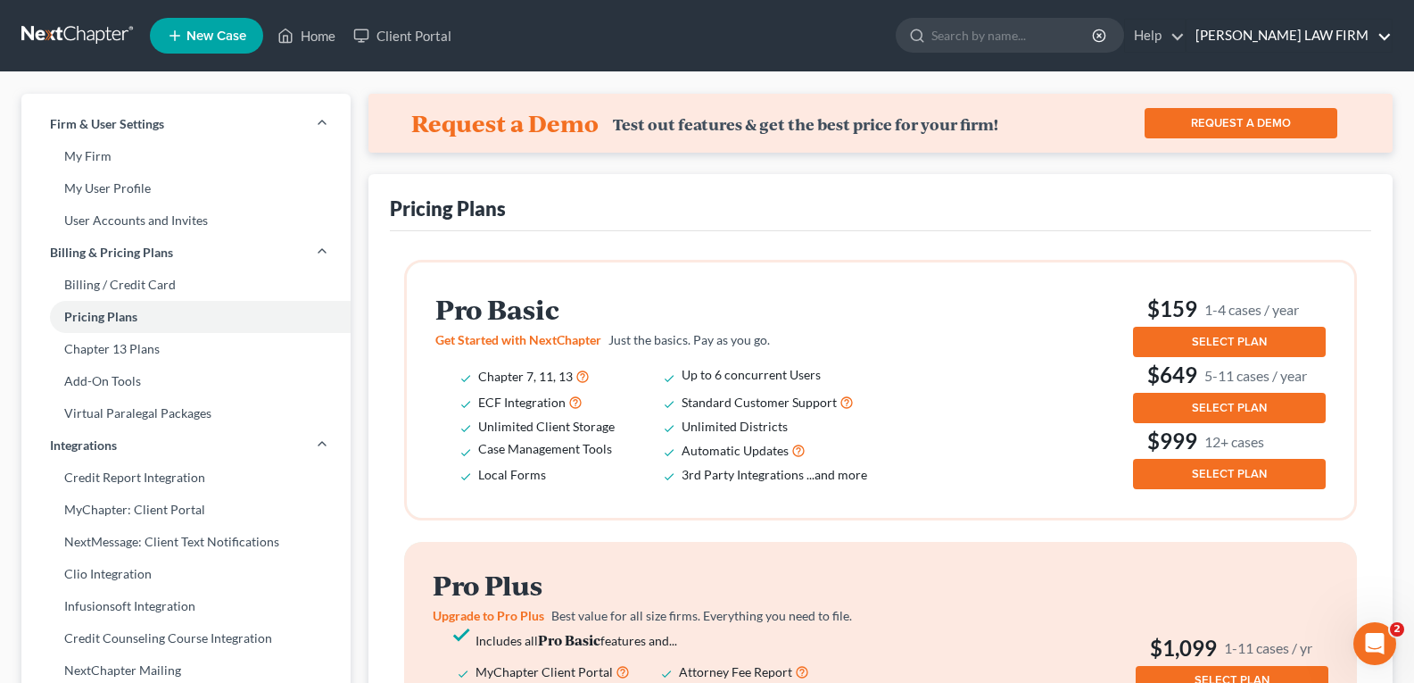
click at [1256, 29] on link "HOLBROOK LAW FIRM" at bounding box center [1289, 36] width 205 height 32
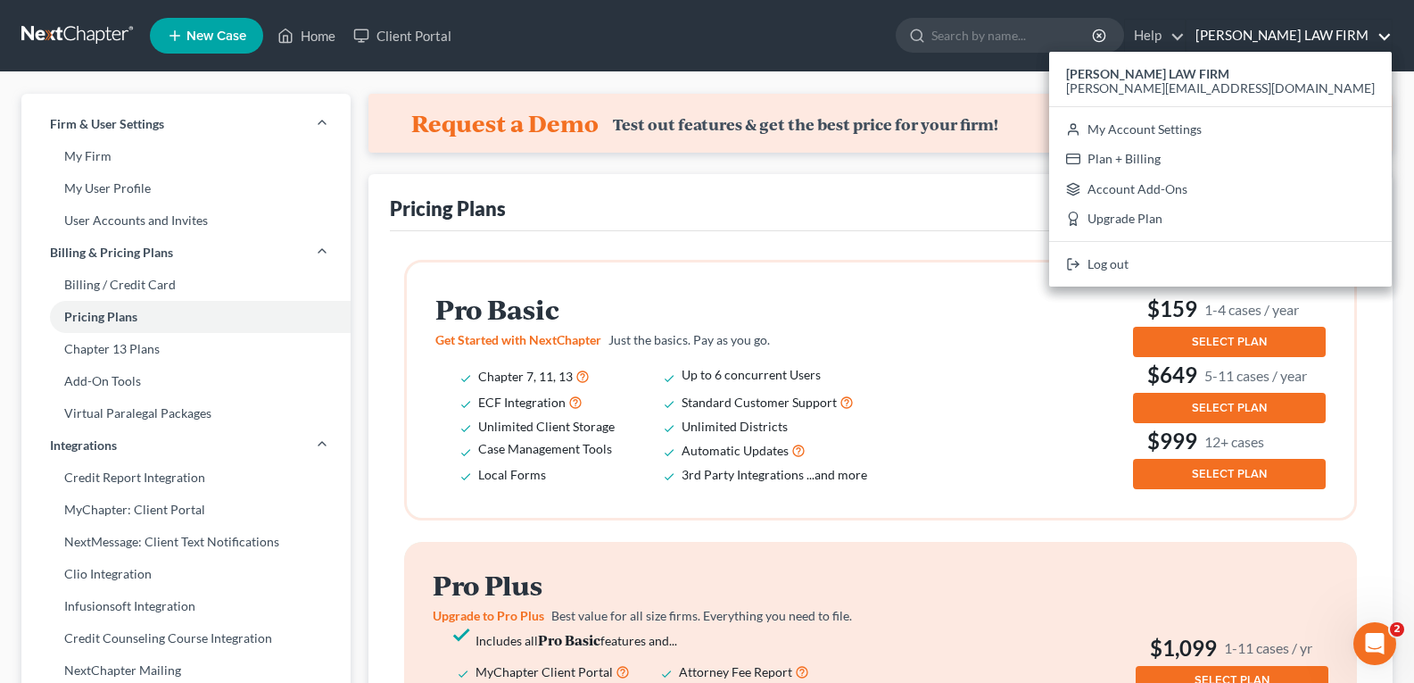
click at [1219, 342] on span "SELECT PLAN" at bounding box center [1229, 342] width 75 height 14
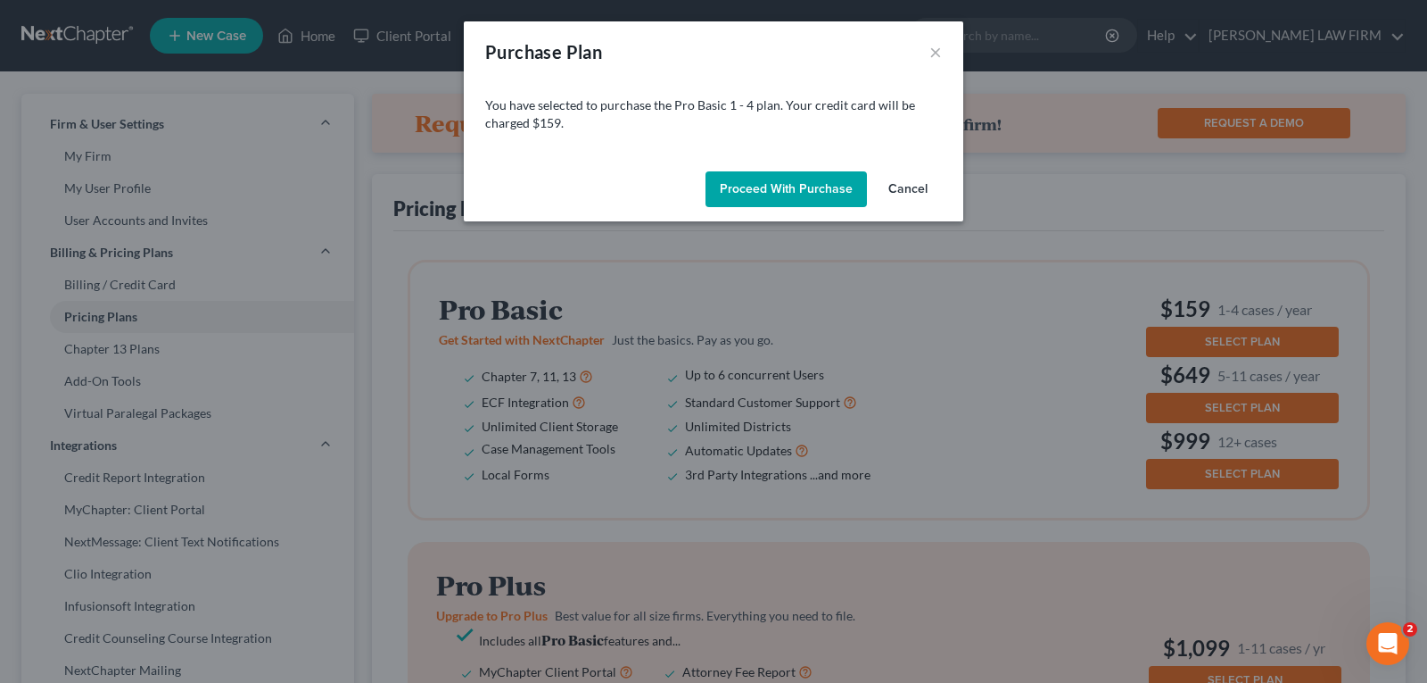
click at [785, 185] on button "Proceed with Purchase" at bounding box center [786, 189] width 161 height 36
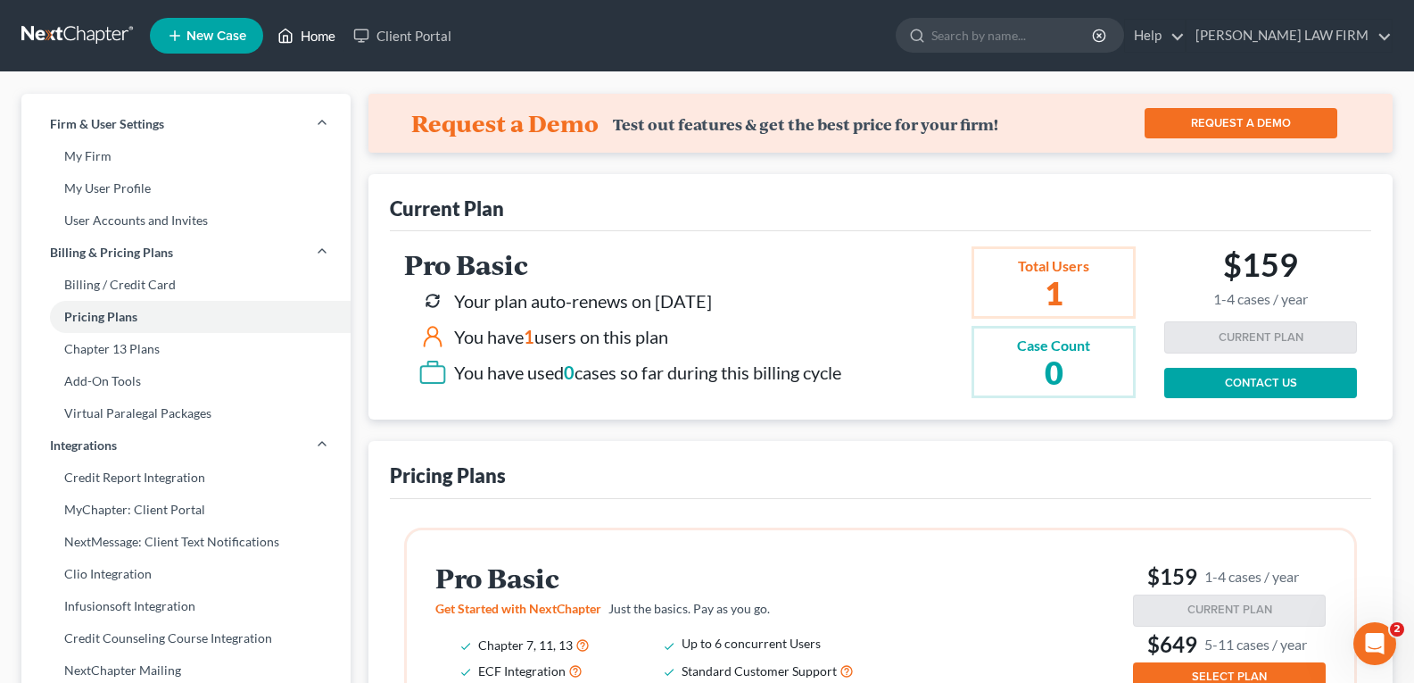
click at [326, 26] on link "Home" at bounding box center [307, 36] width 76 height 32
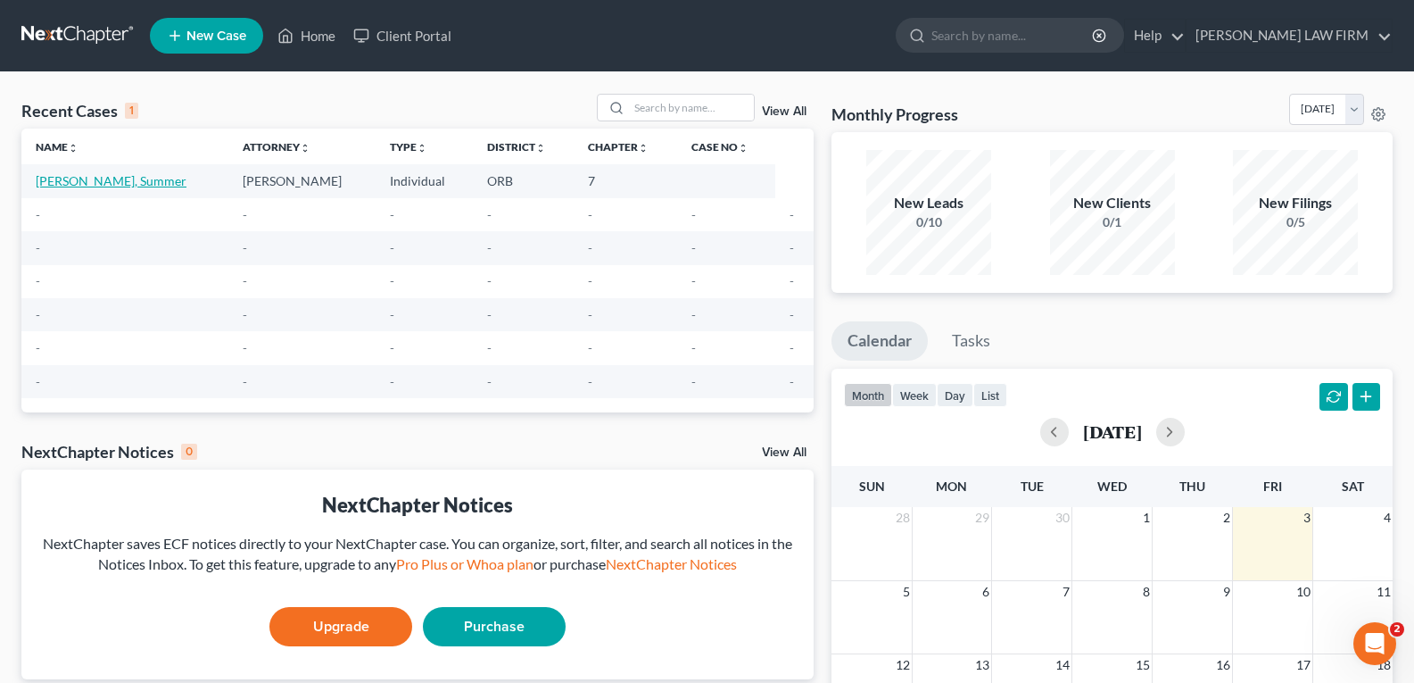
click at [101, 184] on link "Felton, Summer" at bounding box center [111, 180] width 151 height 15
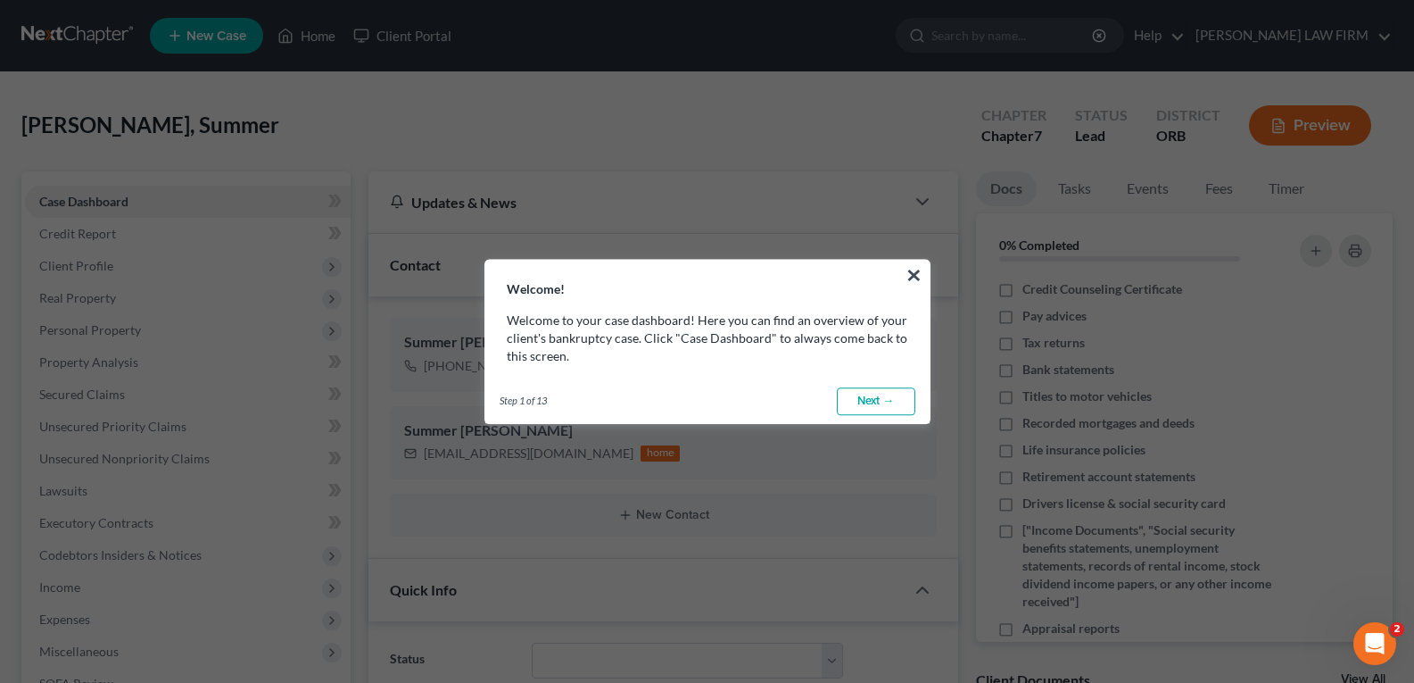
click at [871, 402] on link "Next →" at bounding box center [876, 401] width 79 height 29
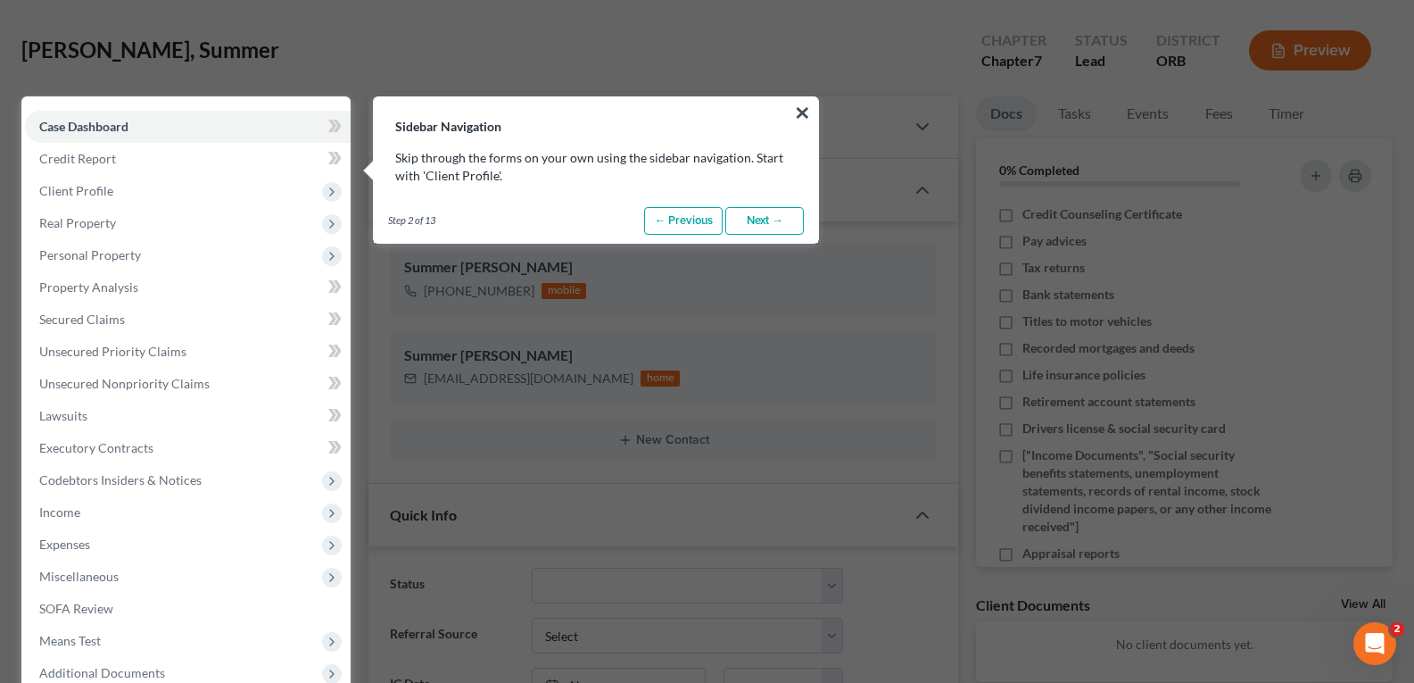
scroll to position [81, 0]
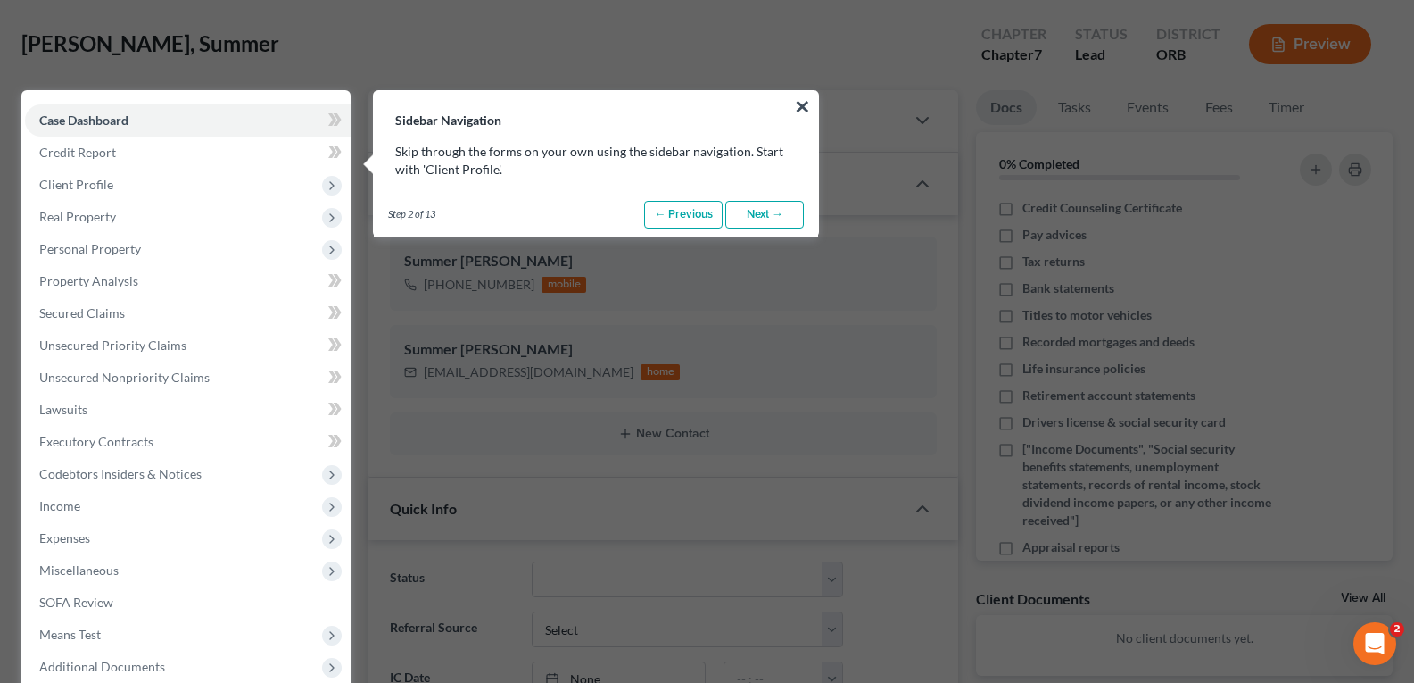
click at [757, 218] on link "Next →" at bounding box center [764, 215] width 79 height 29
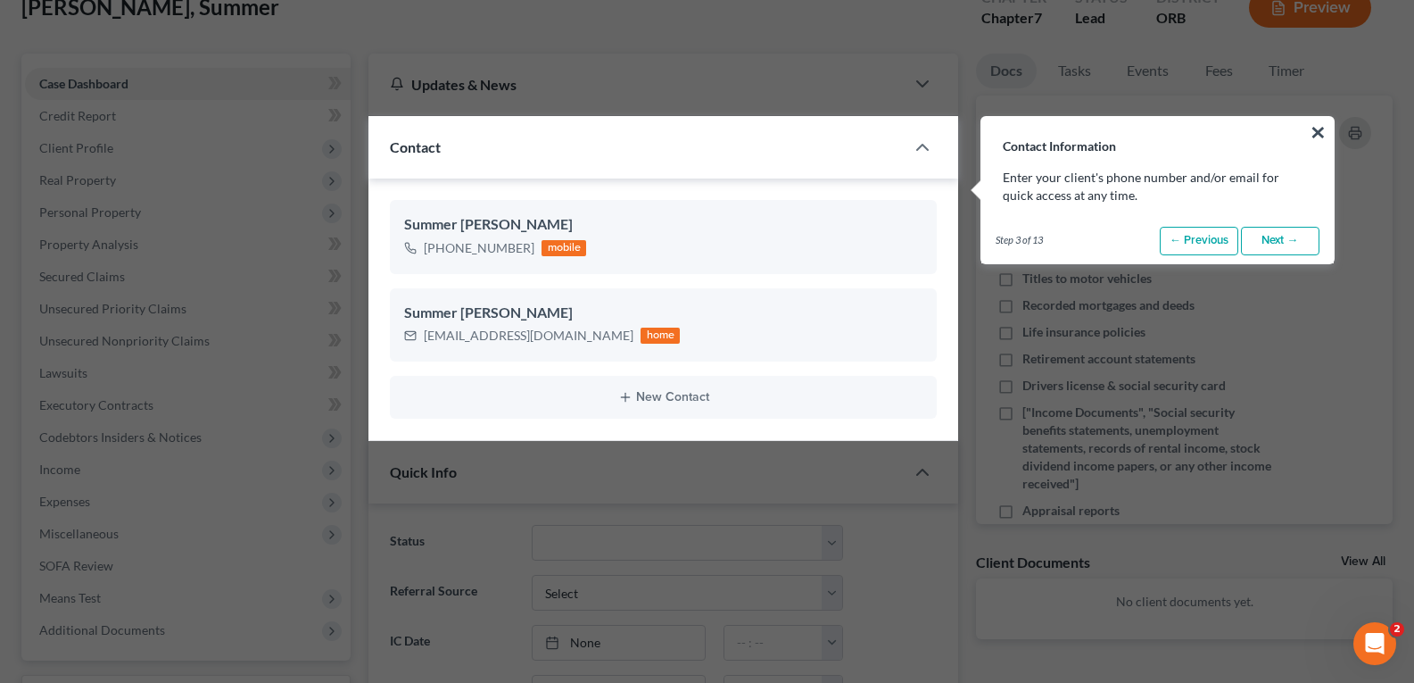
scroll to position [145, 0]
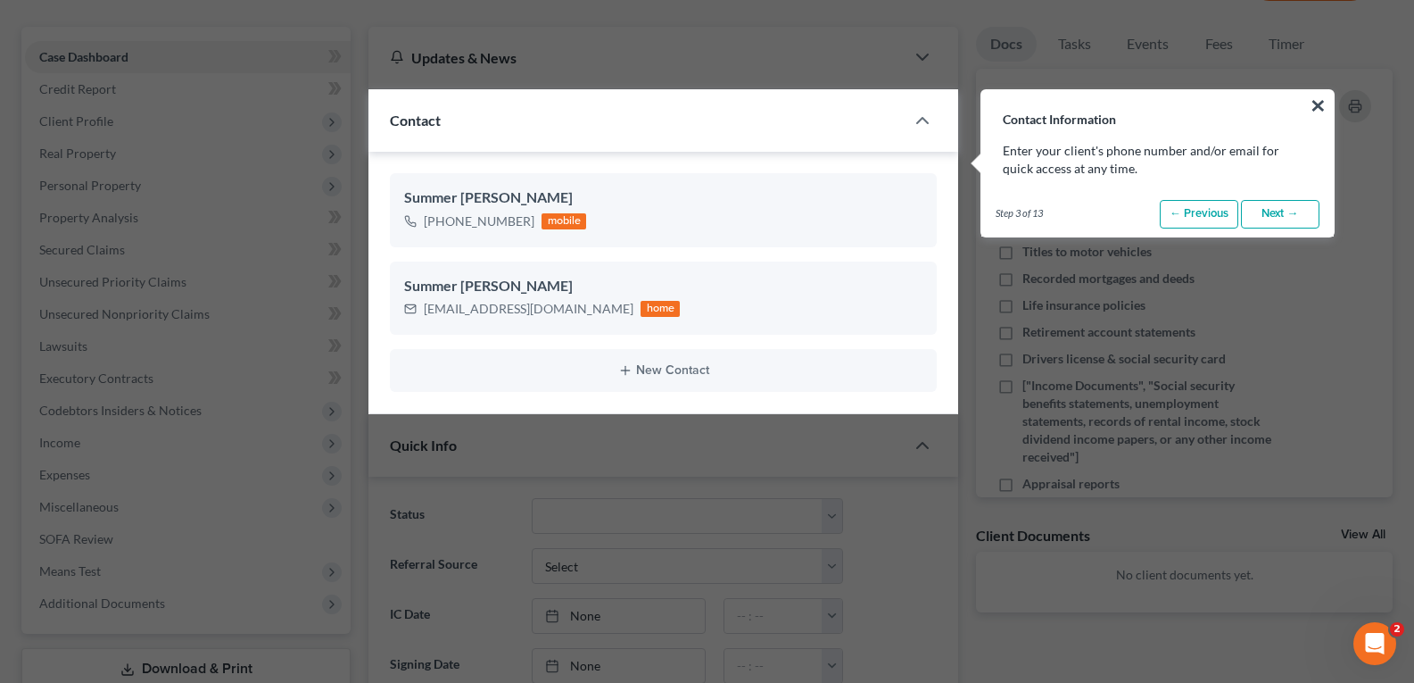
click at [1262, 211] on link "Next →" at bounding box center [1280, 214] width 79 height 29
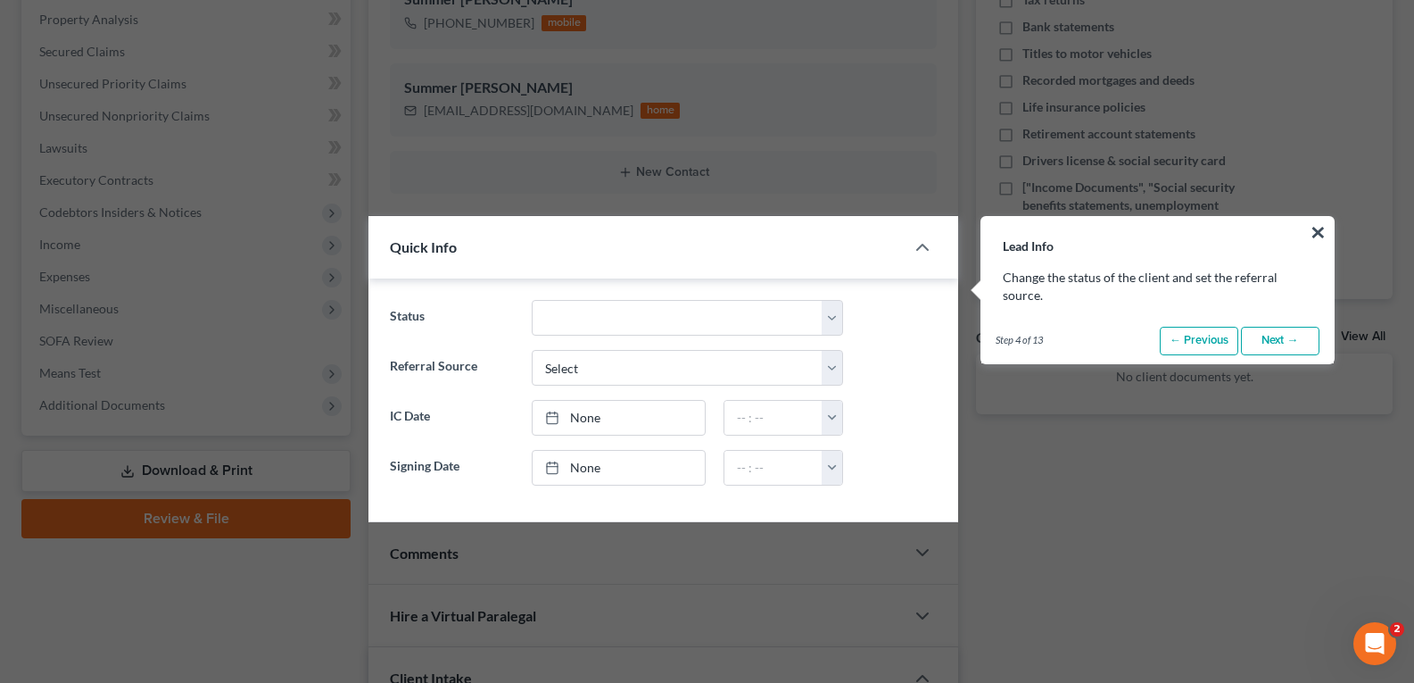
scroll to position [469, 0]
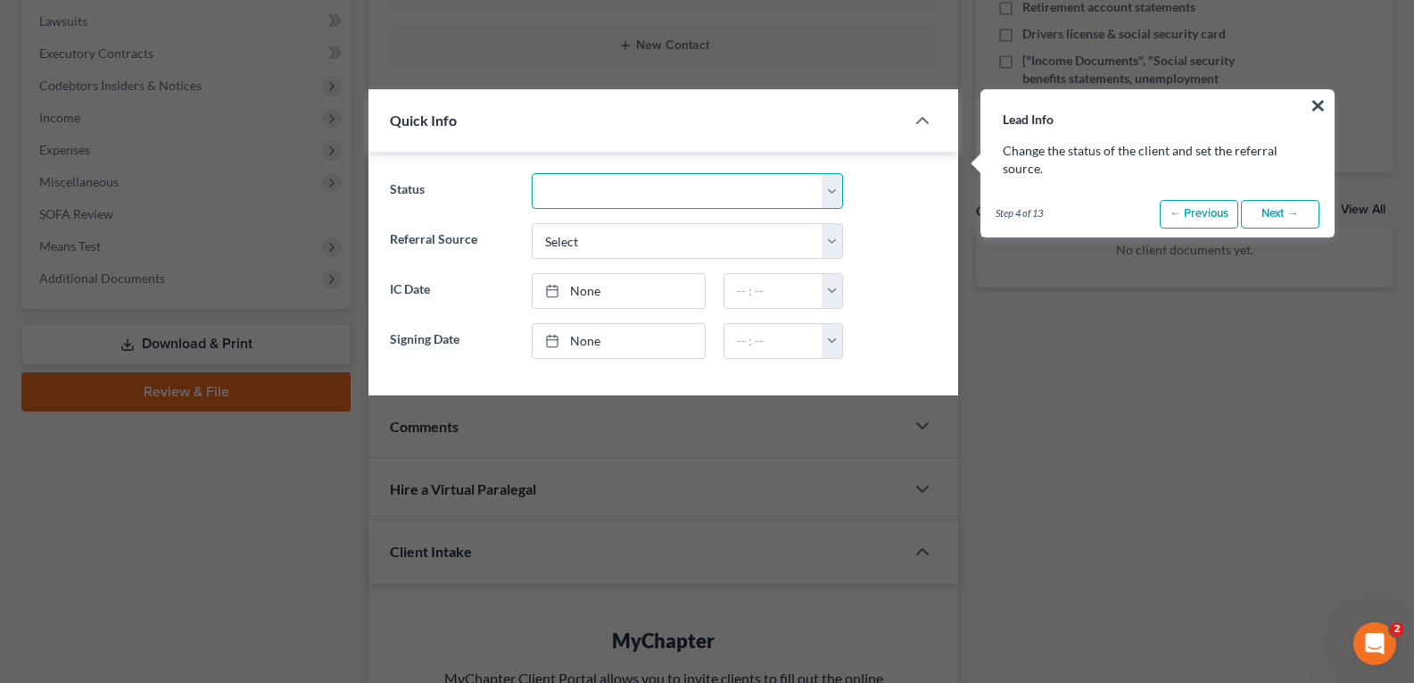
click at [775, 189] on select "Discharged Discharged & Reported Discharge Litigation Dismissal Notice Dismisse…" at bounding box center [687, 191] width 311 height 36
select select "9"
click at [532, 173] on select "Discharged Discharged & Reported Discharge Litigation Dismissal Notice Dismisse…" at bounding box center [687, 191] width 311 height 36
click at [567, 244] on select "Select Word Of Mouth Previous Clients Direct Mail Website Google Search Modern …" at bounding box center [687, 241] width 311 height 36
click at [532, 223] on select "Select Word Of Mouth Previous Clients Direct Mail Website Google Search Modern …" at bounding box center [687, 241] width 311 height 36
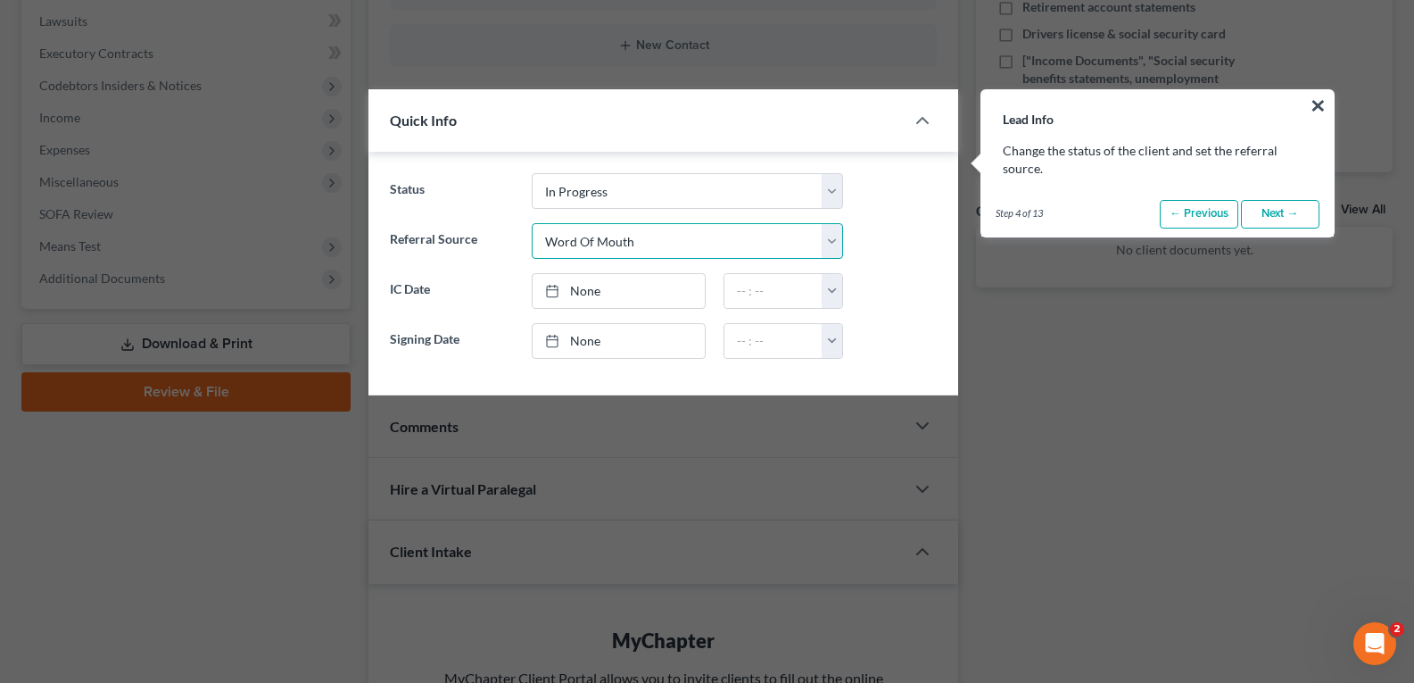
click at [585, 252] on select "Select Word Of Mouth Previous Clients Direct Mail Website Google Search Modern …" at bounding box center [687, 241] width 311 height 36
select select "5"
click at [532, 223] on select "Select Word Of Mouth Previous Clients Direct Mail Website Google Search Modern …" at bounding box center [687, 241] width 311 height 36
click at [1271, 219] on link "Next →" at bounding box center [1280, 214] width 79 height 29
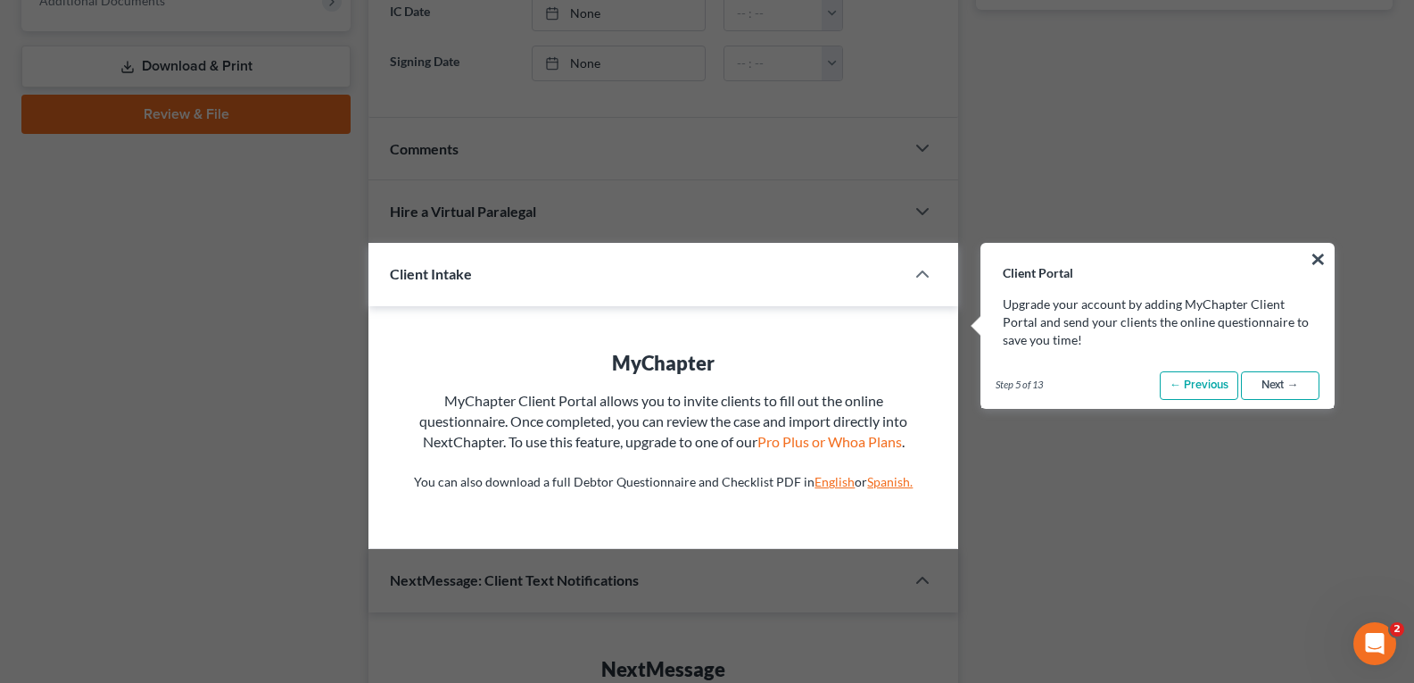
scroll to position [900, 0]
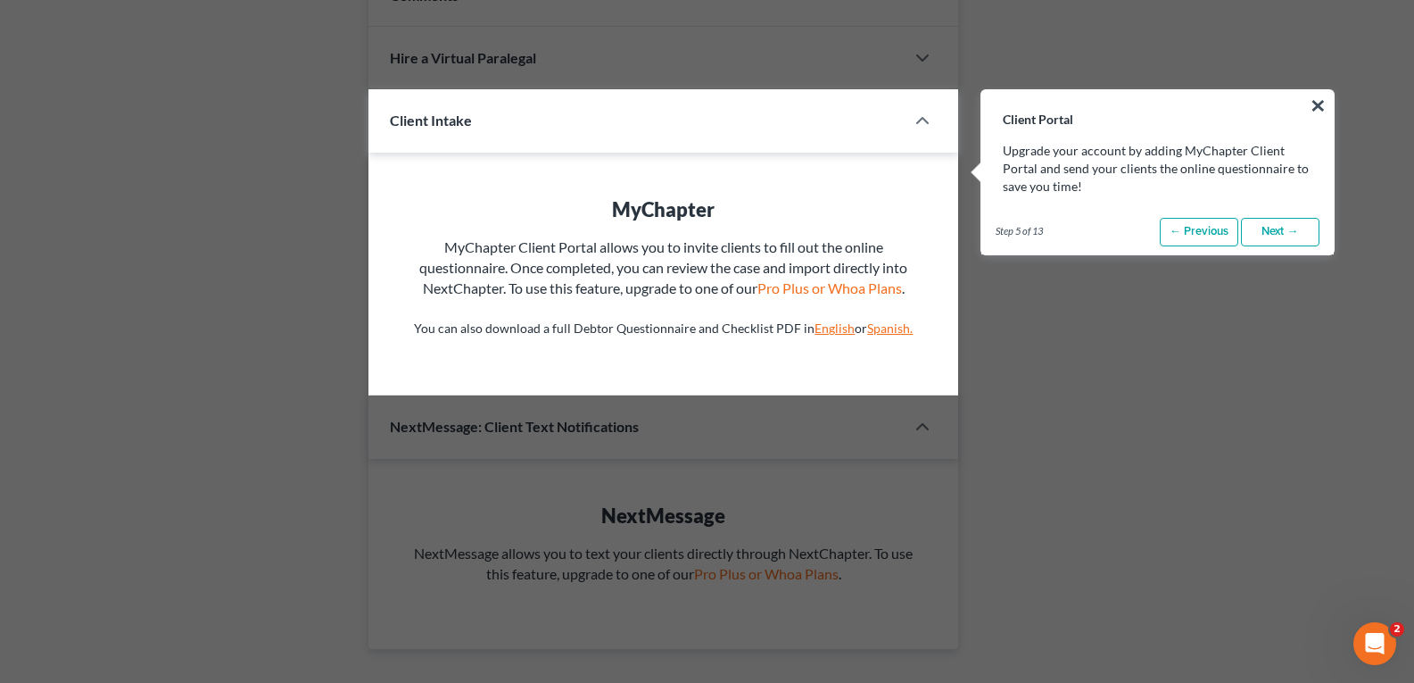
click at [1262, 231] on link "Next →" at bounding box center [1280, 232] width 79 height 29
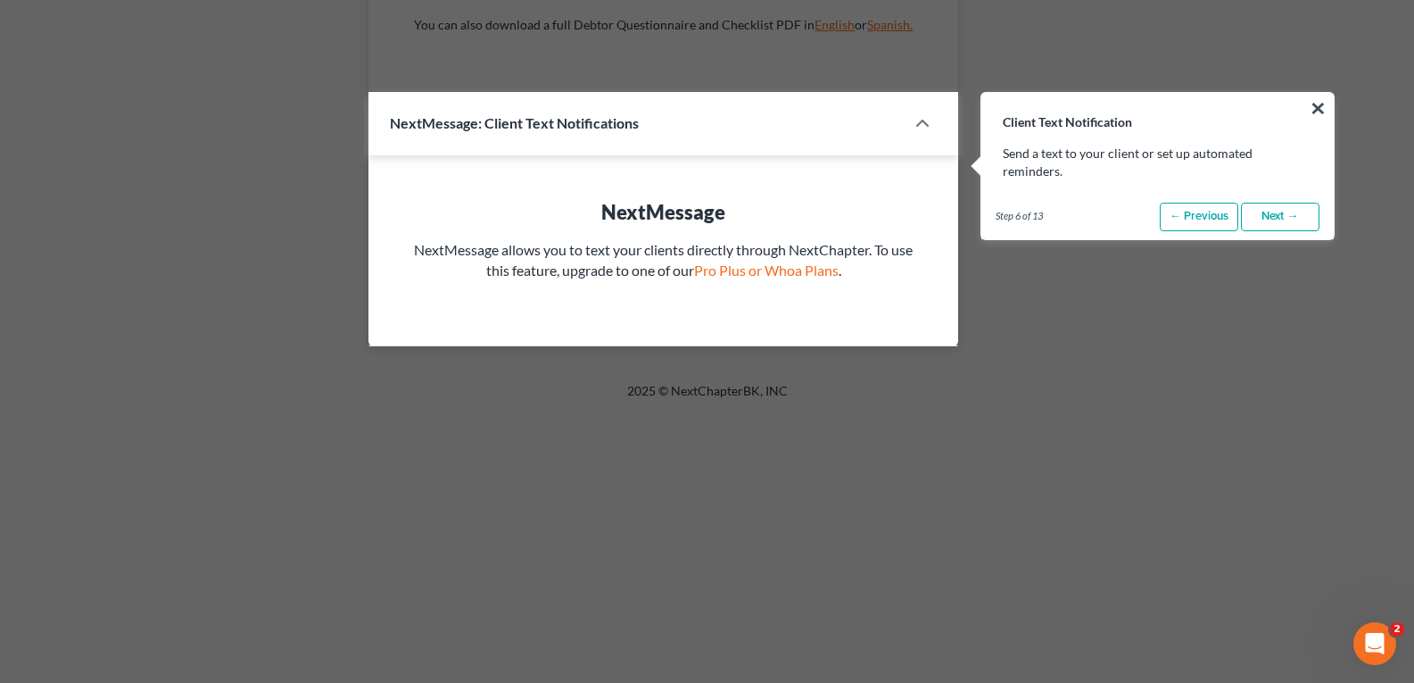
scroll to position [1206, 0]
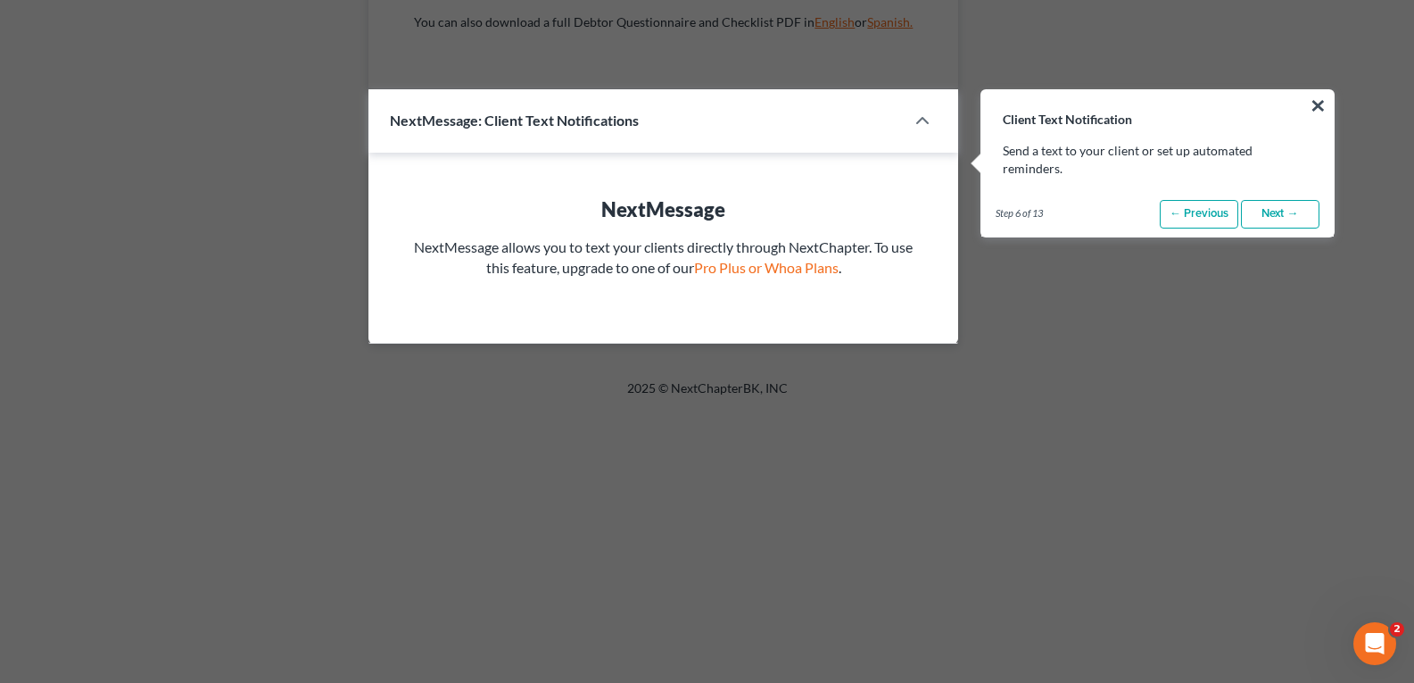
click at [1273, 202] on link "Next →" at bounding box center [1280, 214] width 79 height 29
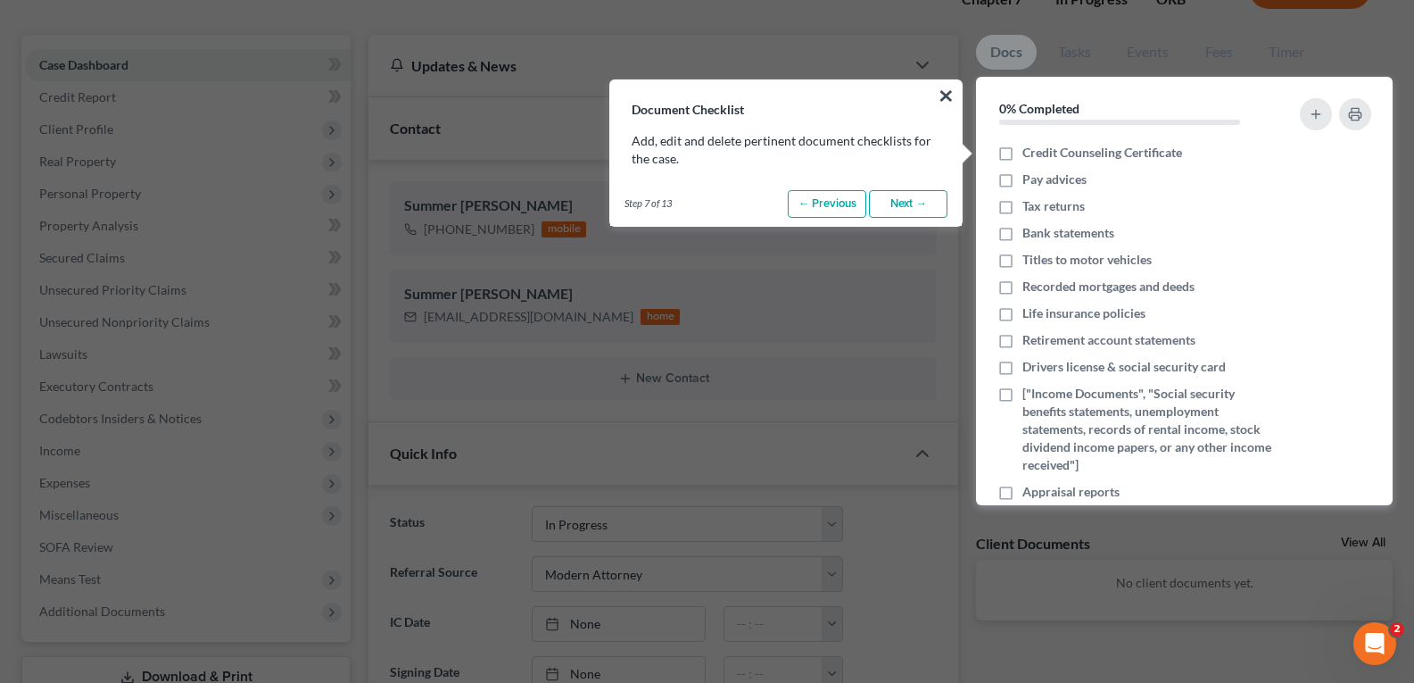
scroll to position [126, 0]
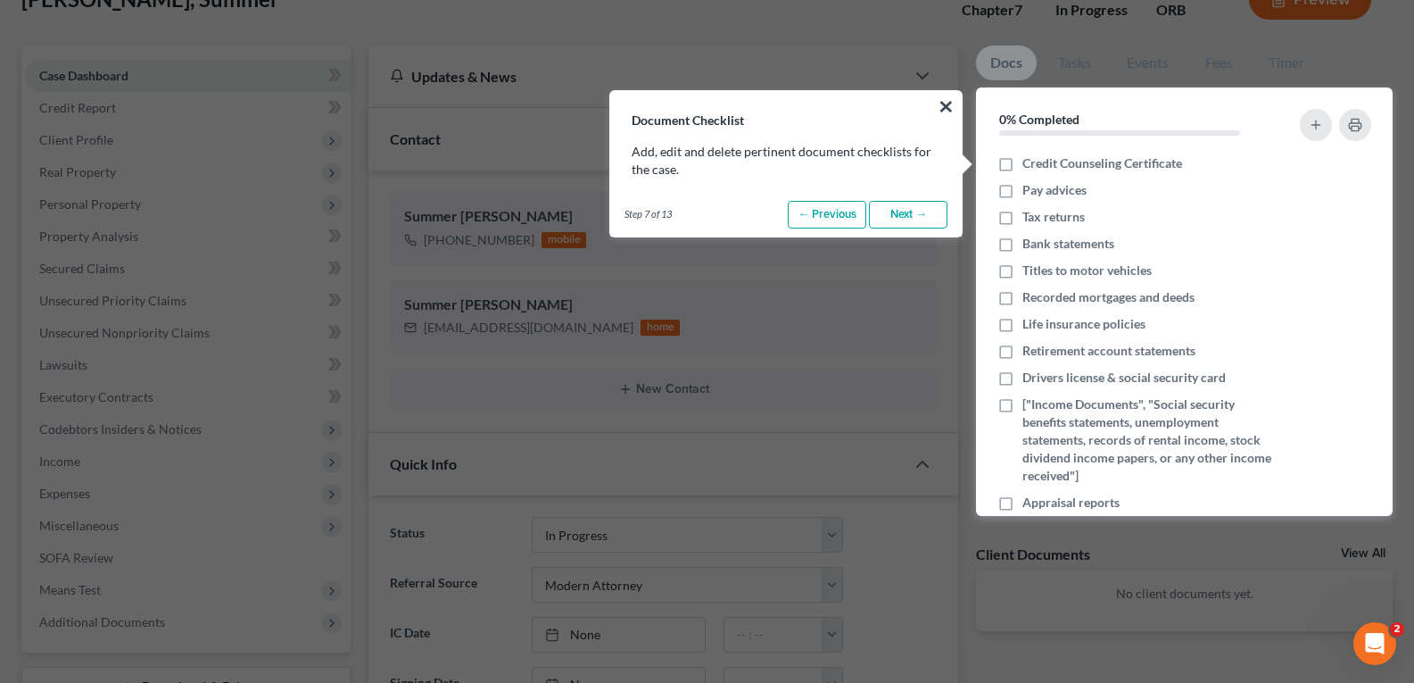
drag, startPoint x: 1008, startPoint y: 166, endPoint x: 960, endPoint y: 191, distance: 54.3
click at [1022, 166] on label "Credit Counseling Certificate" at bounding box center [1102, 163] width 160 height 18
click at [1030, 166] on input "Credit Counseling Certificate" at bounding box center [1036, 160] width 12 height 12
checkbox input "true"
click at [925, 214] on link "Next →" at bounding box center [908, 215] width 79 height 29
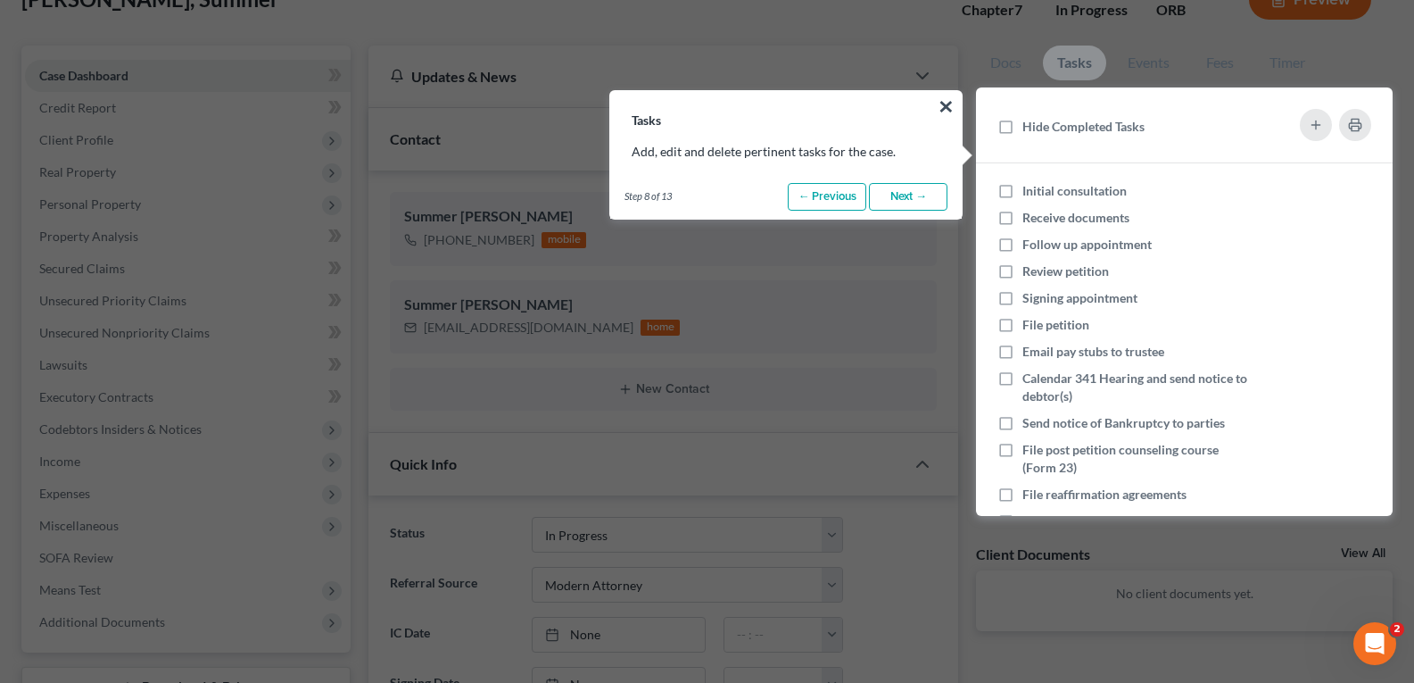
click at [895, 190] on link "Next →" at bounding box center [908, 197] width 79 height 29
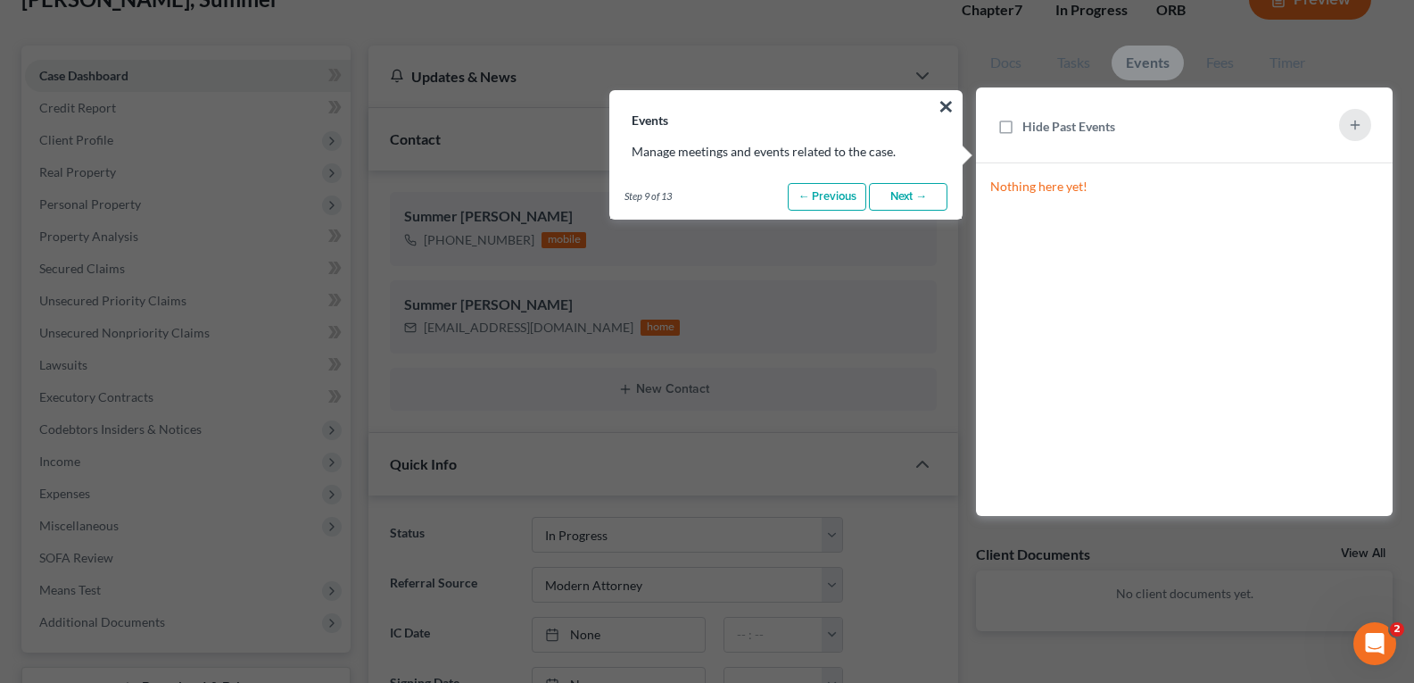
click at [909, 193] on link "Next →" at bounding box center [908, 197] width 79 height 29
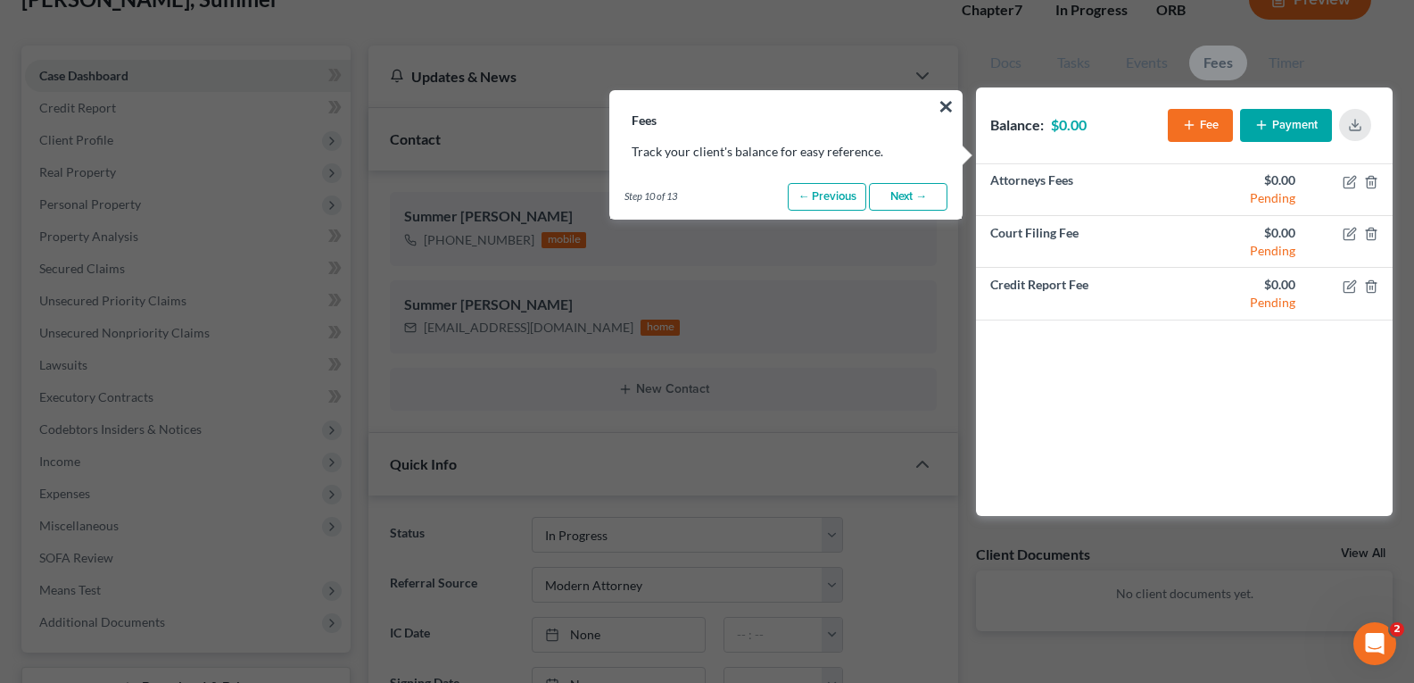
click at [907, 189] on link "Next →" at bounding box center [908, 197] width 79 height 29
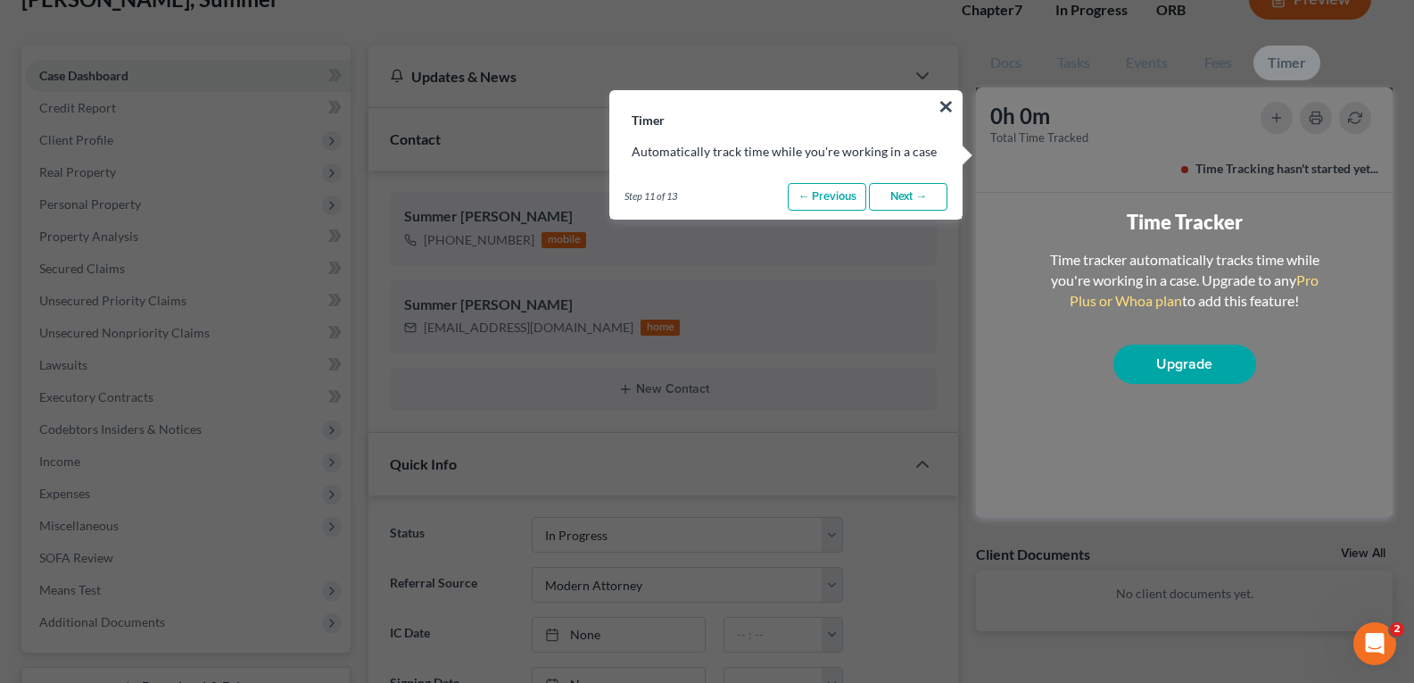
click at [900, 201] on link "Next →" at bounding box center [908, 197] width 79 height 29
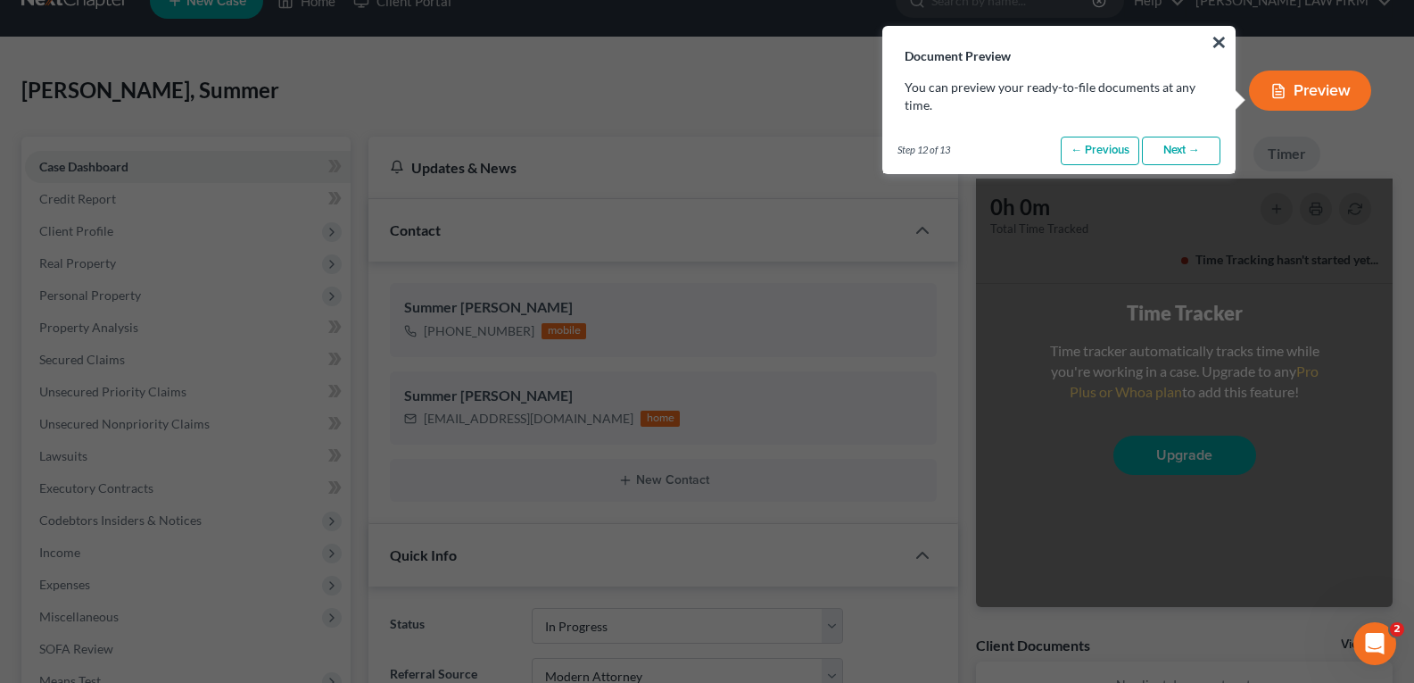
scroll to position [0, 0]
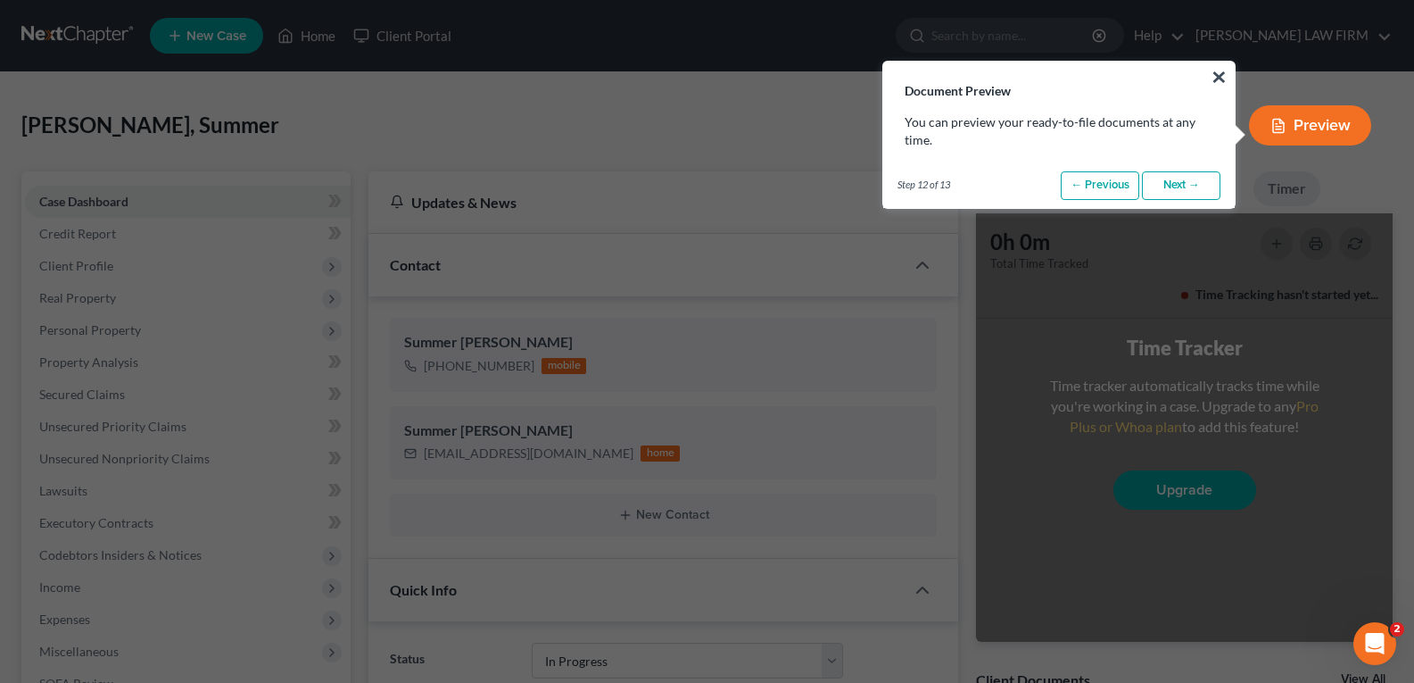
click at [1180, 187] on link "Next →" at bounding box center [1181, 185] width 79 height 29
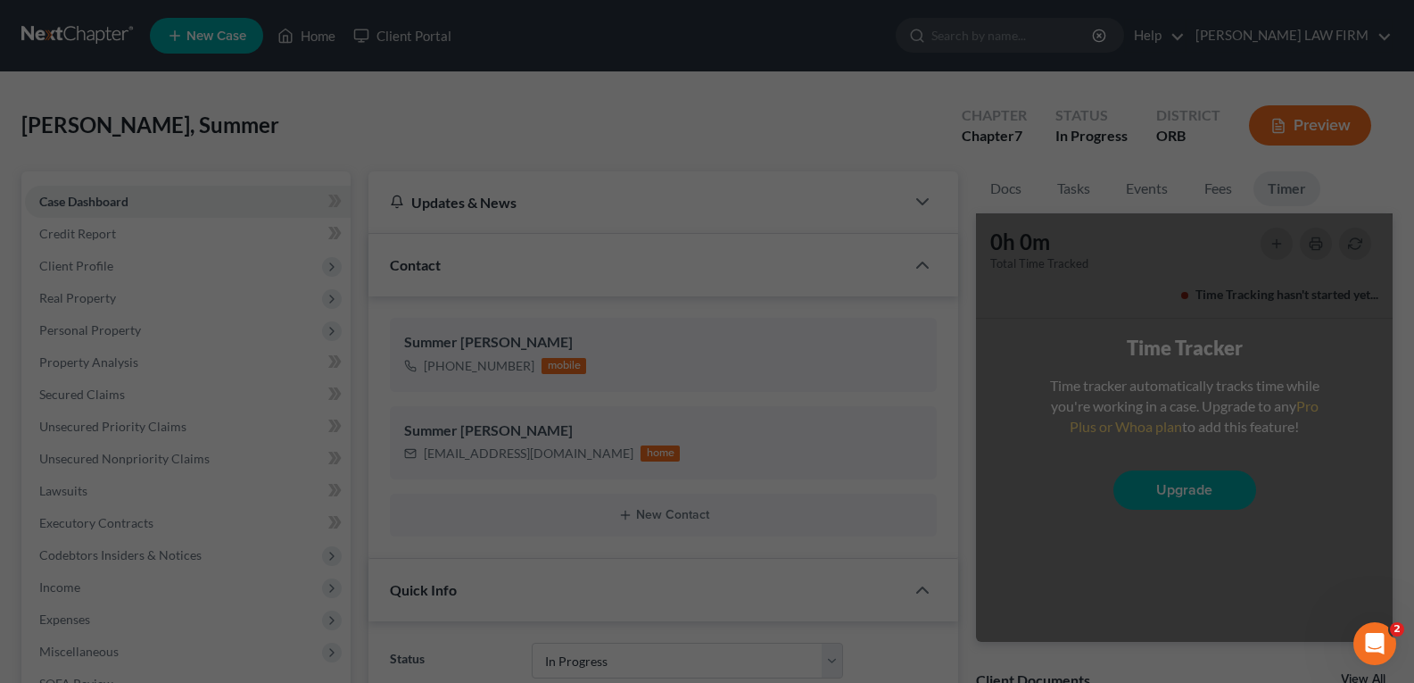
scroll to position [707, 0]
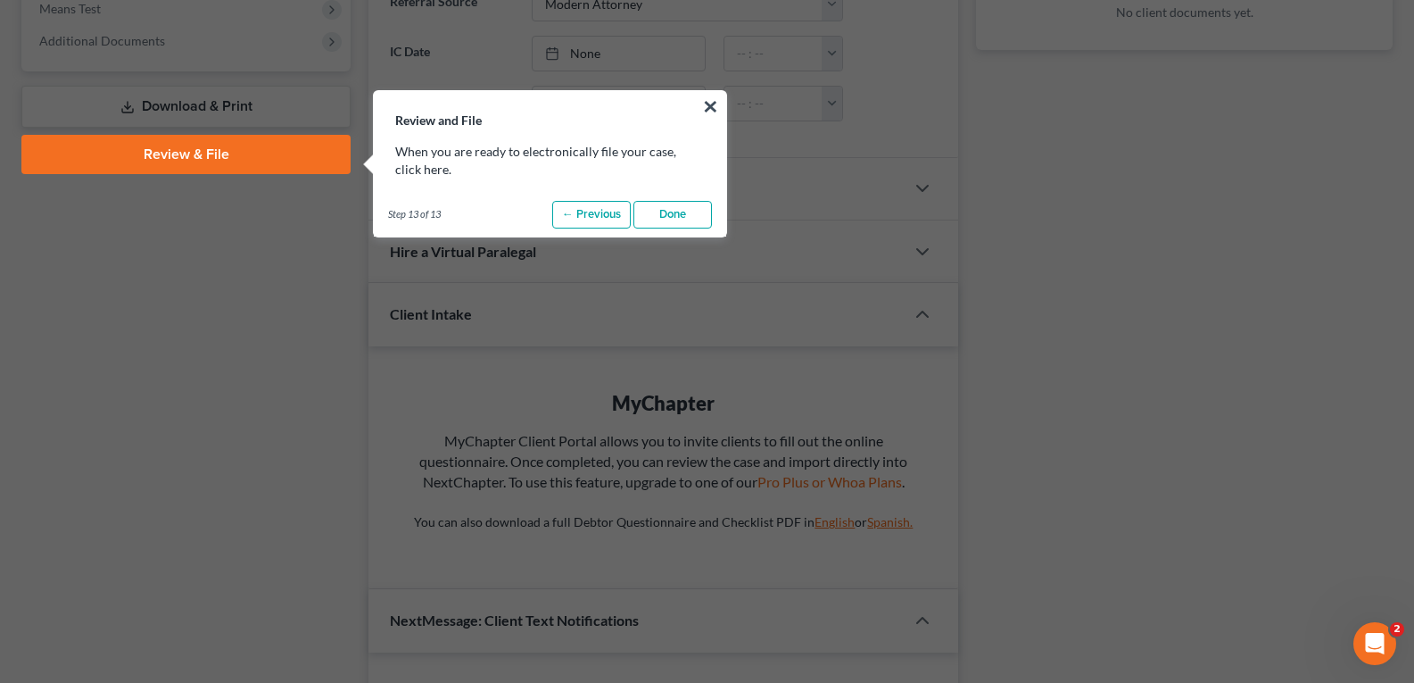
click at [676, 210] on link "Done" at bounding box center [672, 215] width 79 height 29
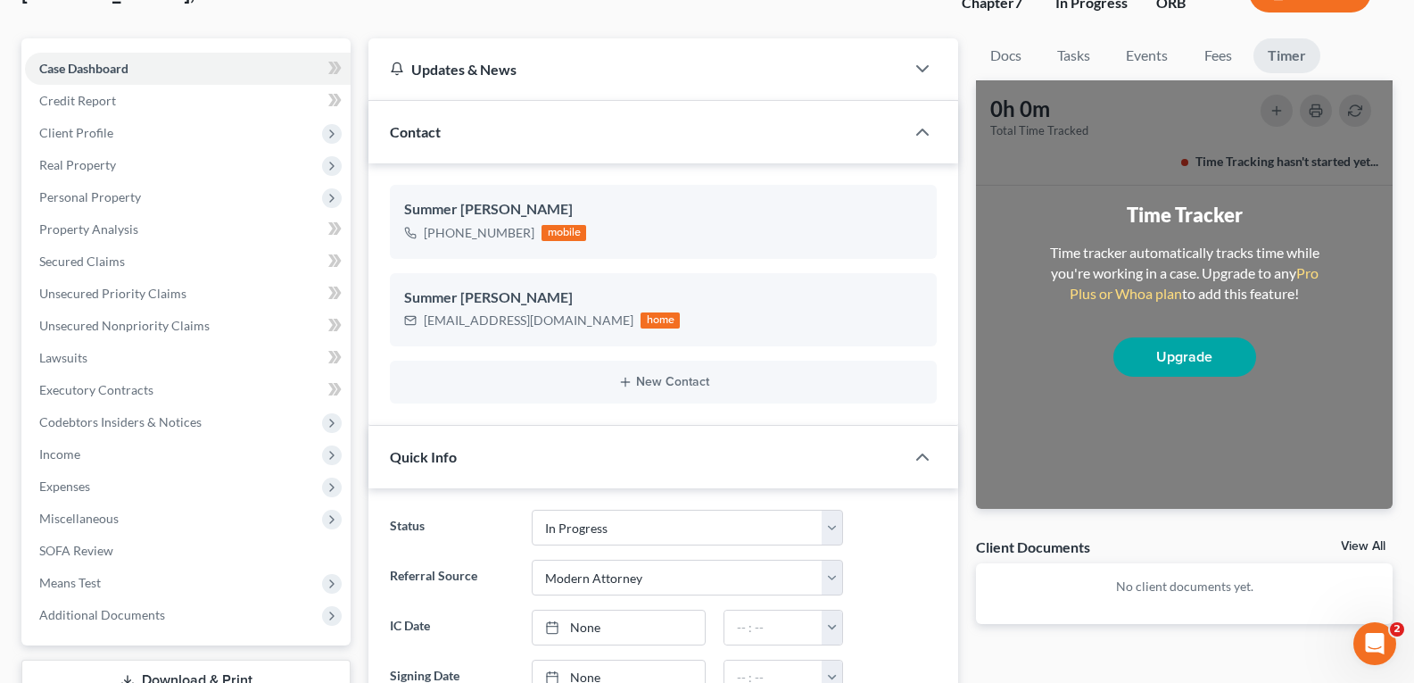
scroll to position [43, 0]
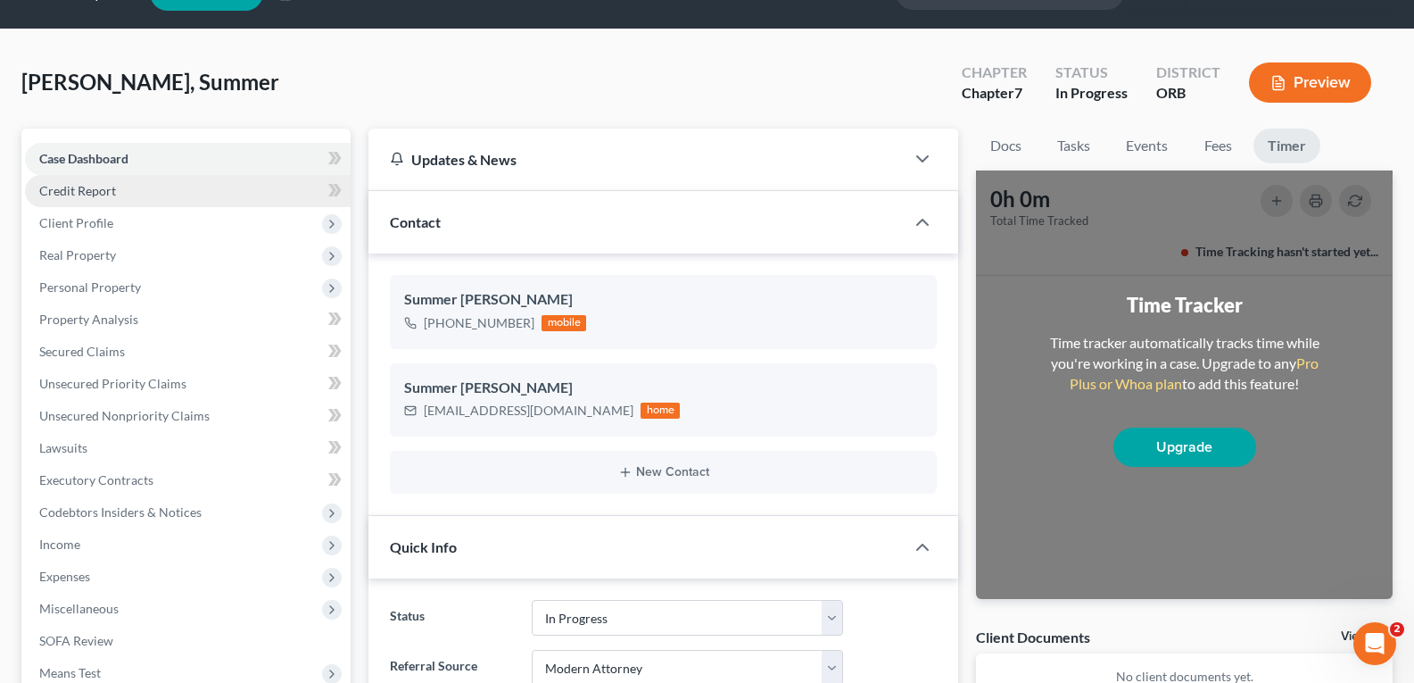
click at [88, 184] on span "Credit Report" at bounding box center [77, 190] width 77 height 15
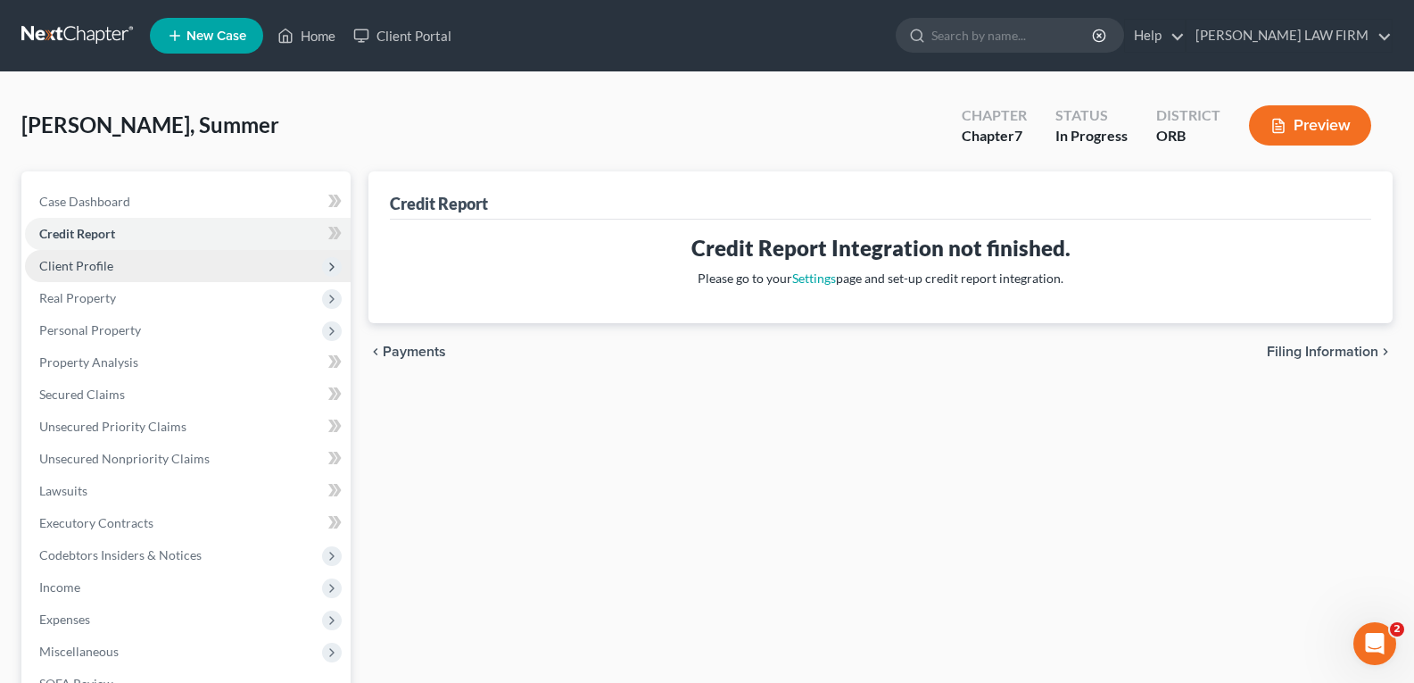
click at [109, 262] on span "Client Profile" at bounding box center [76, 265] width 74 height 15
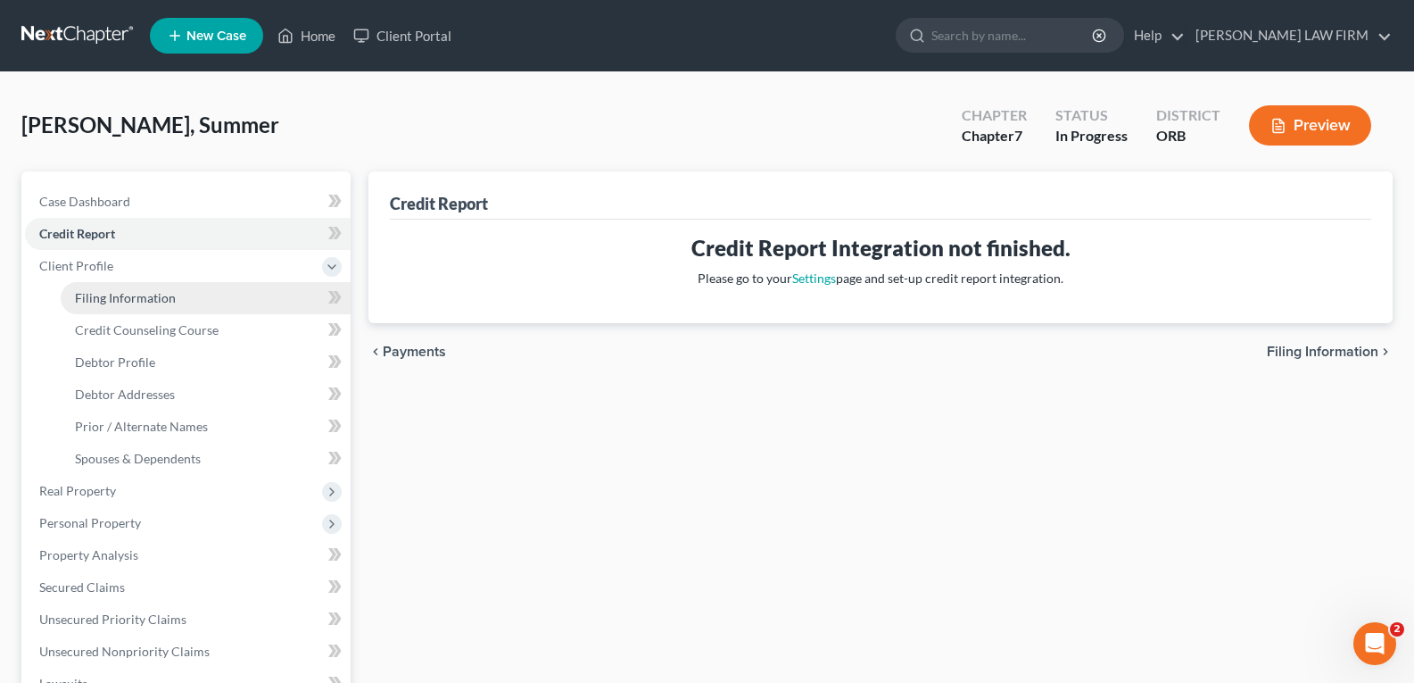
click at [155, 292] on span "Filing Information" at bounding box center [125, 297] width 101 height 15
select select "1"
select select "0"
select select "66"
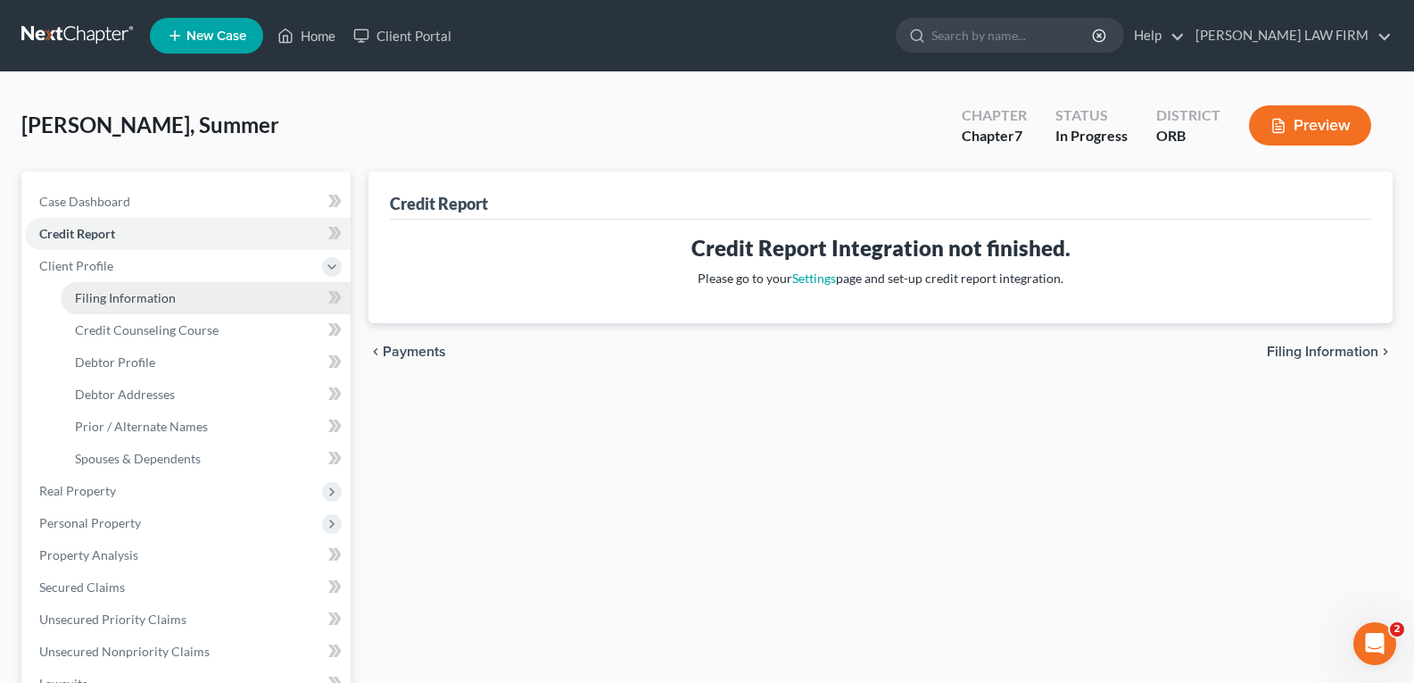
select select "38"
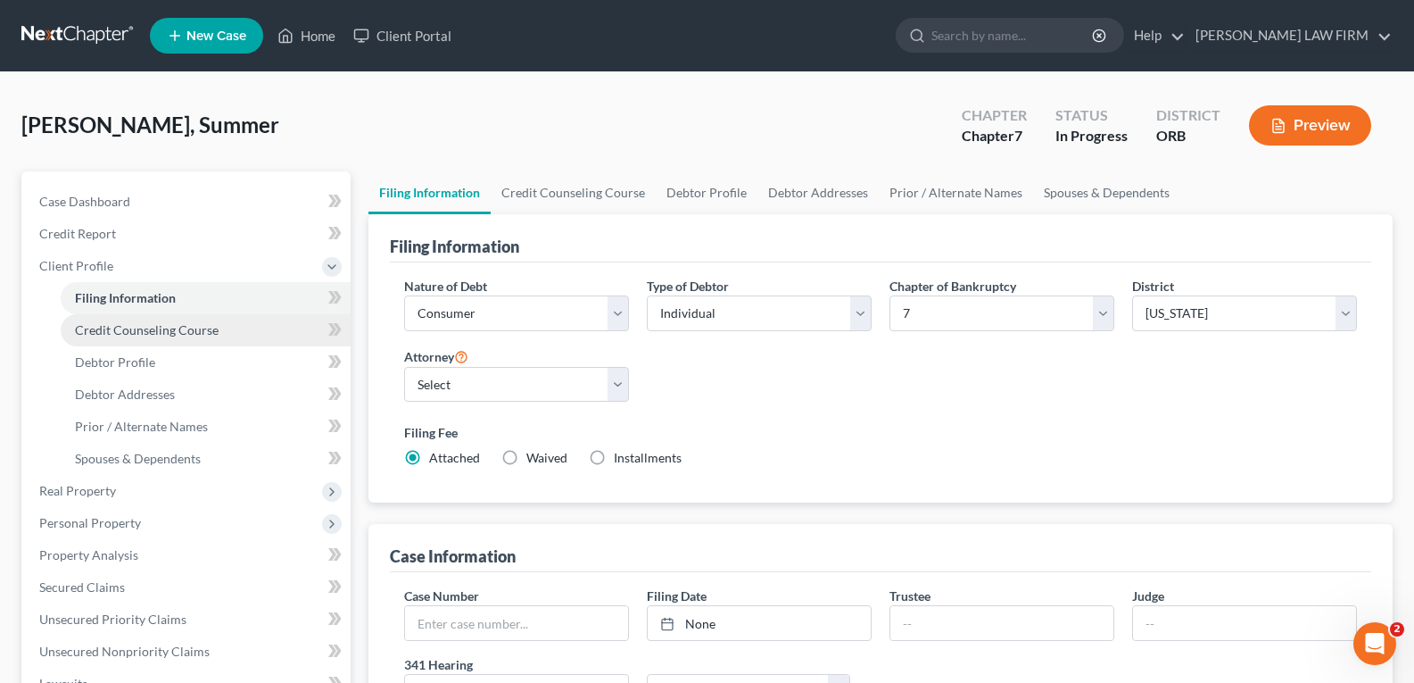
click at [183, 327] on span "Credit Counseling Course" at bounding box center [147, 329] width 144 height 15
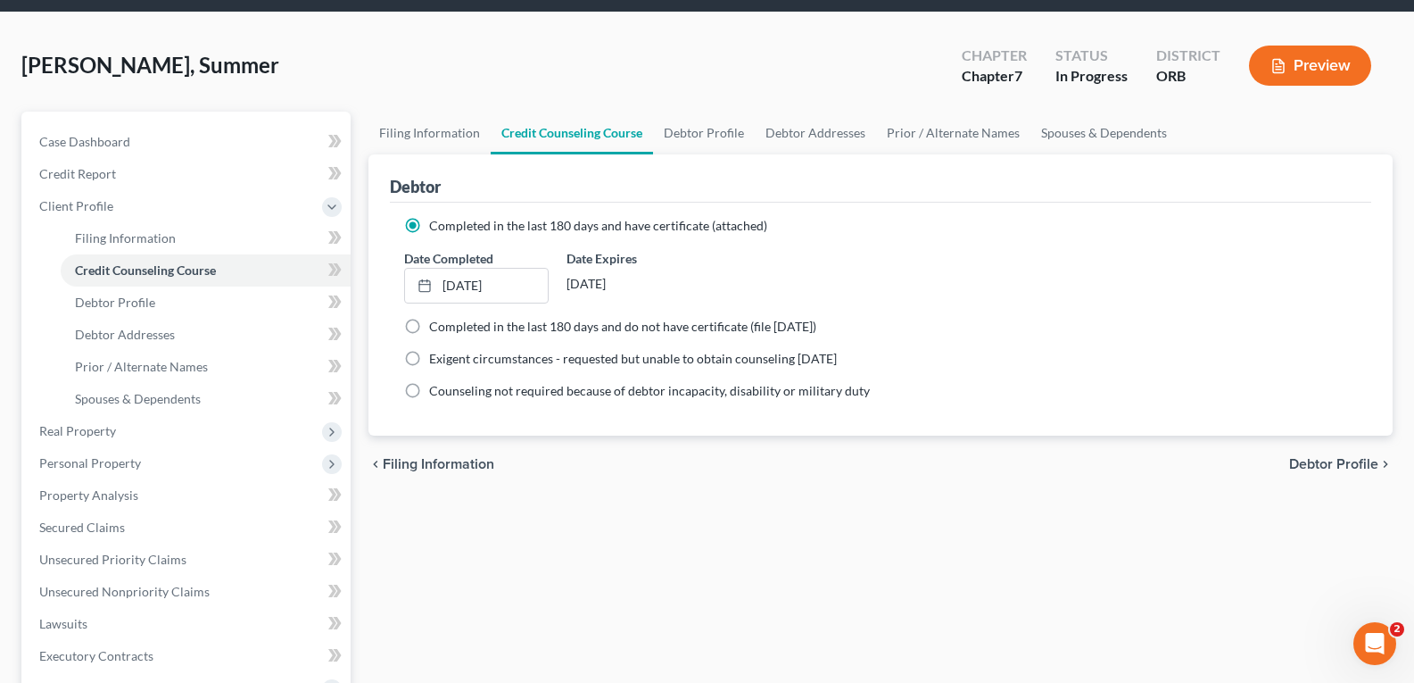
scroll to position [178, 0]
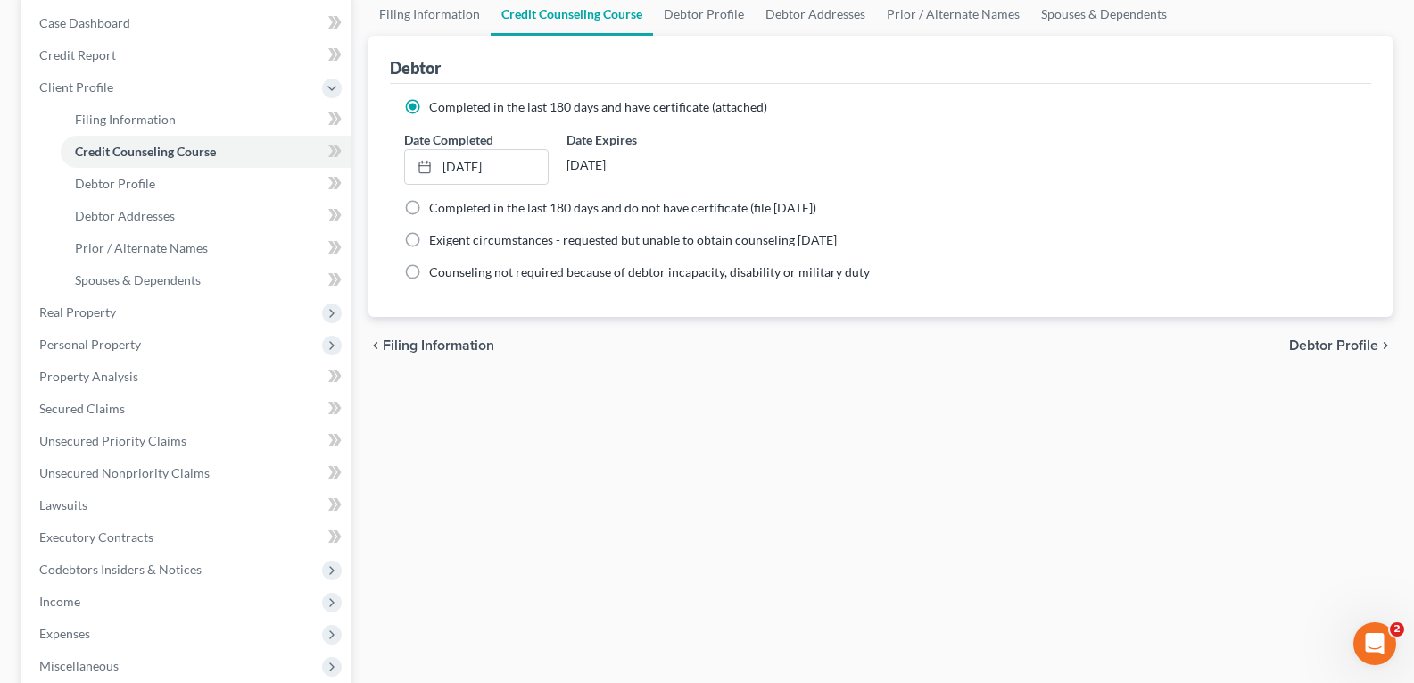
click at [741, 343] on div "chevron_left Filing Information Debtor Profile chevron_right" at bounding box center [880, 345] width 1024 height 57
click at [128, 183] on span "Debtor Profile" at bounding box center [115, 183] width 80 height 15
select select "0"
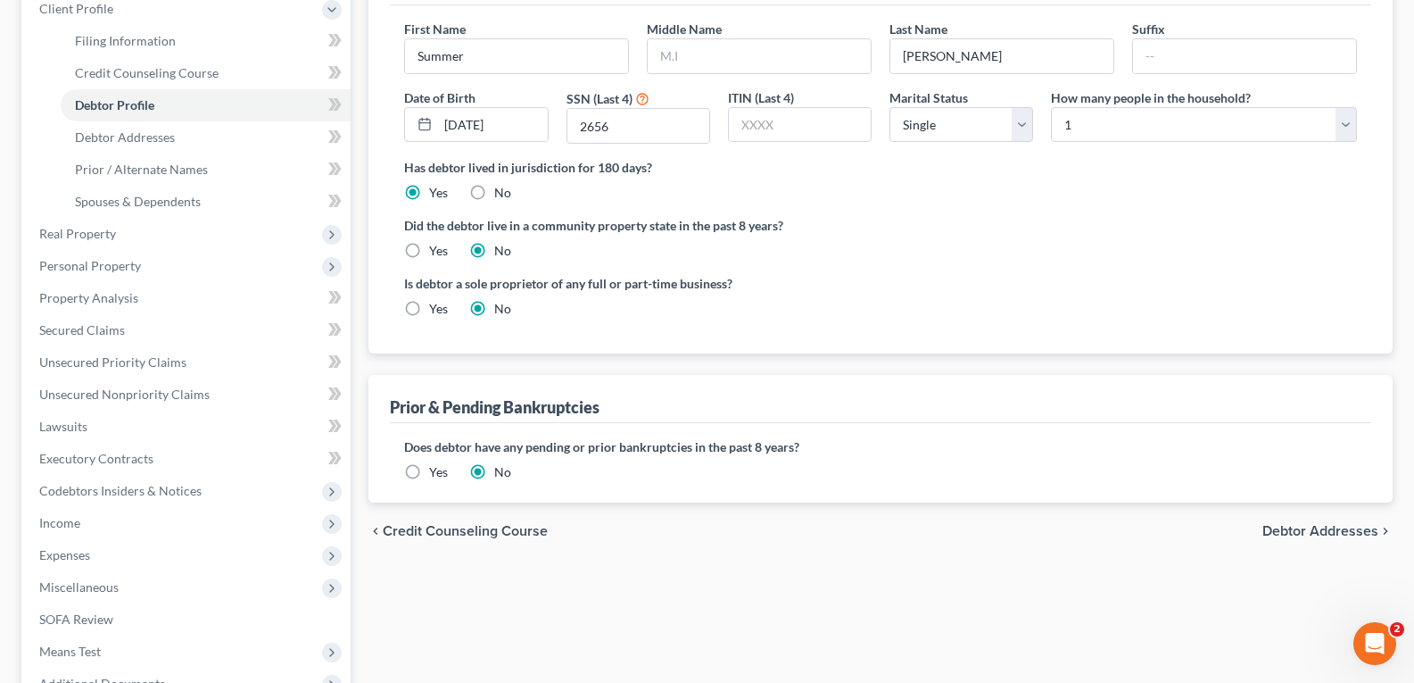
scroll to position [268, 0]
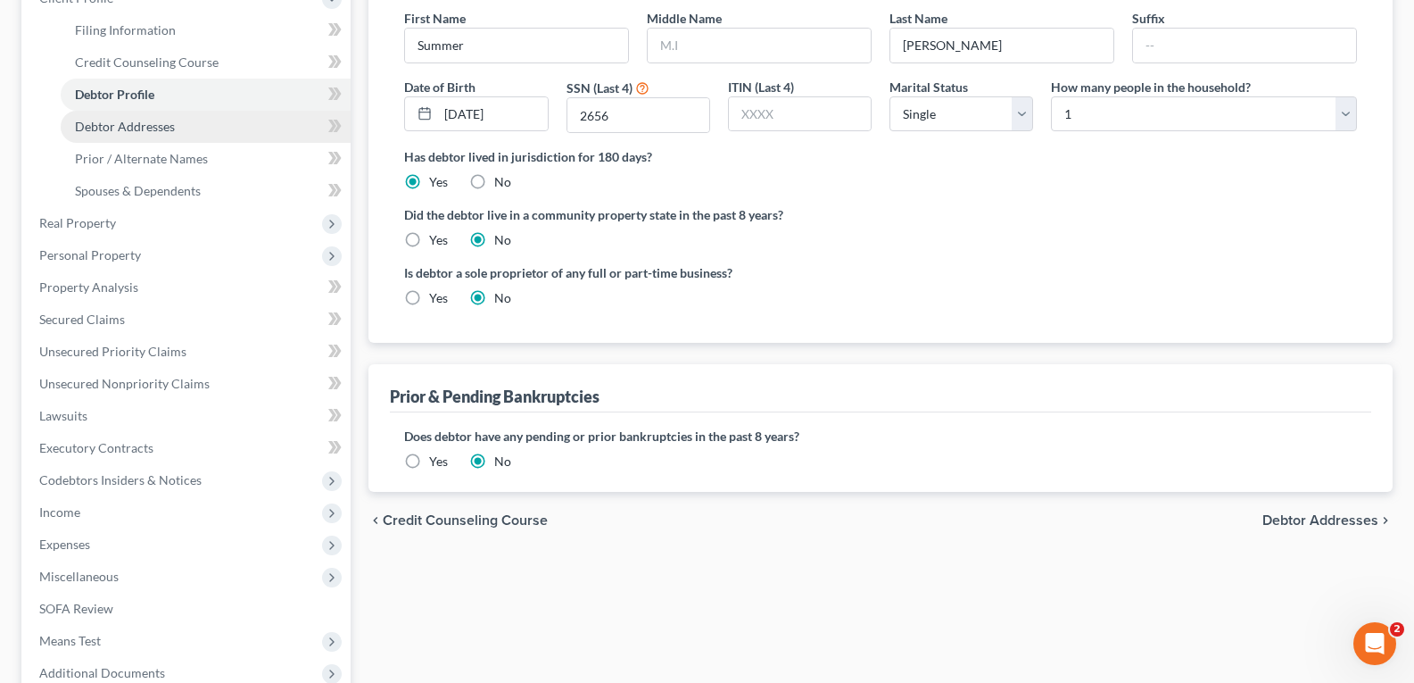
click at [113, 127] on span "Debtor Addresses" at bounding box center [125, 126] width 100 height 15
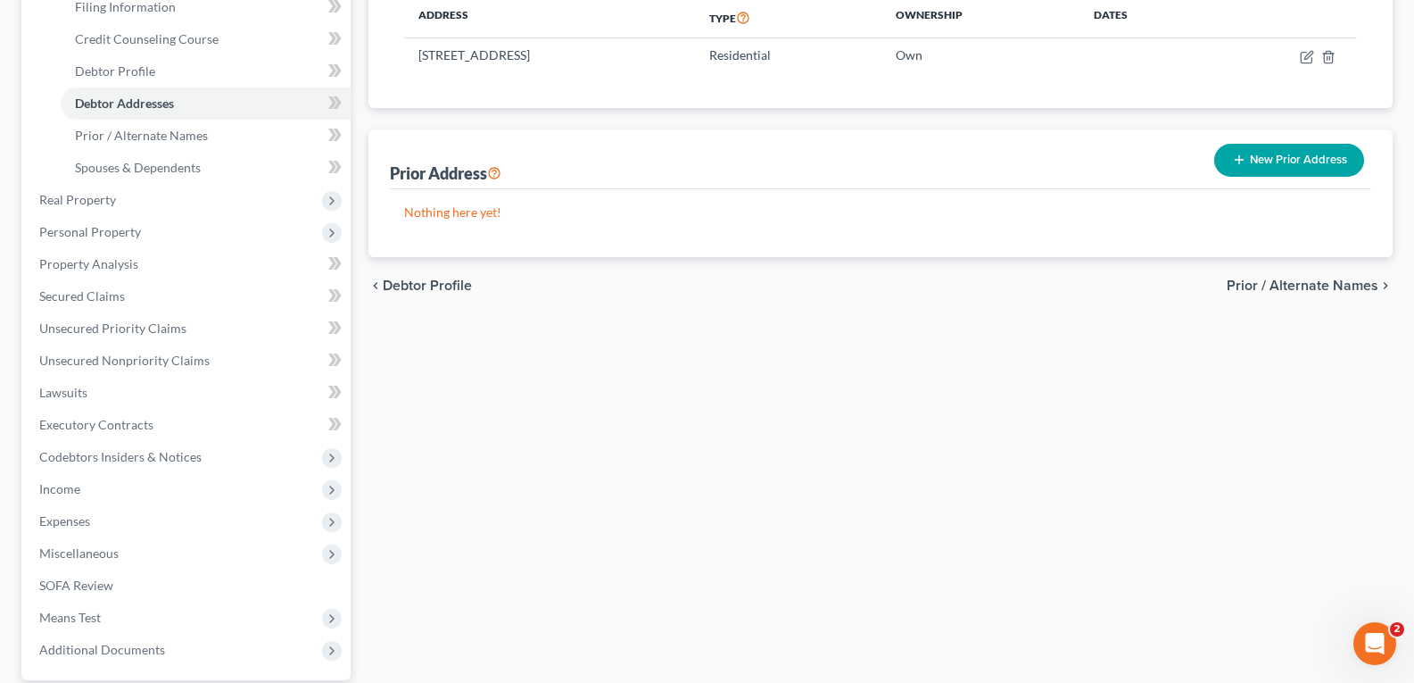
scroll to position [357, 0]
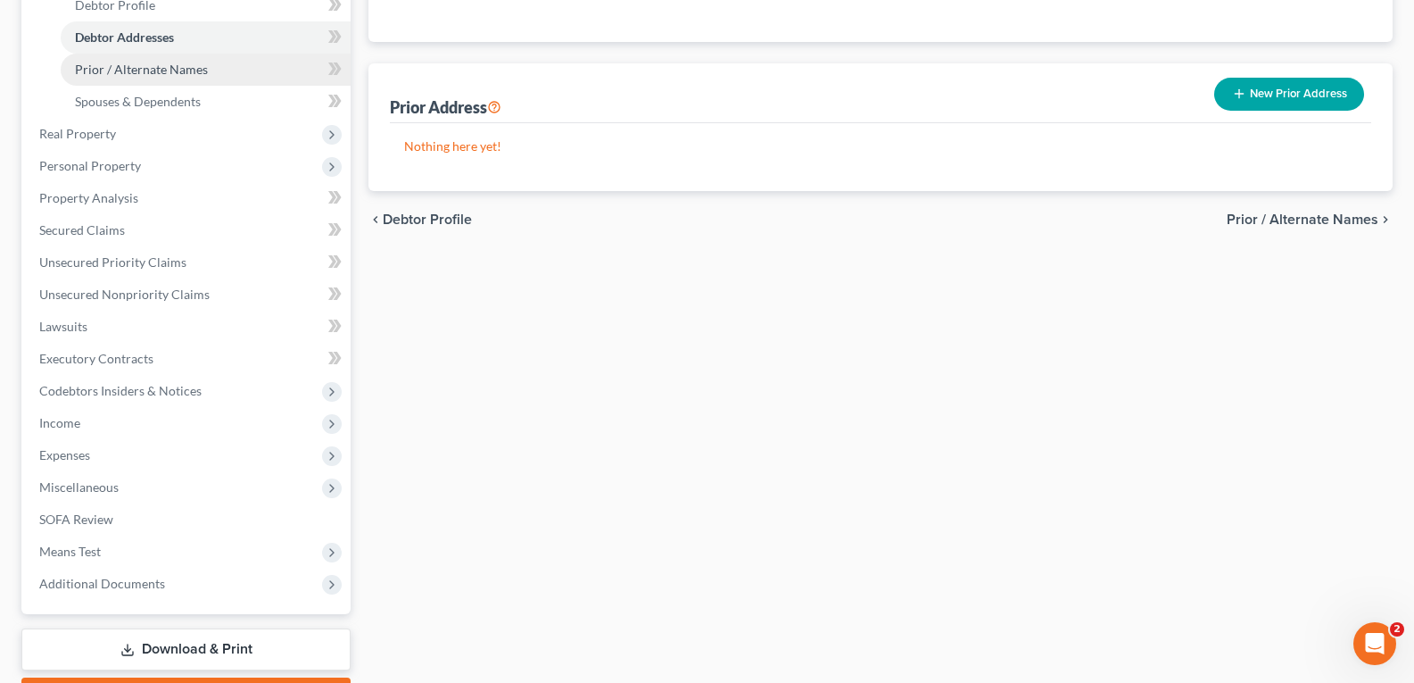
click at [134, 70] on span "Prior / Alternate Names" at bounding box center [141, 69] width 133 height 15
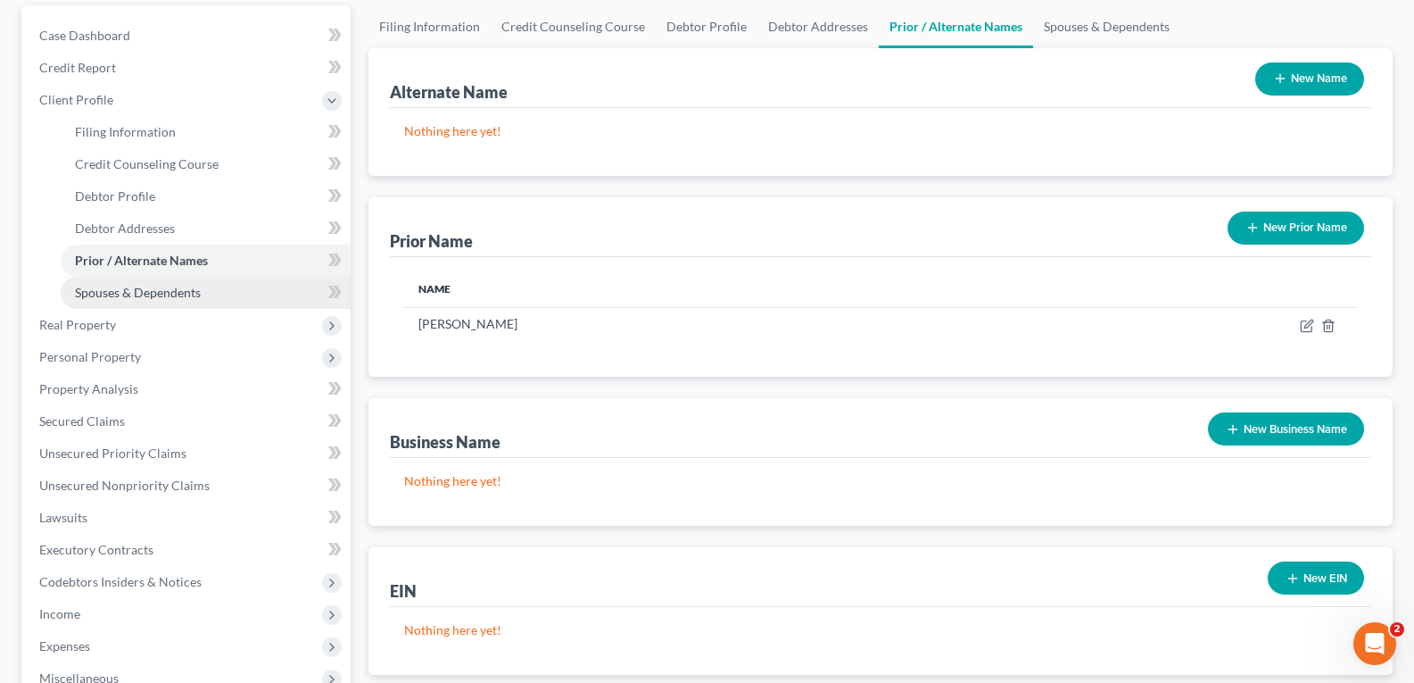
scroll to position [178, 0]
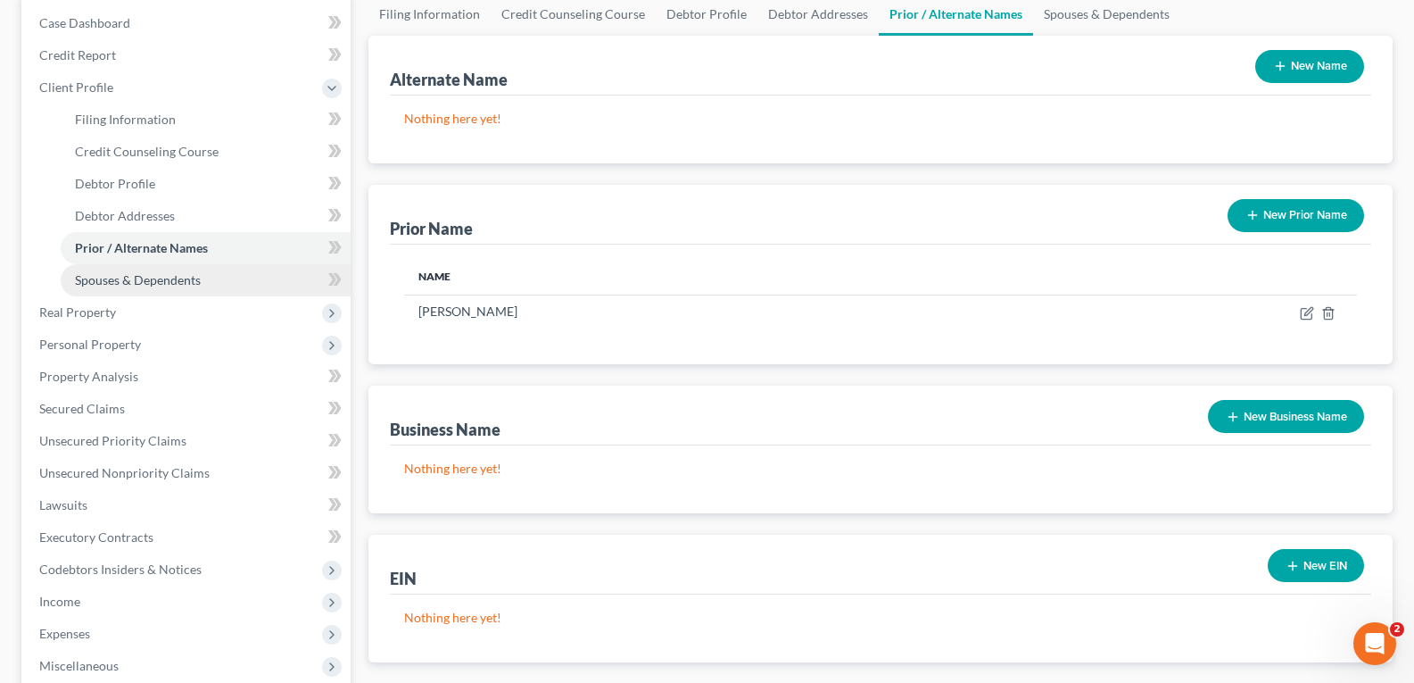
click at [163, 280] on span "Spouses & Dependents" at bounding box center [138, 279] width 126 height 15
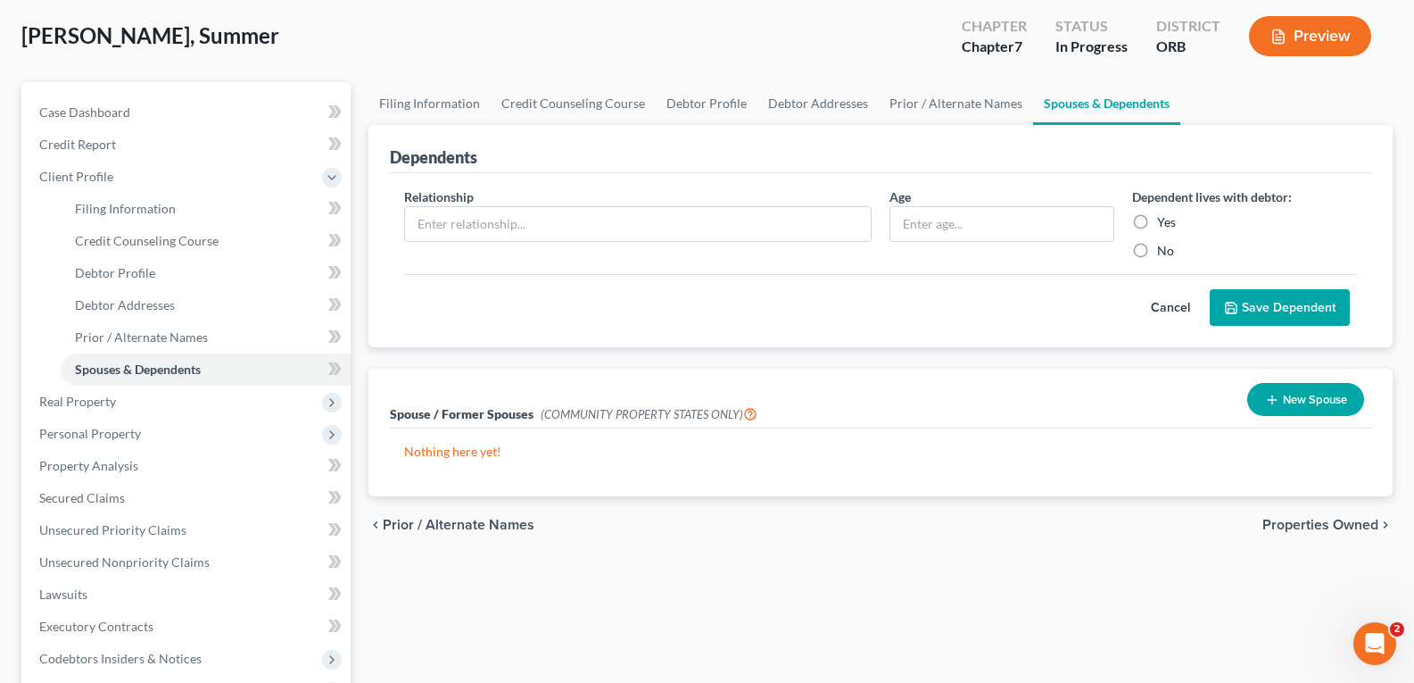
scroll to position [178, 0]
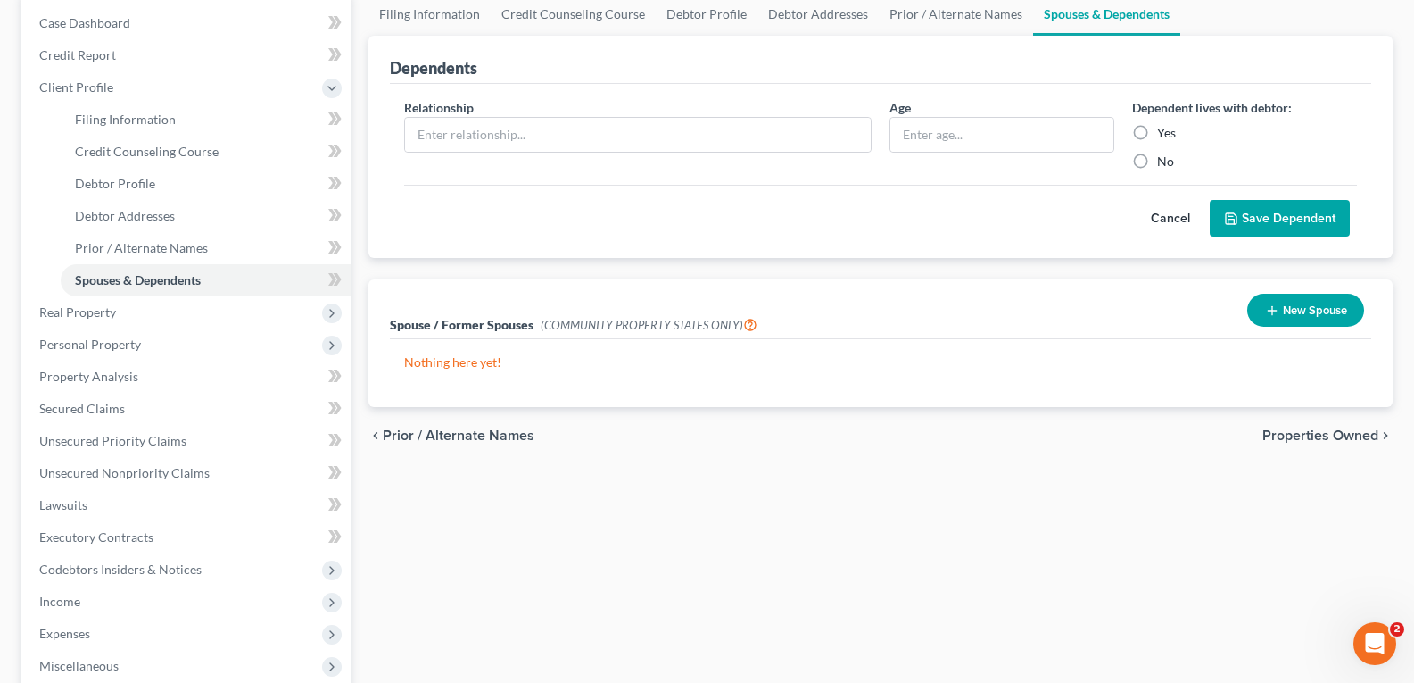
click at [1157, 135] on label "Yes" at bounding box center [1166, 133] width 19 height 18
click at [1164, 135] on input "Yes" at bounding box center [1170, 130] width 12 height 12
radio input "true"
click at [742, 143] on input "text" at bounding box center [638, 135] width 466 height 34
click at [1377, 644] on icon "Open Intercom Messenger" at bounding box center [1372, 640] width 29 height 29
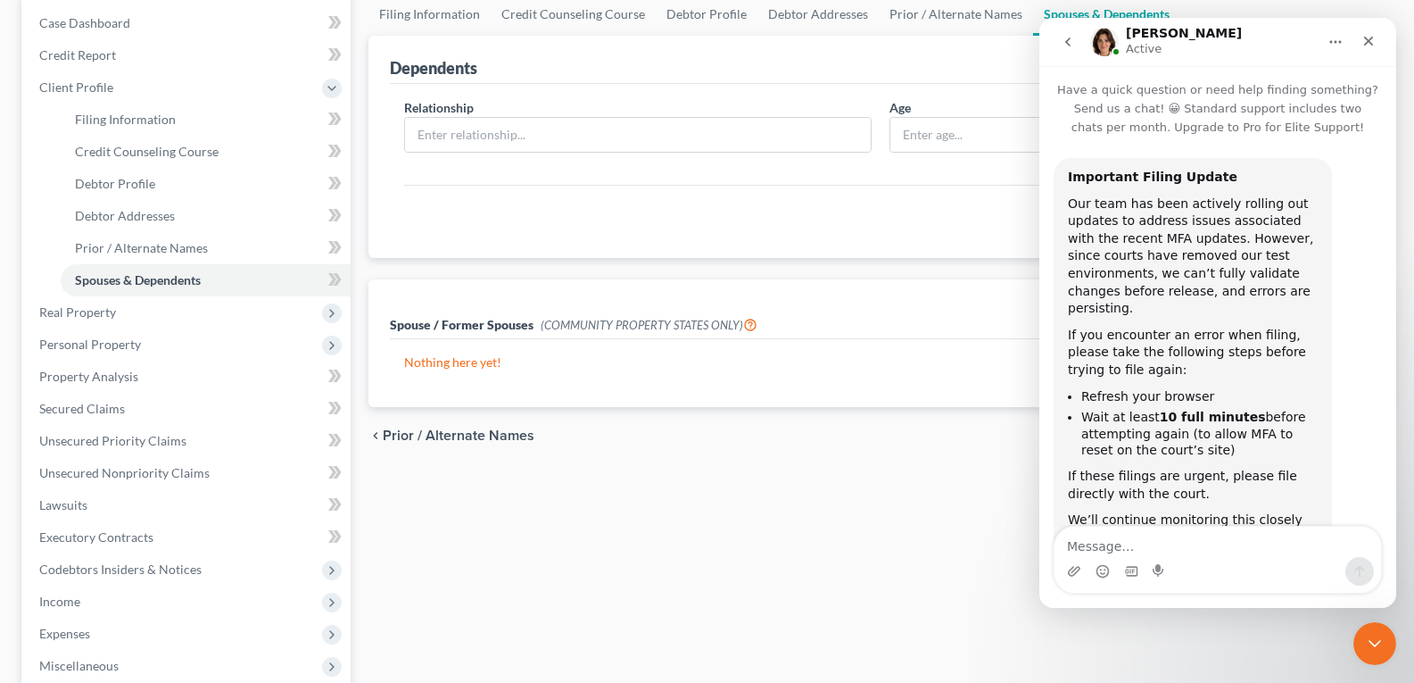
scroll to position [77, 0]
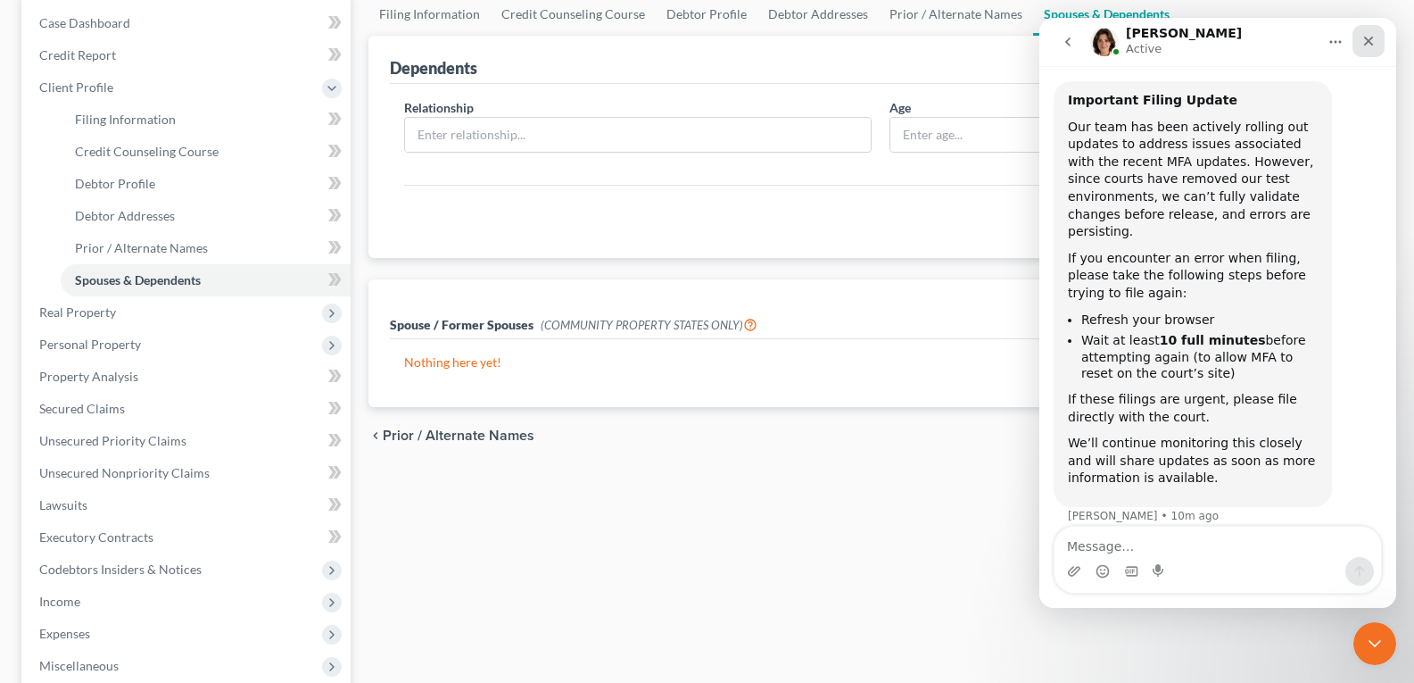
click at [1372, 44] on icon "Close" at bounding box center [1368, 41] width 14 height 14
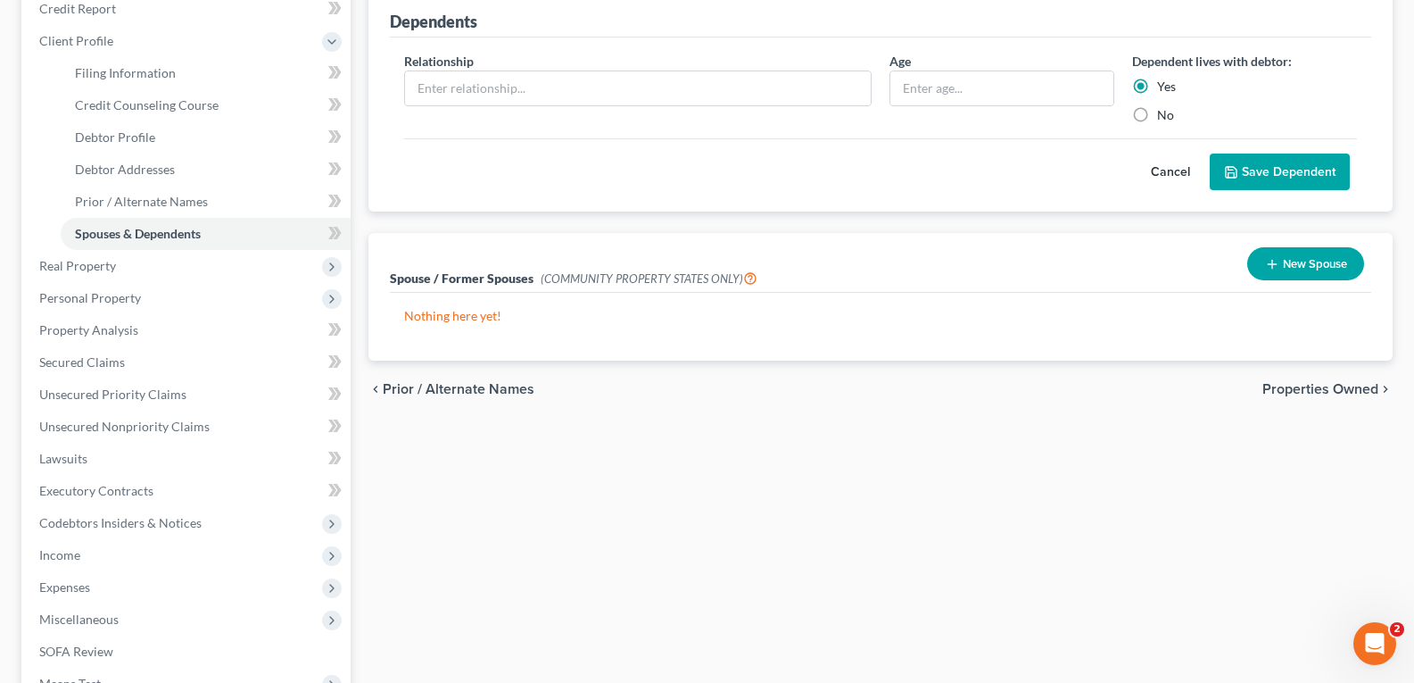
scroll to position [268, 0]
